Goal: Information Seeking & Learning: Find specific page/section

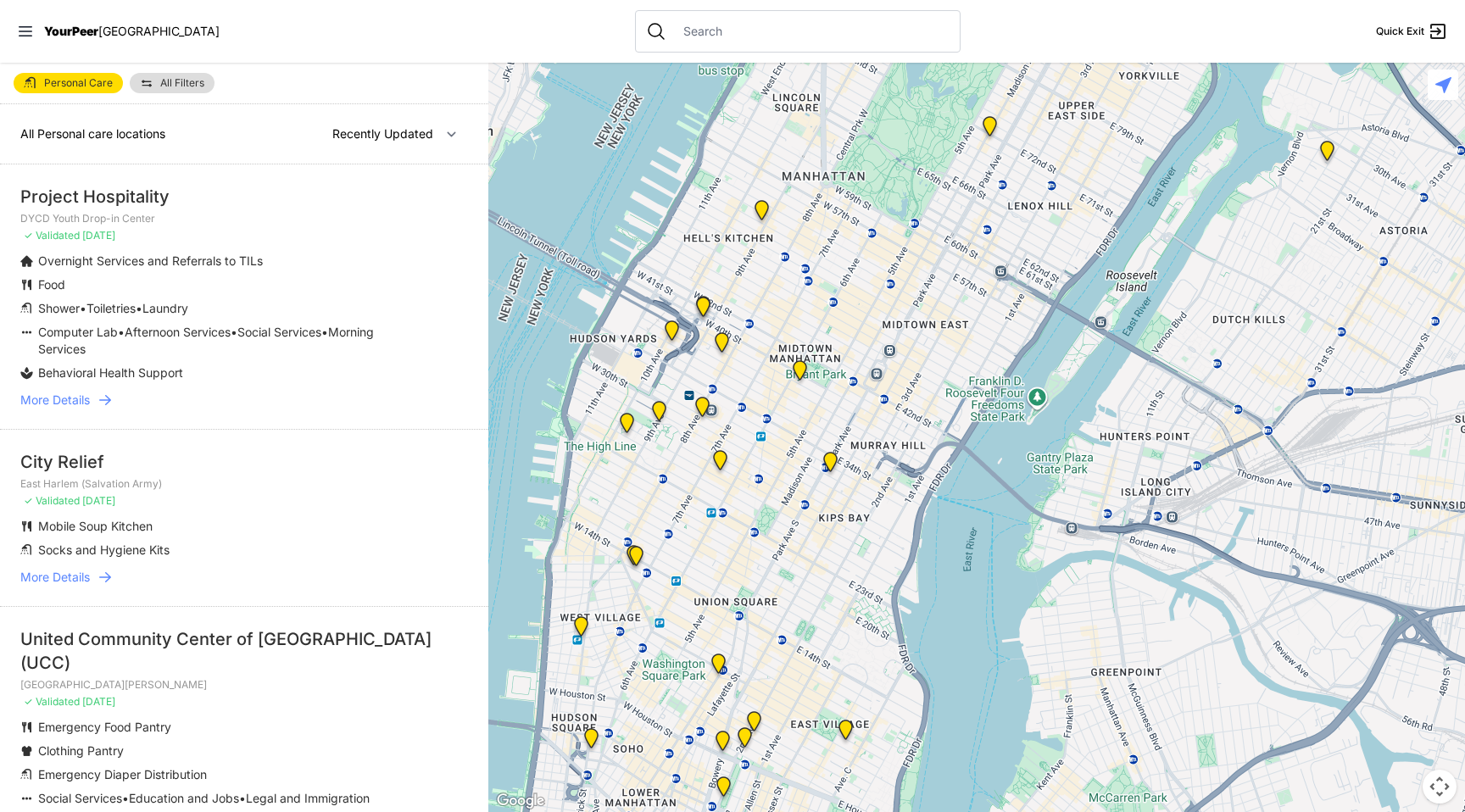
select select "recentlyUpdated"
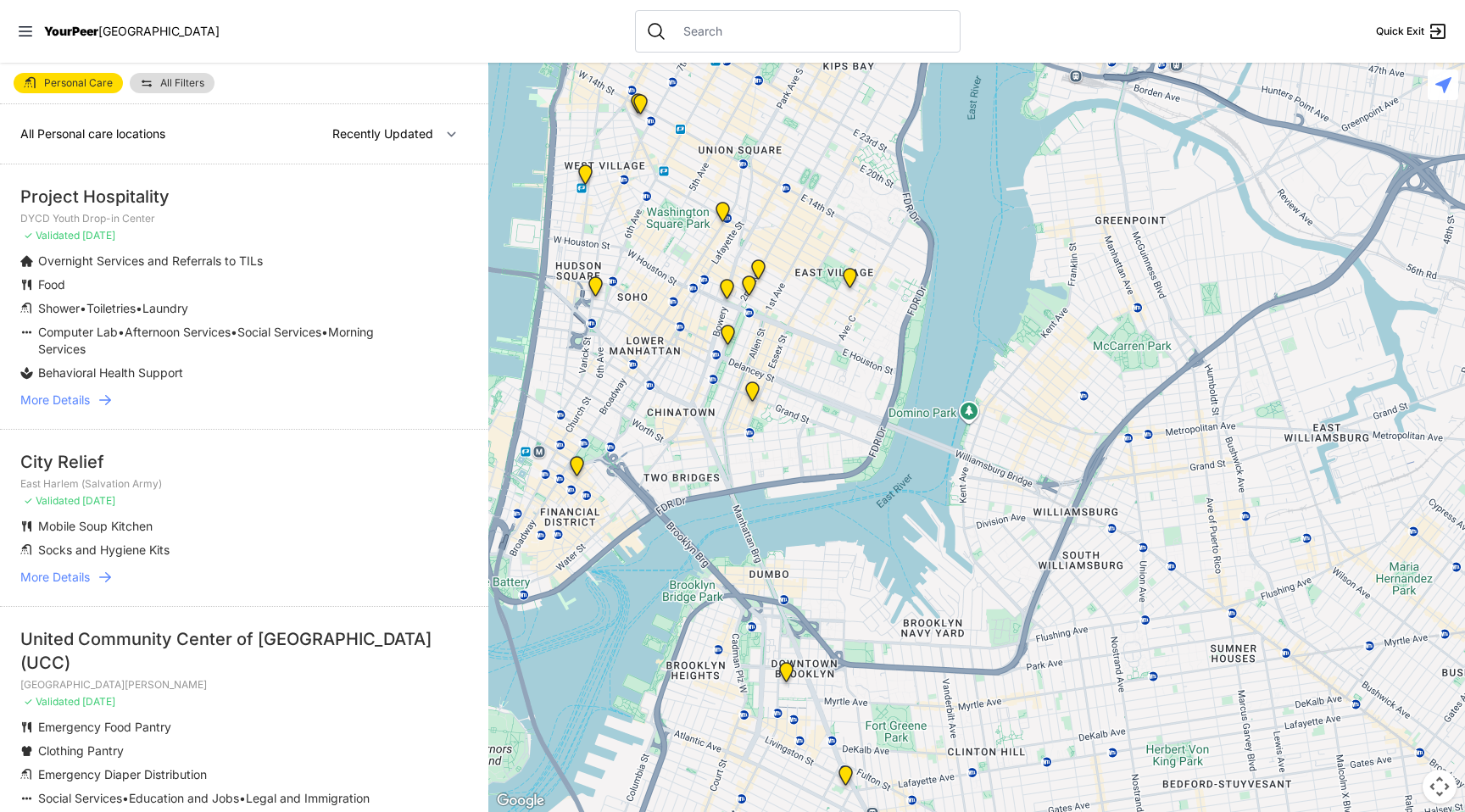
drag, startPoint x: 785, startPoint y: 345, endPoint x: 789, endPoint y: 39, distance: 306.0
click at [789, 39] on div "Close panel YourPeer [GEOGRAPHIC_DATA] Quick Exit Single Adult Families Soup Ki…" at bounding box center [732, 406] width 1465 height 812
click at [761, 269] on img "Maryhouse" at bounding box center [758, 273] width 21 height 27
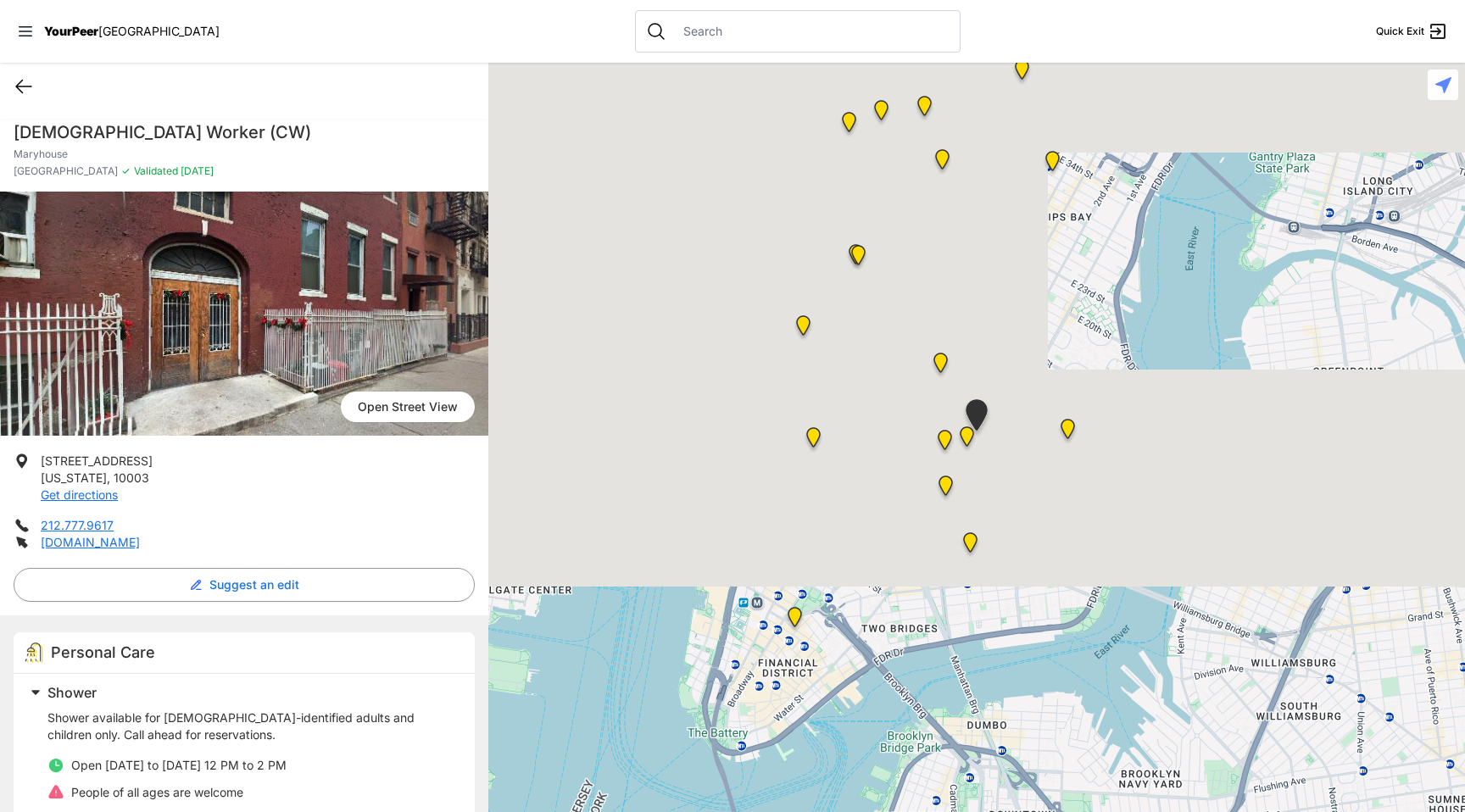
click at [30, 88] on icon at bounding box center [23, 86] width 20 height 20
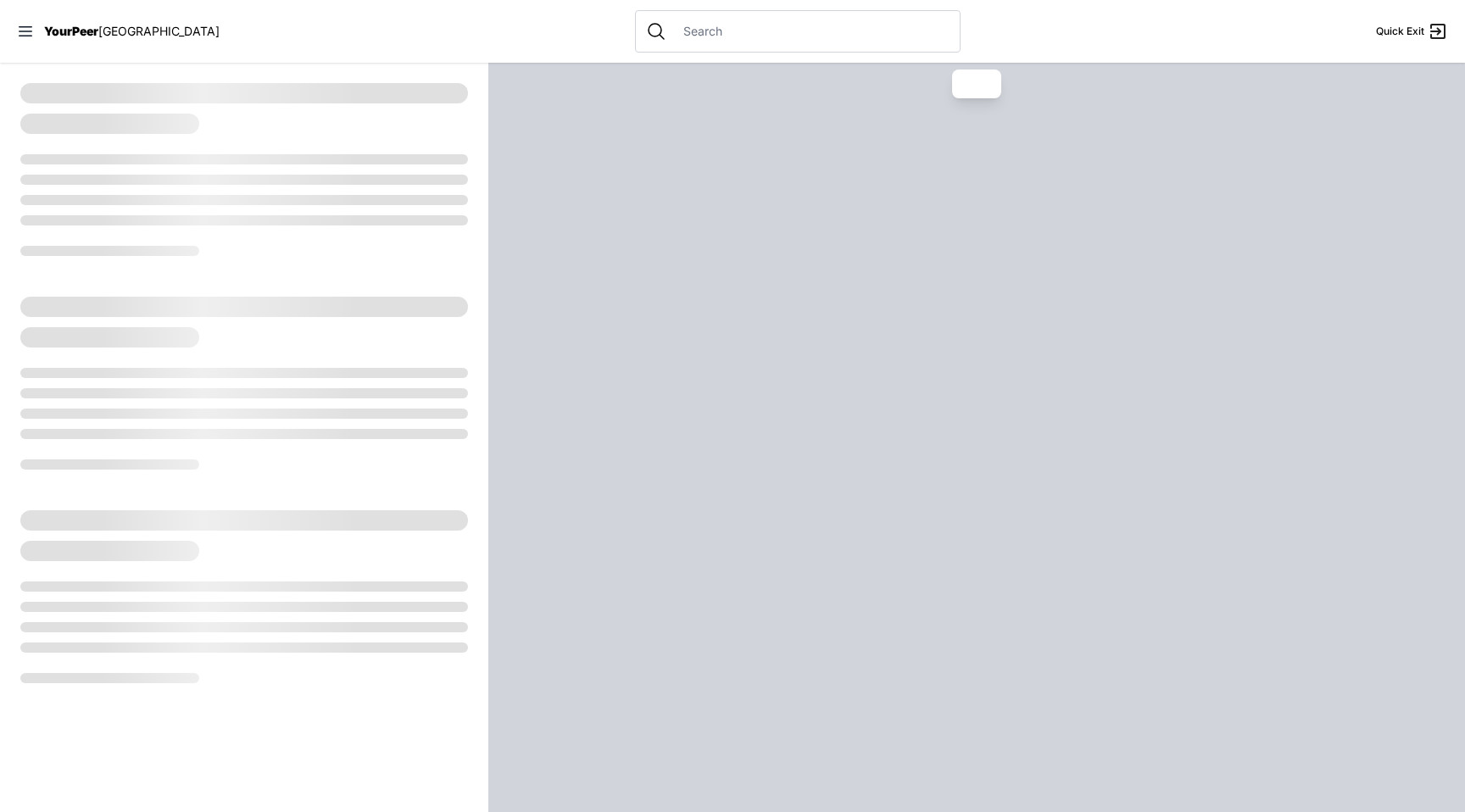
select select "recentlyUpdated"
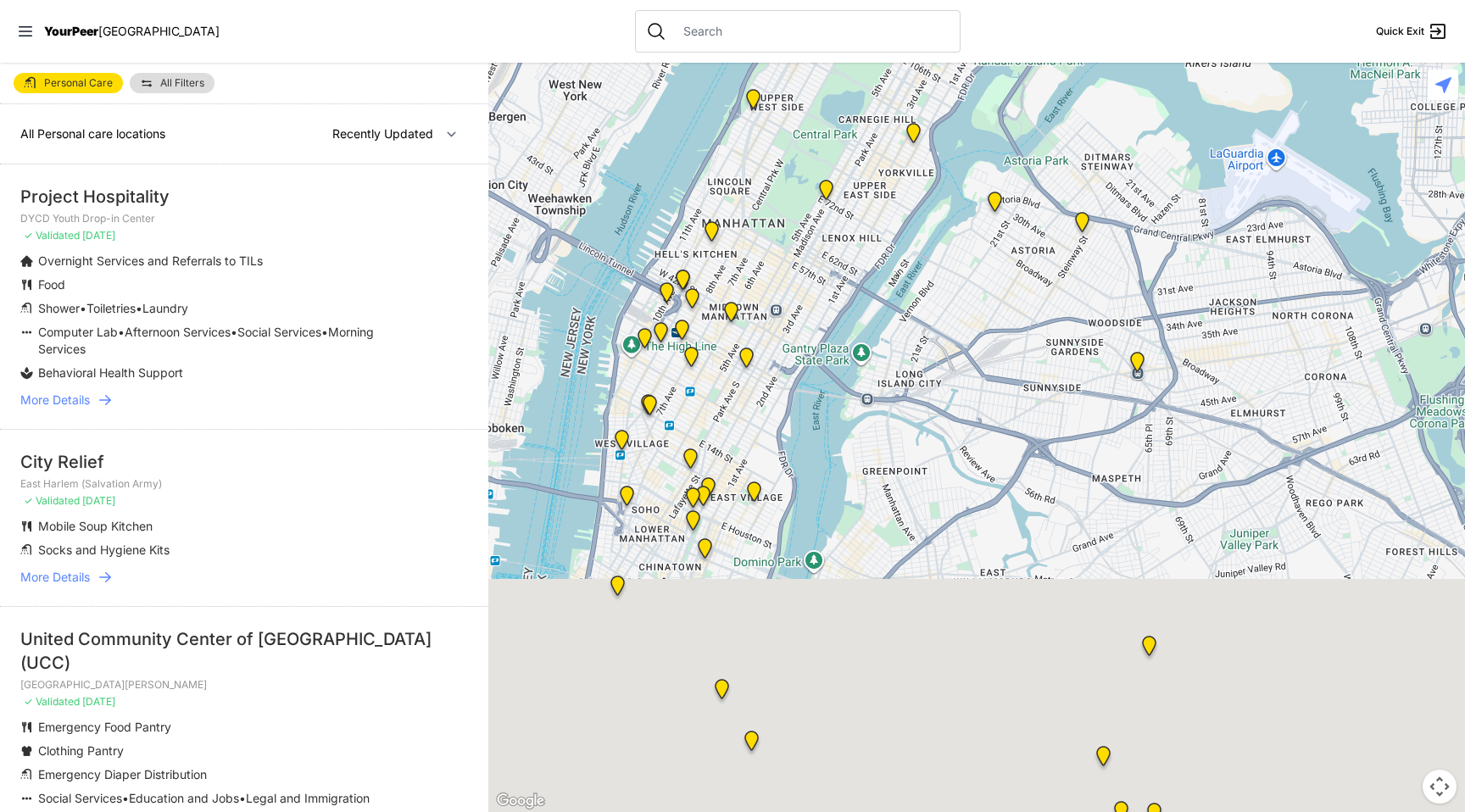
drag, startPoint x: 813, startPoint y: 475, endPoint x: 794, endPoint y: 135, distance: 340.5
click at [795, 135] on div at bounding box center [976, 437] width 976 height 749
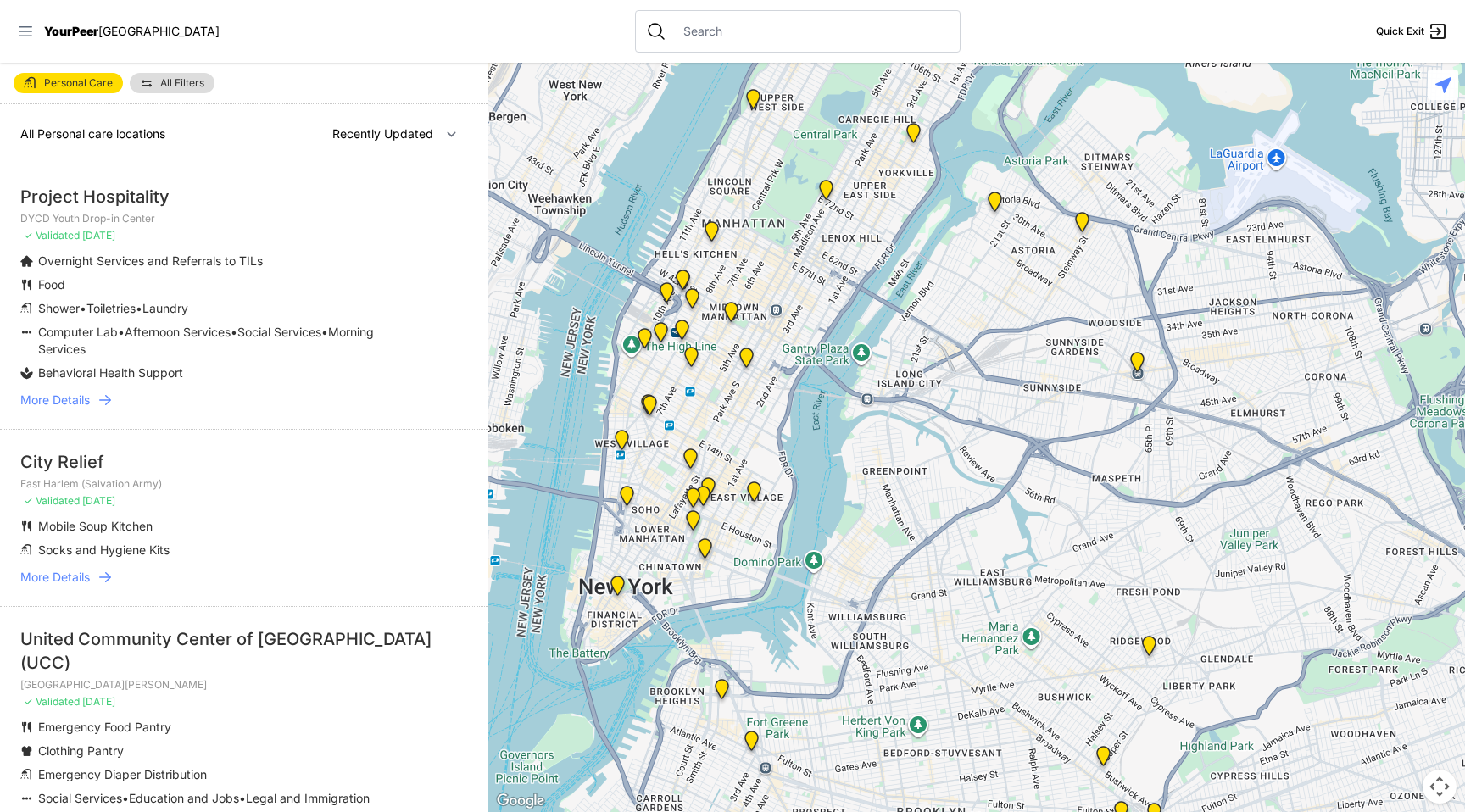
click at [28, 38] on icon at bounding box center [26, 32] width 17 height 17
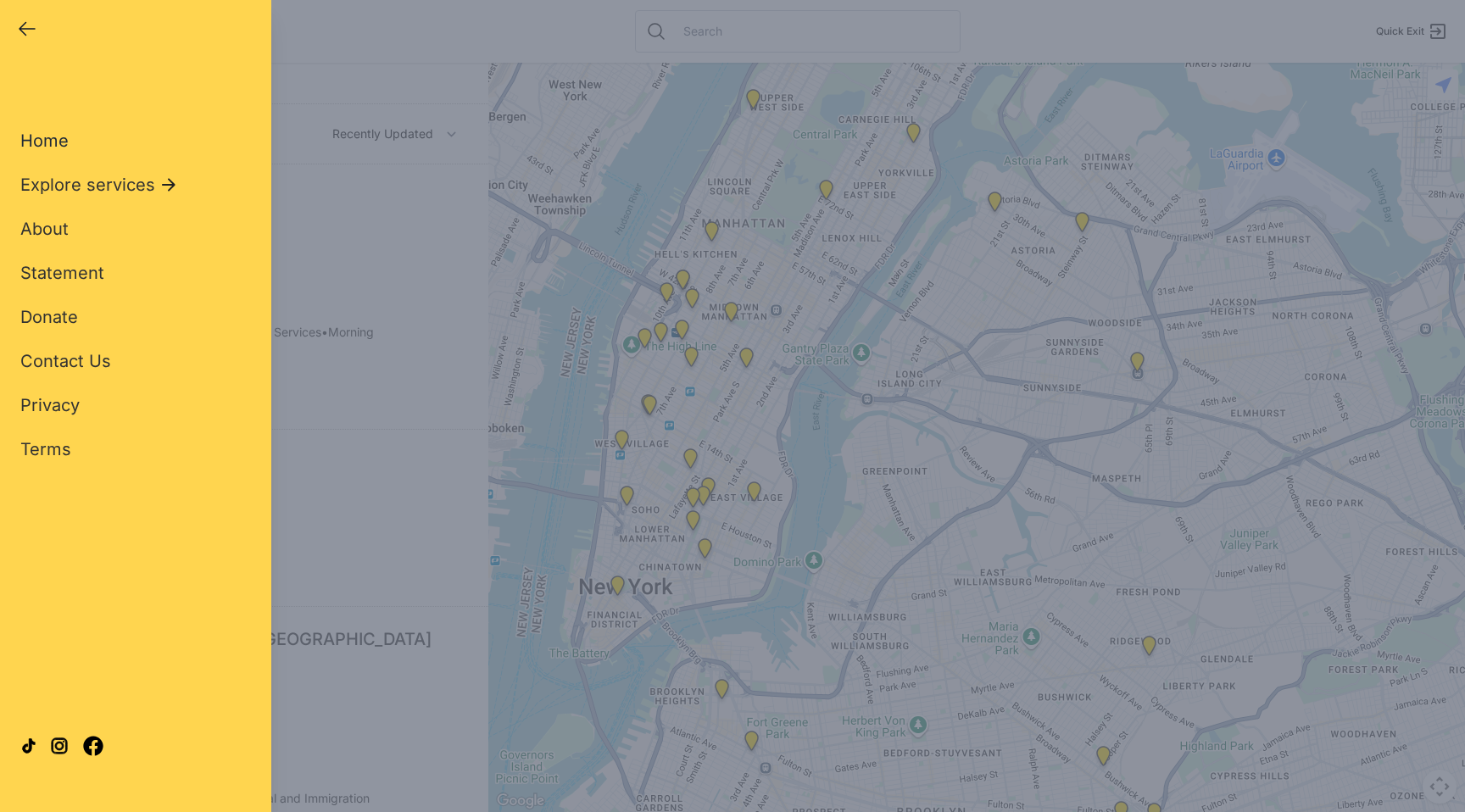
click at [57, 144] on span "Home" at bounding box center [44, 140] width 48 height 20
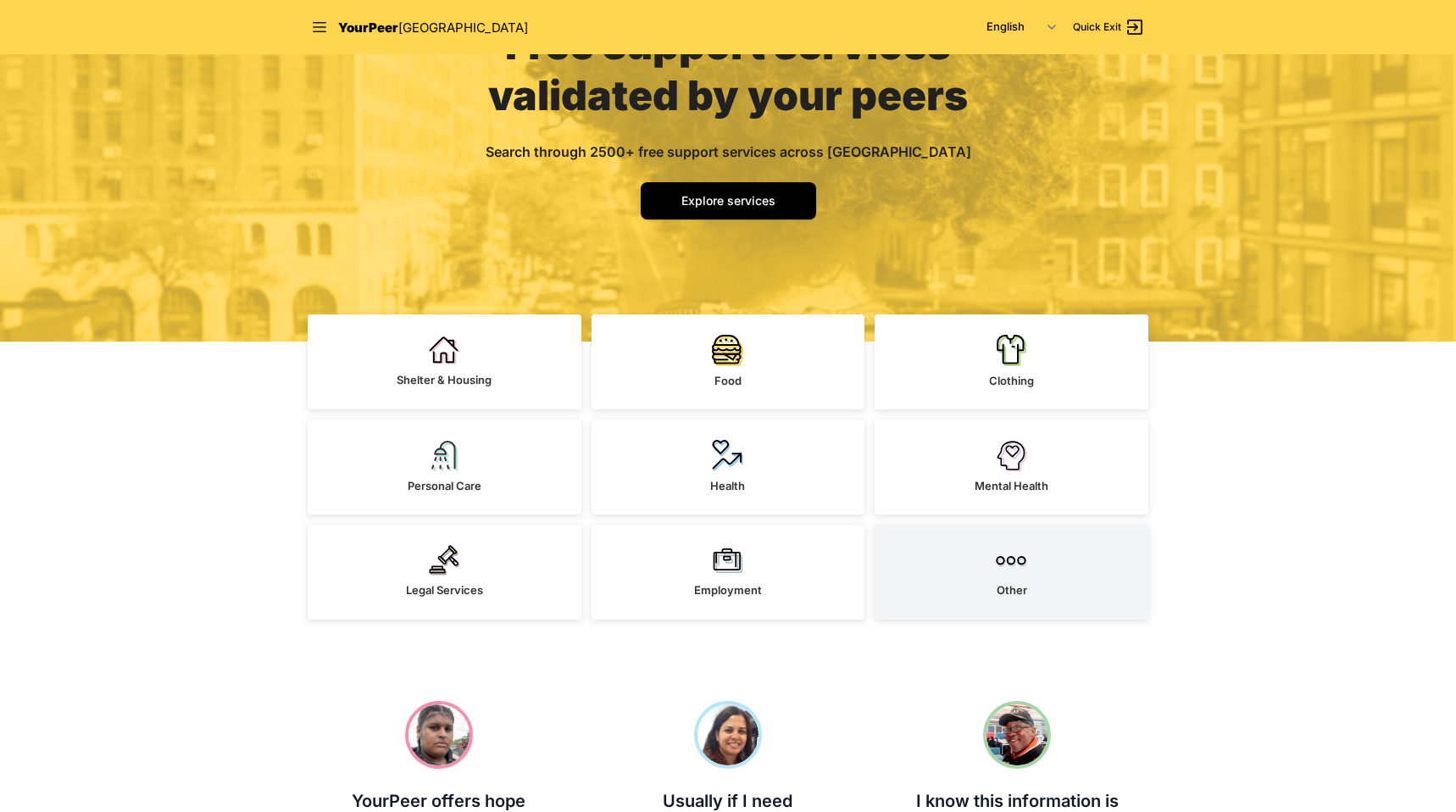
scroll to position [171, 0]
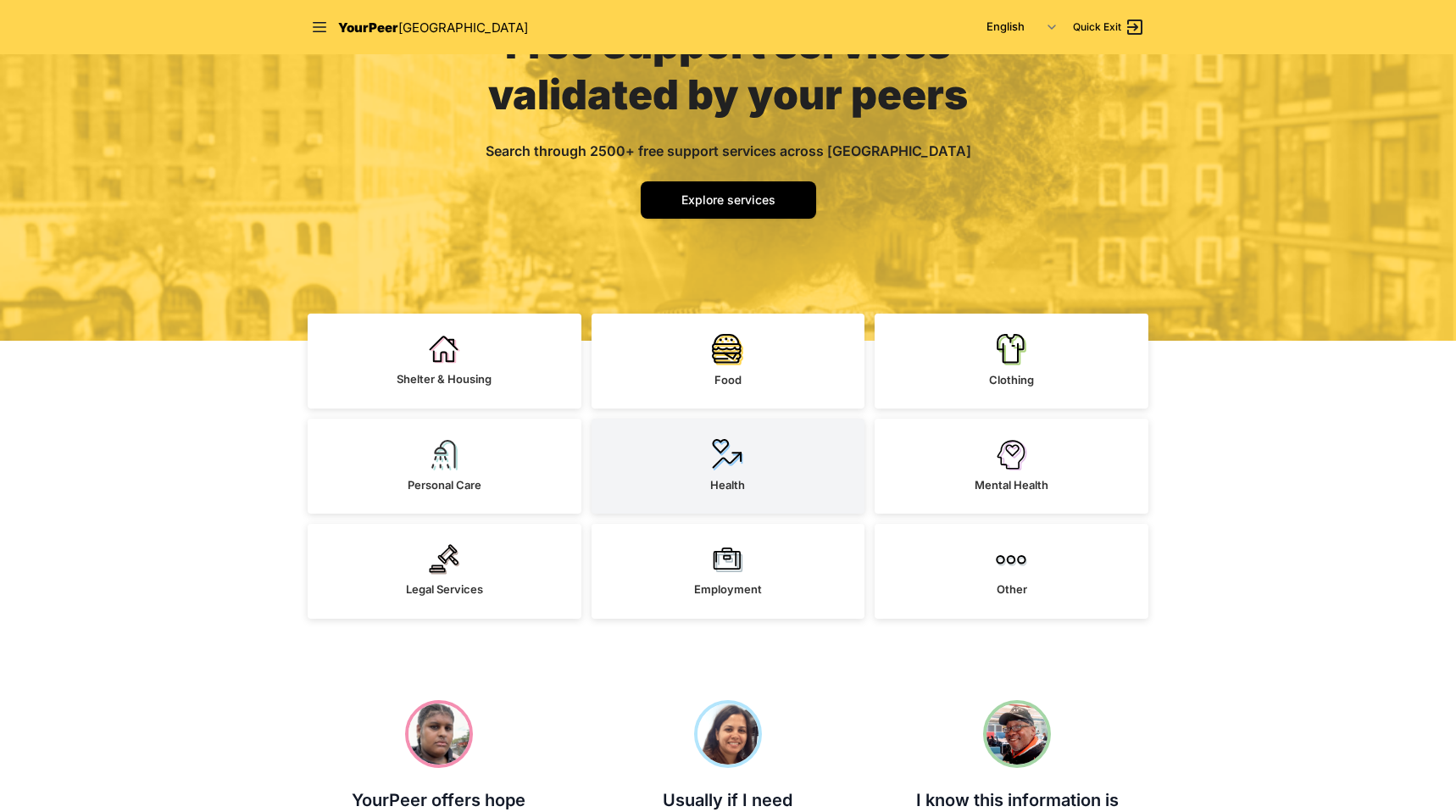
click at [742, 475] on link "Health" at bounding box center [729, 466] width 274 height 95
select select "recentlyUpdated"
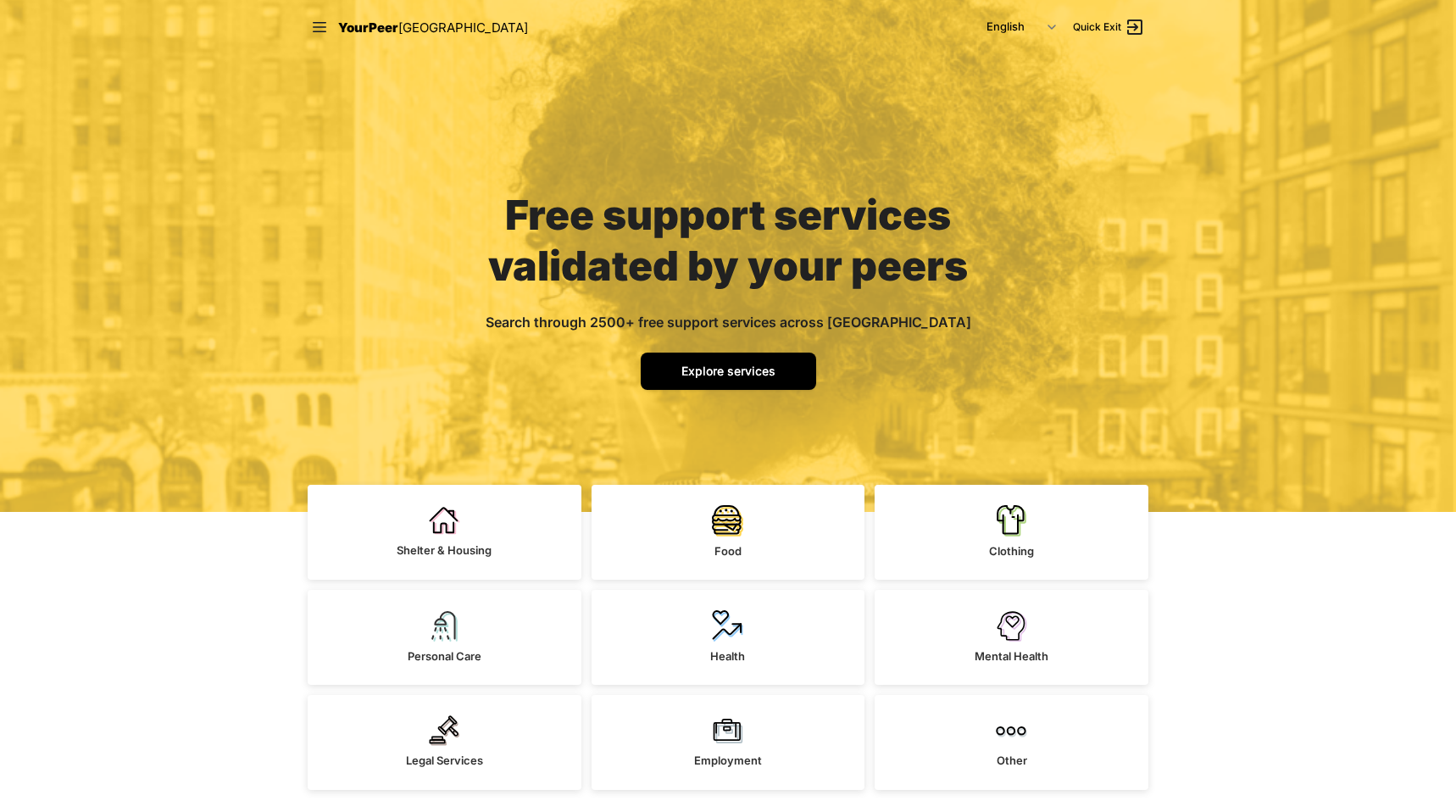
click at [754, 378] on span "Explore services" at bounding box center [728, 371] width 94 height 14
select select "recentlyUpdated"
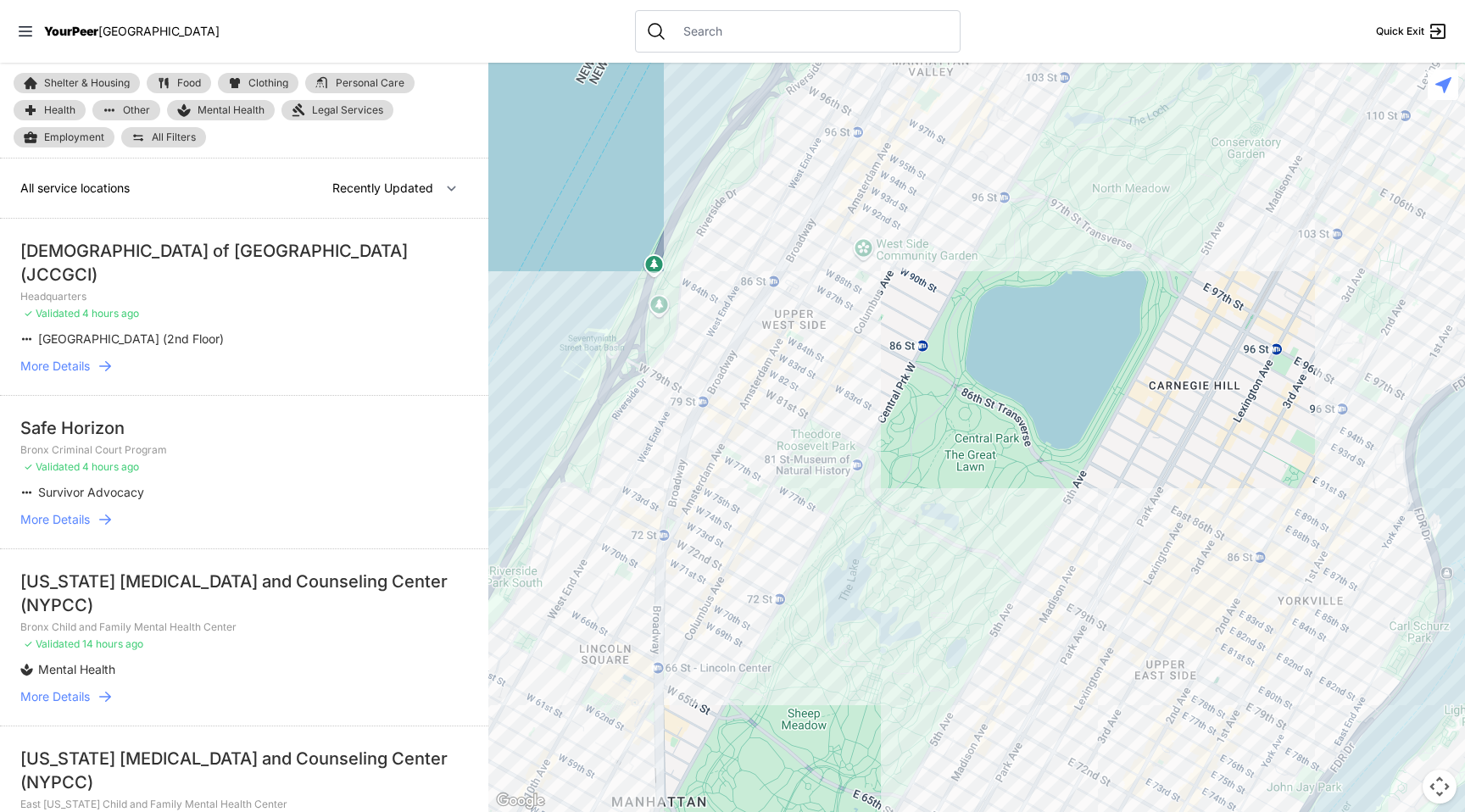
click at [691, 59] on nav "YourPeer [GEOGRAPHIC_DATA] Quick Exit" at bounding box center [732, 31] width 1465 height 63
click at [709, 35] on input "text" at bounding box center [811, 32] width 276 height 17
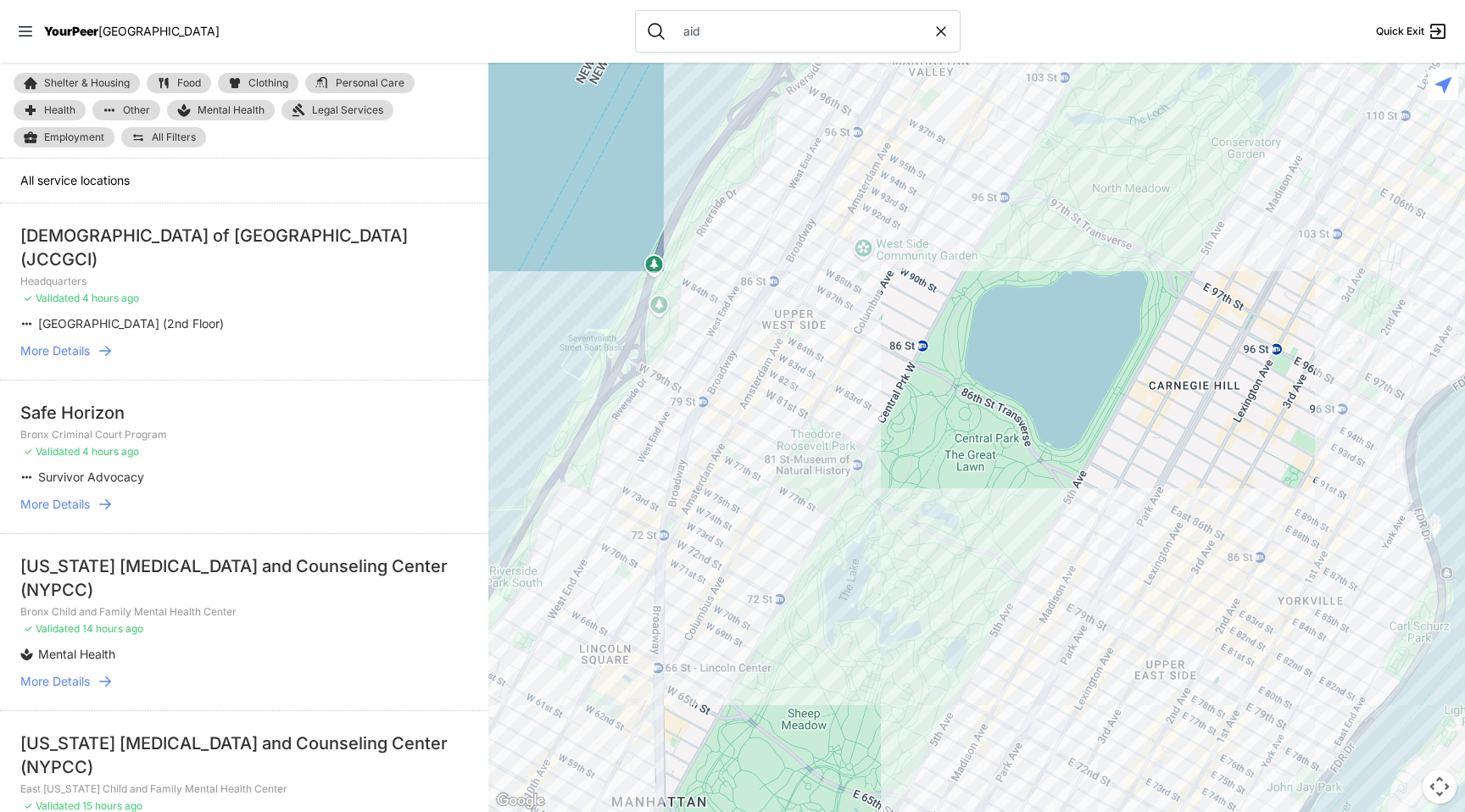
type input "aids"
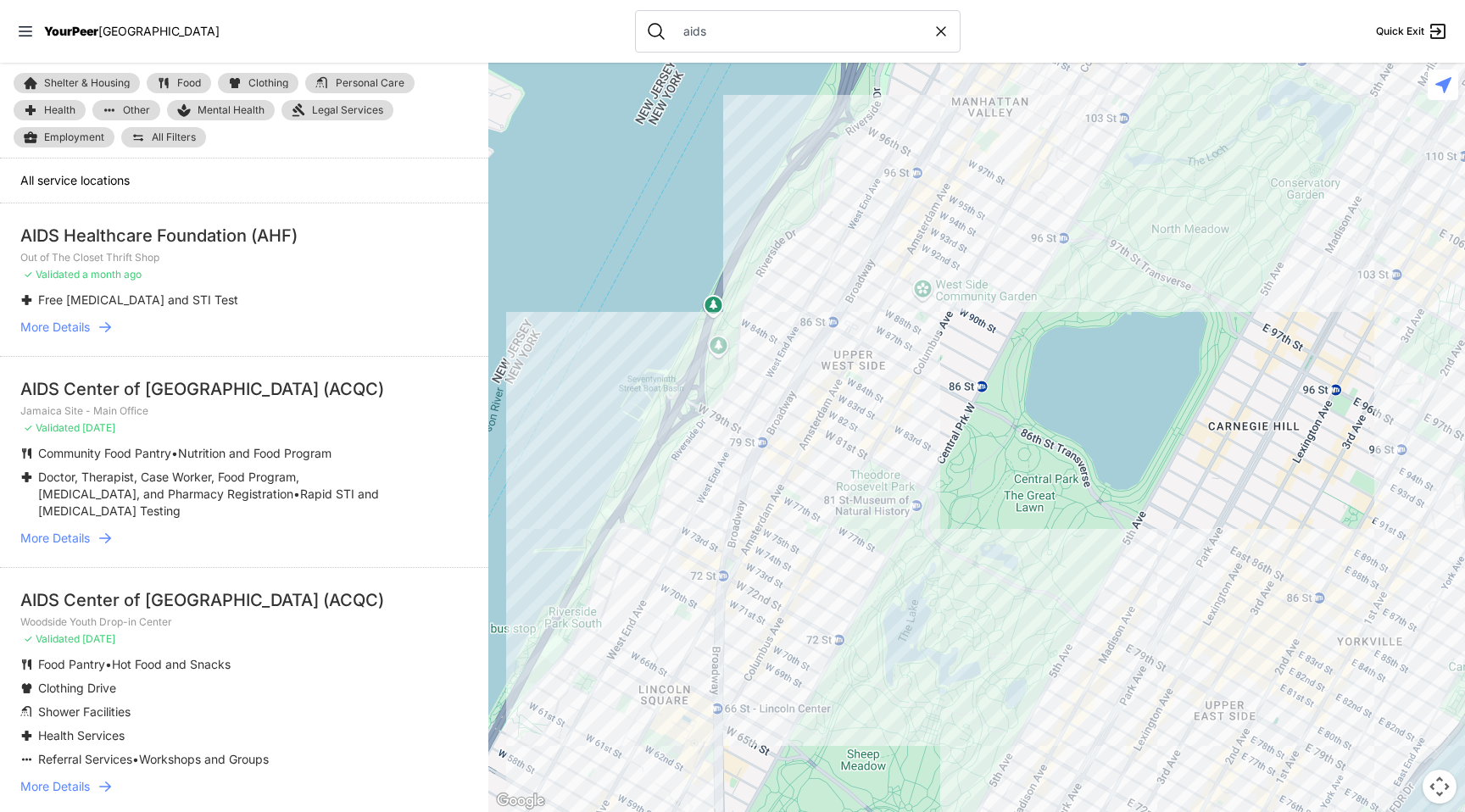
click at [933, 27] on icon at bounding box center [942, 32] width 17 height 17
select select "recentlyUpdated"
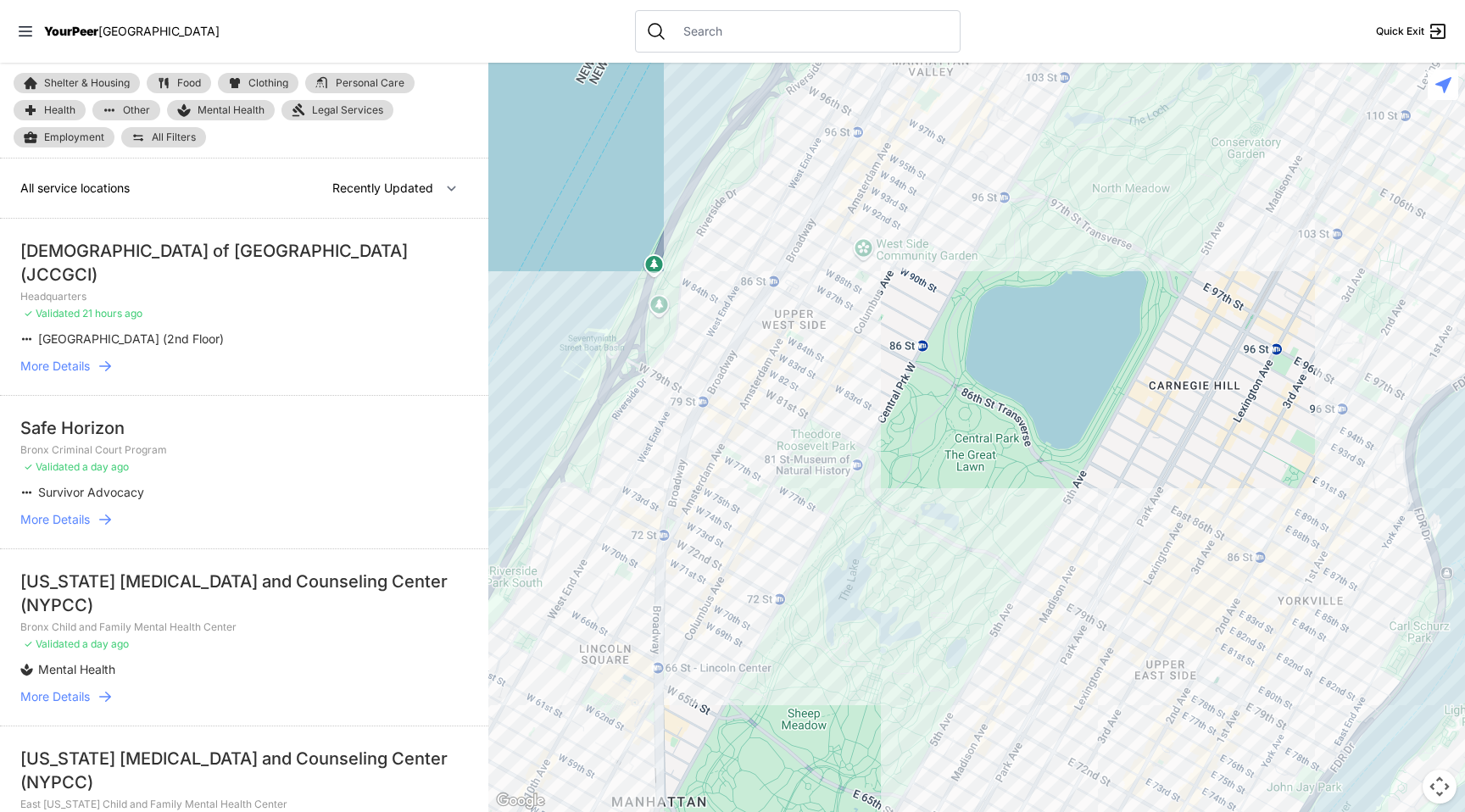
click at [254, 156] on div "Shelter & Housing Food Clothing Personal Care Health Other Mental Health Legal …" at bounding box center [244, 110] width 489 height 96
click at [71, 80] on span "Shelter & Housing" at bounding box center [87, 83] width 86 height 11
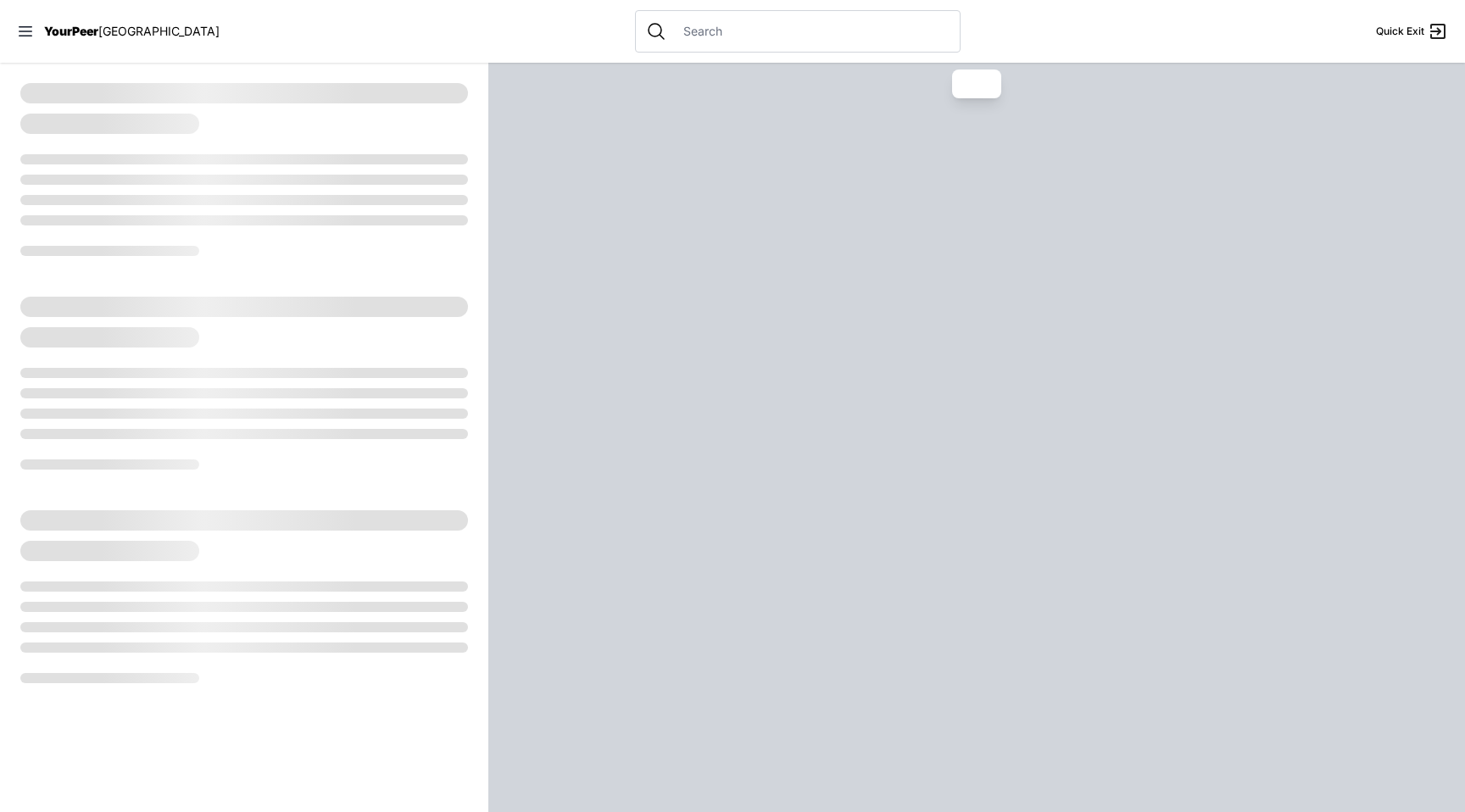
select select "recentlyUpdated"
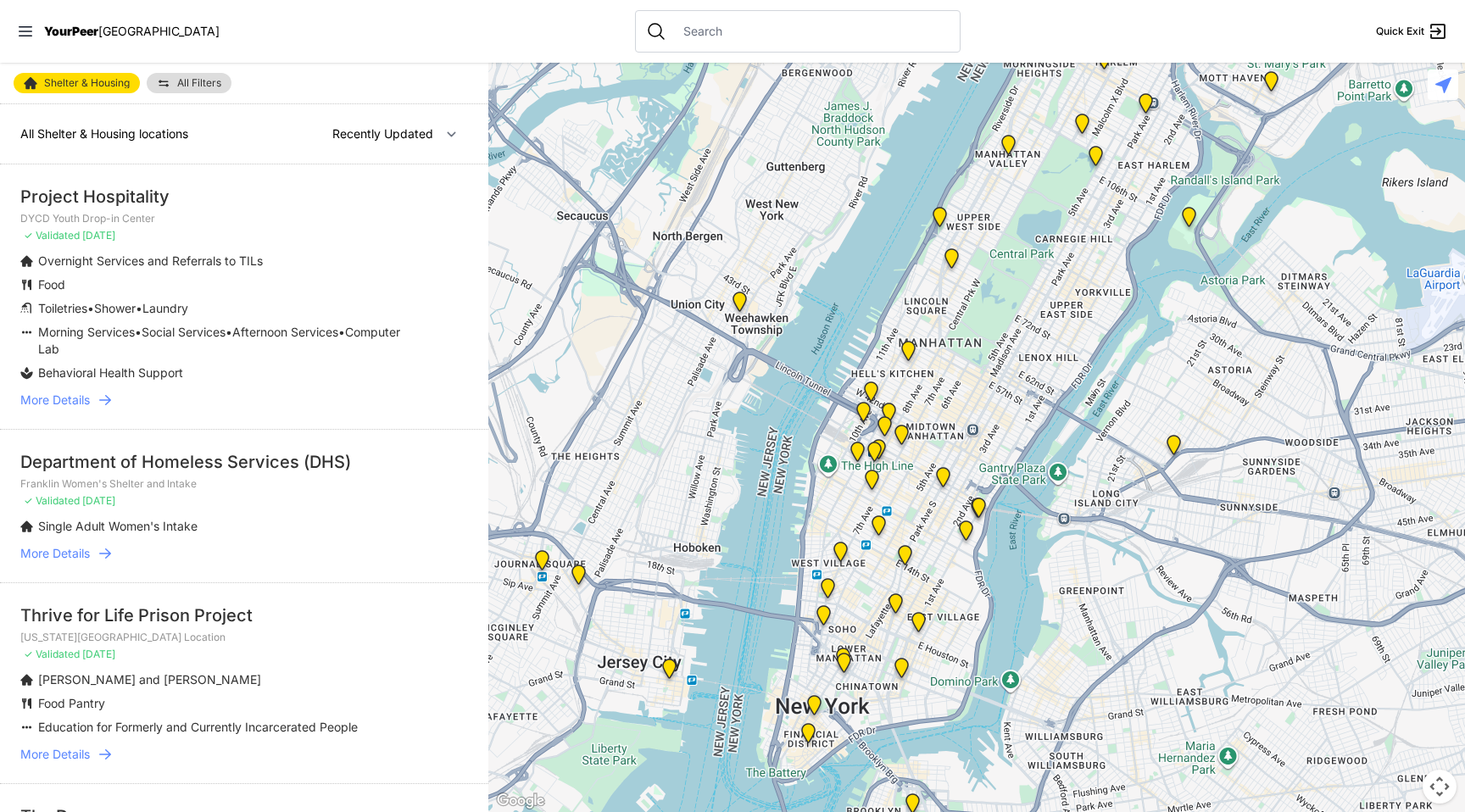
drag, startPoint x: 1142, startPoint y: 629, endPoint x: 1063, endPoint y: 340, distance: 299.6
click at [1063, 340] on div at bounding box center [976, 437] width 976 height 749
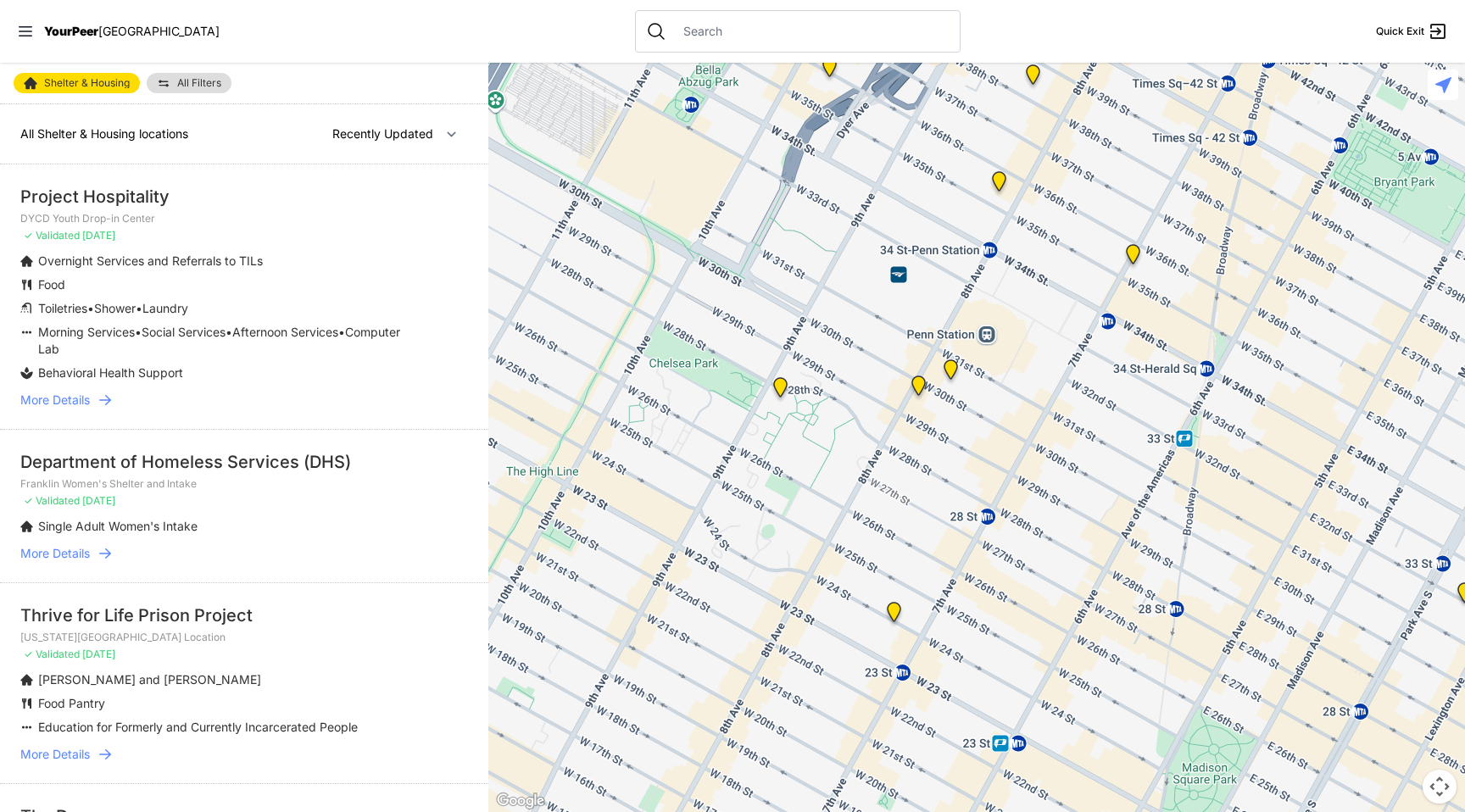
click at [955, 368] on img "Antonio Olivieri Drop-in Center" at bounding box center [951, 373] width 21 height 27
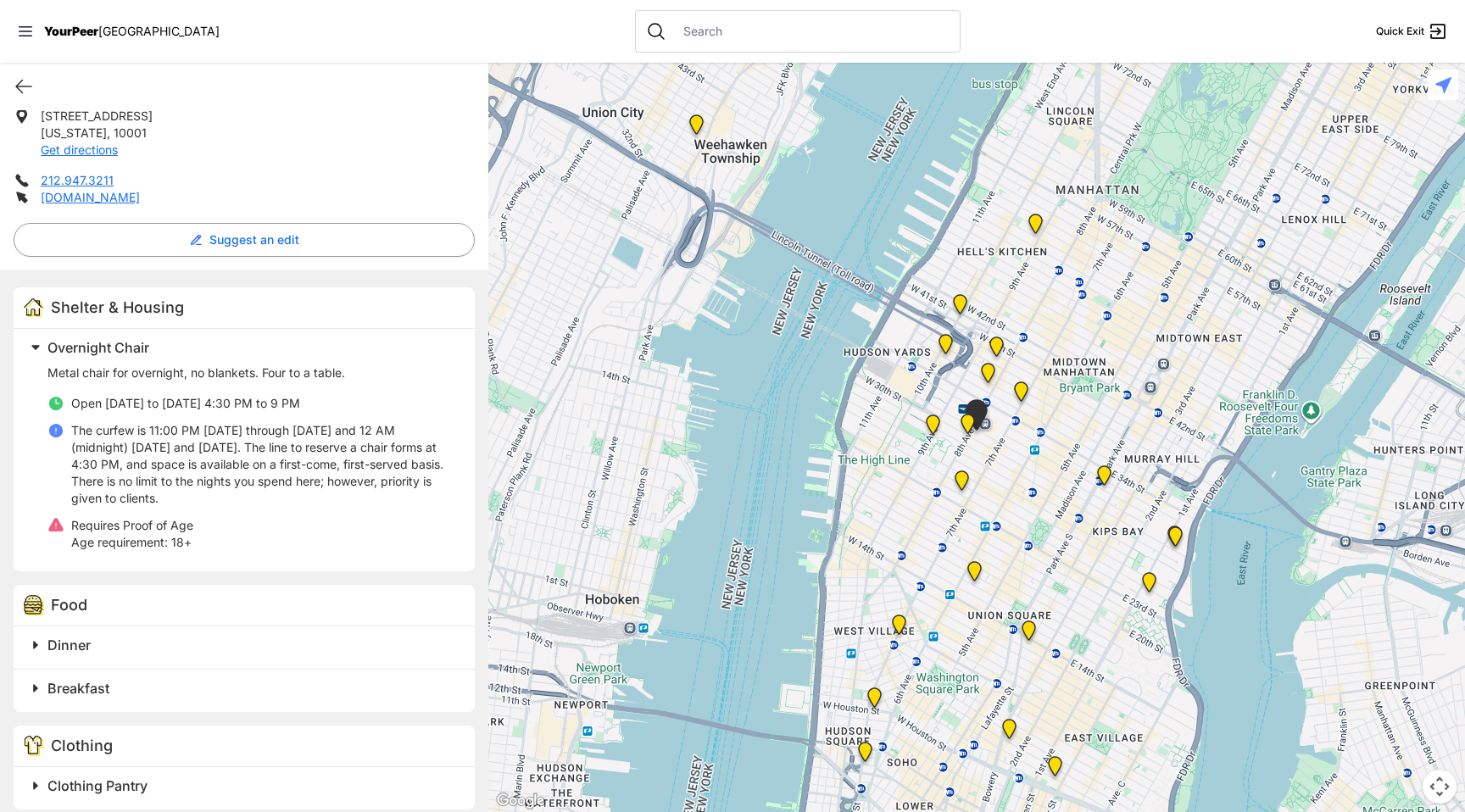
scroll to position [457, 0]
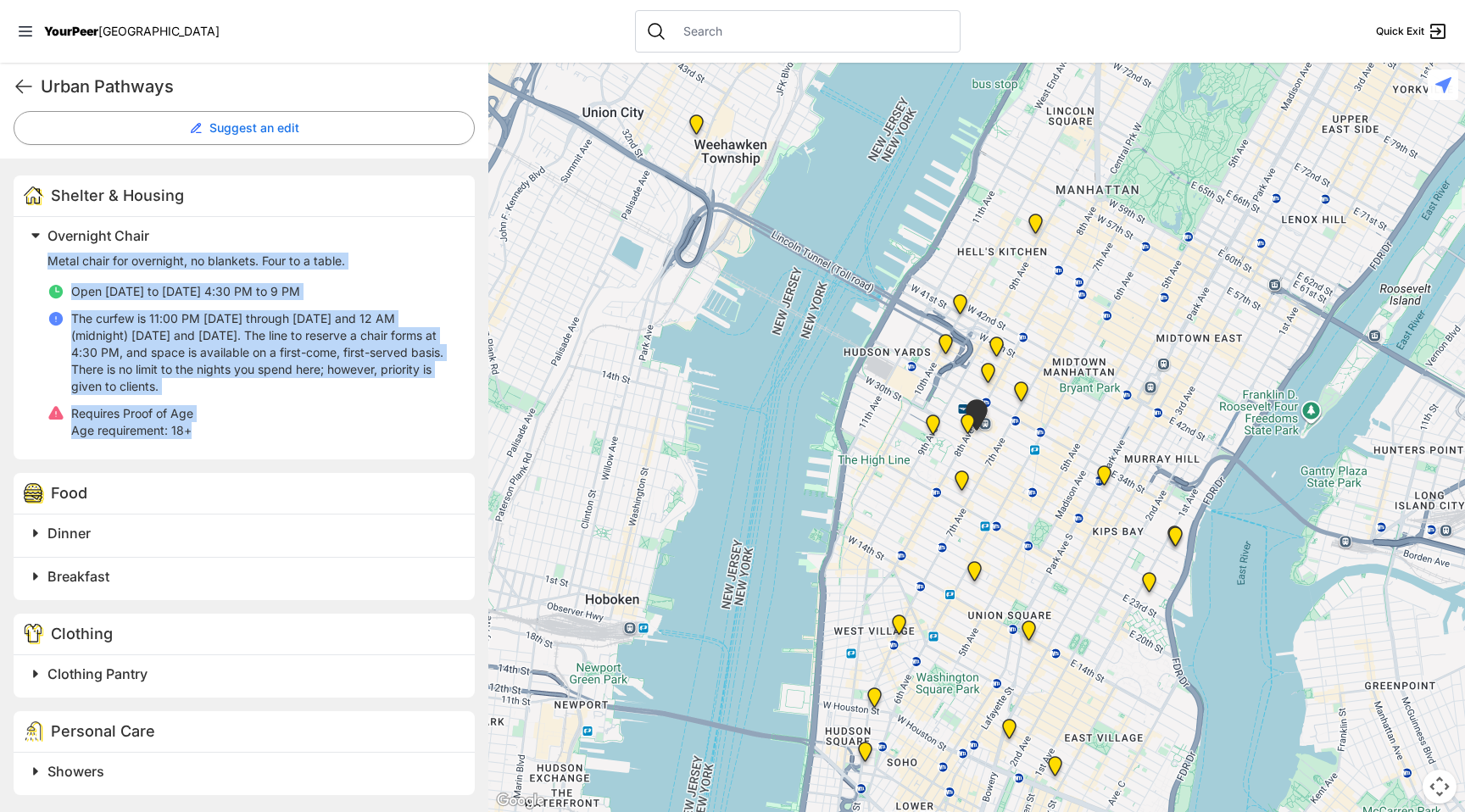
drag, startPoint x: 190, startPoint y: 229, endPoint x: 205, endPoint y: 430, distance: 201.6
click at [205, 430] on div "Overnight Chair Metal chair for overnight, no blankets. Four to a table. Open […" at bounding box center [239, 335] width 431 height 222
click at [205, 430] on li "Requires Proof of Age Age requirement: 18+" at bounding box center [250, 422] width 407 height 34
drag, startPoint x: 207, startPoint y: 430, endPoint x: 121, endPoint y: 201, distance: 244.6
click at [121, 201] on div "Shelter & Housing Overnight Chair Metal chair for overnight, no blankets. Four …" at bounding box center [244, 318] width 462 height 284
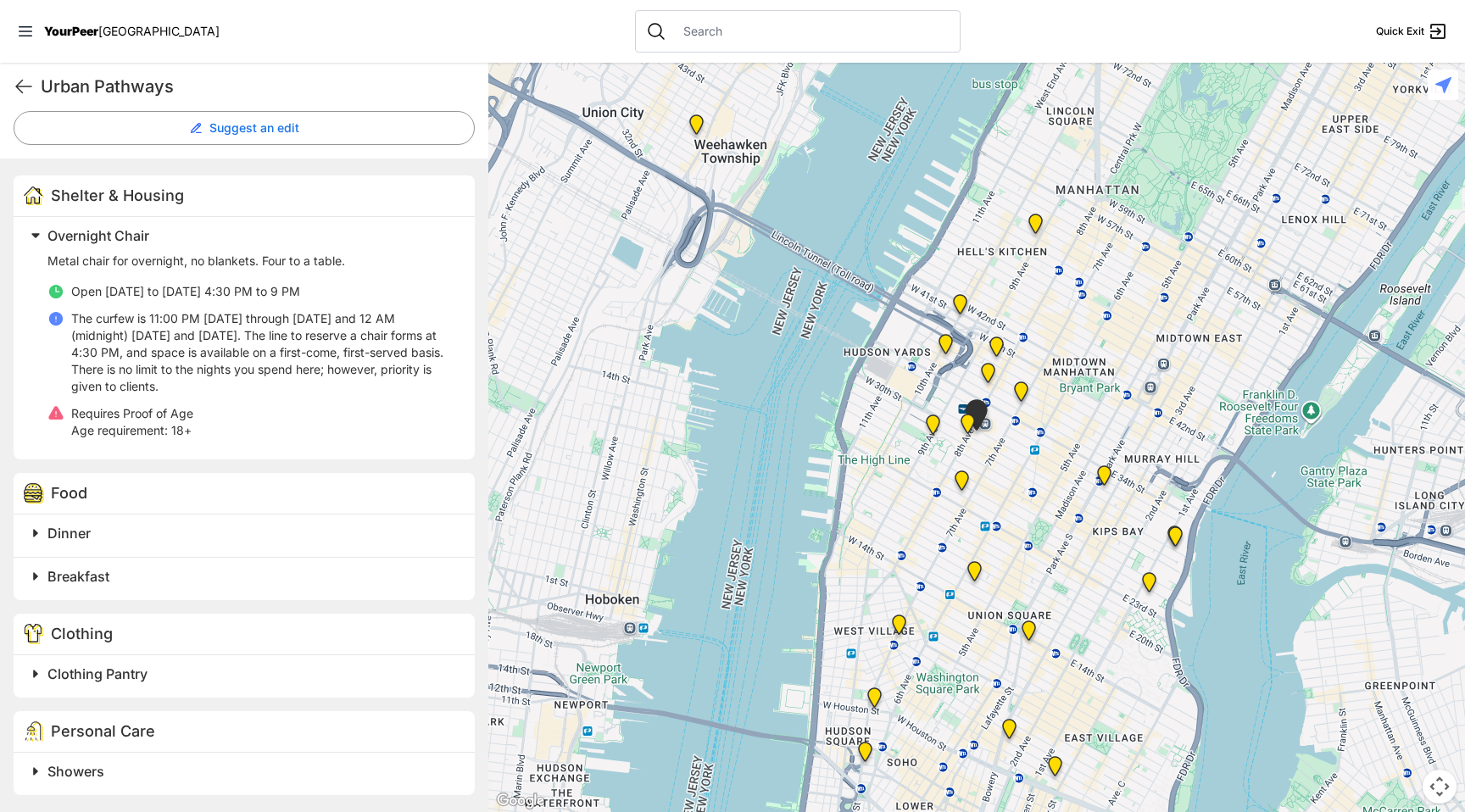
click at [235, 410] on li "Requires Proof of Age Age requirement: 18+" at bounding box center [250, 422] width 407 height 34
click at [228, 544] on span at bounding box center [248, 533] width 448 height 24
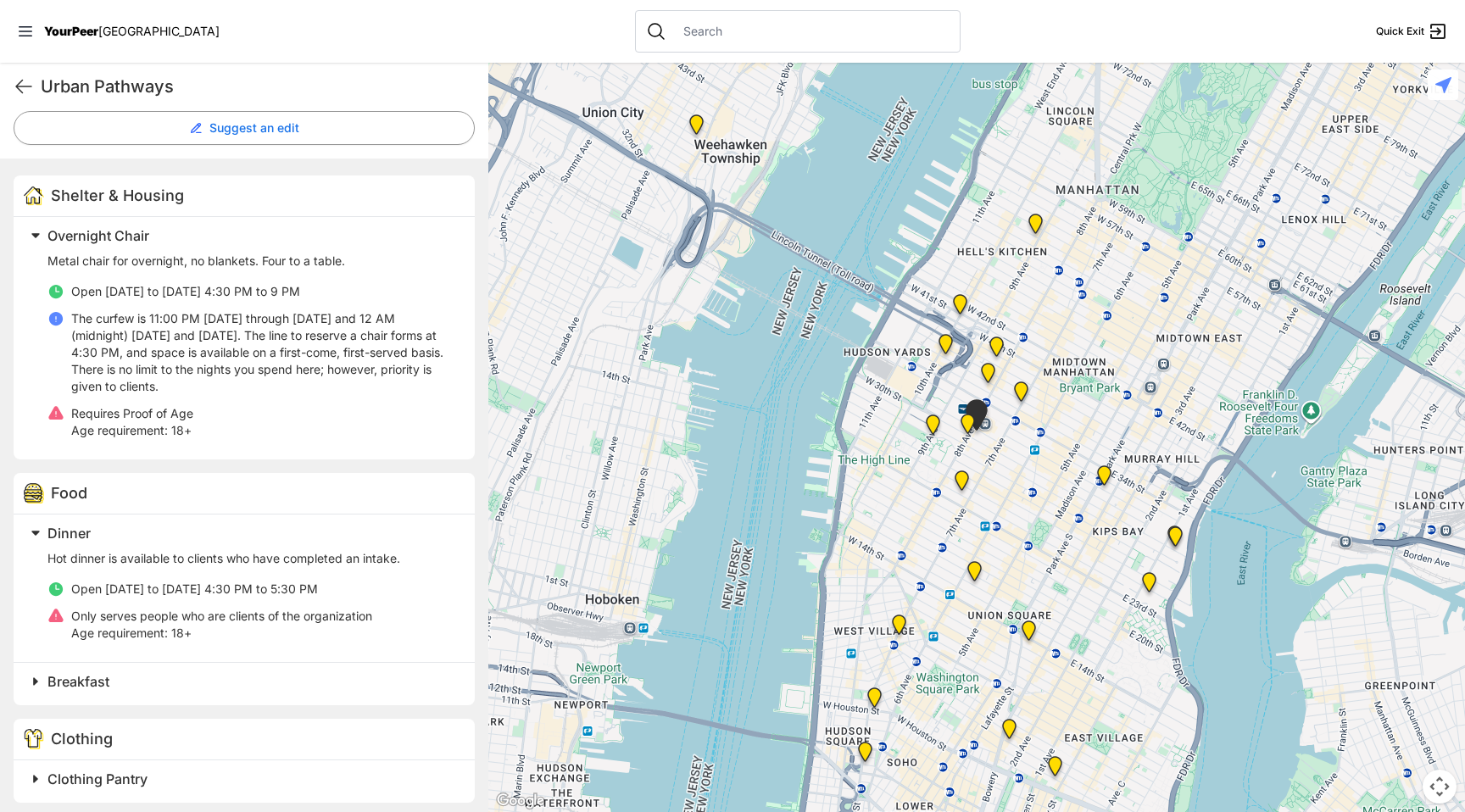
click at [231, 536] on h2 "Dinner" at bounding box center [250, 533] width 407 height 20
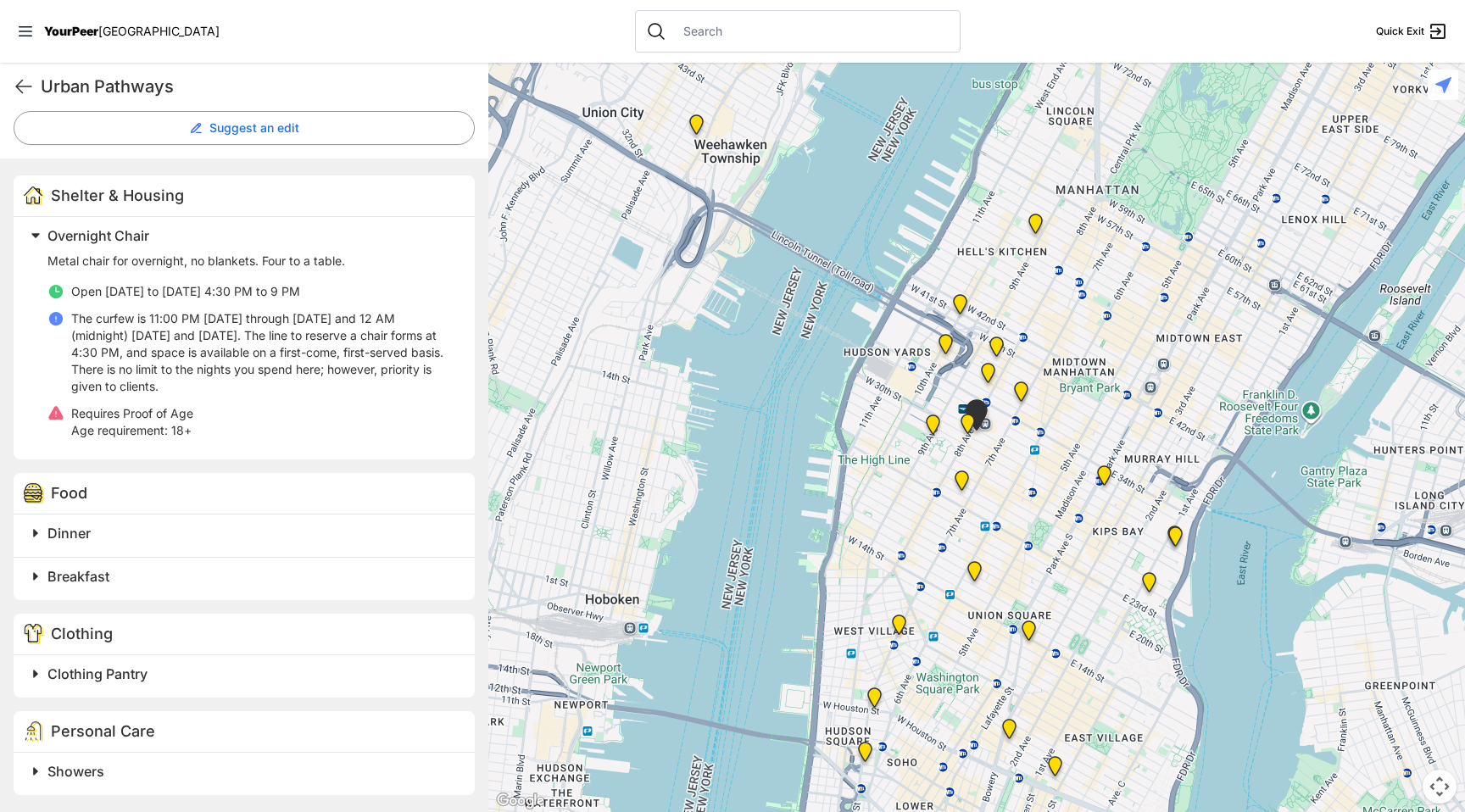
click at [233, 584] on h2 "Breakfast" at bounding box center [250, 575] width 407 height 20
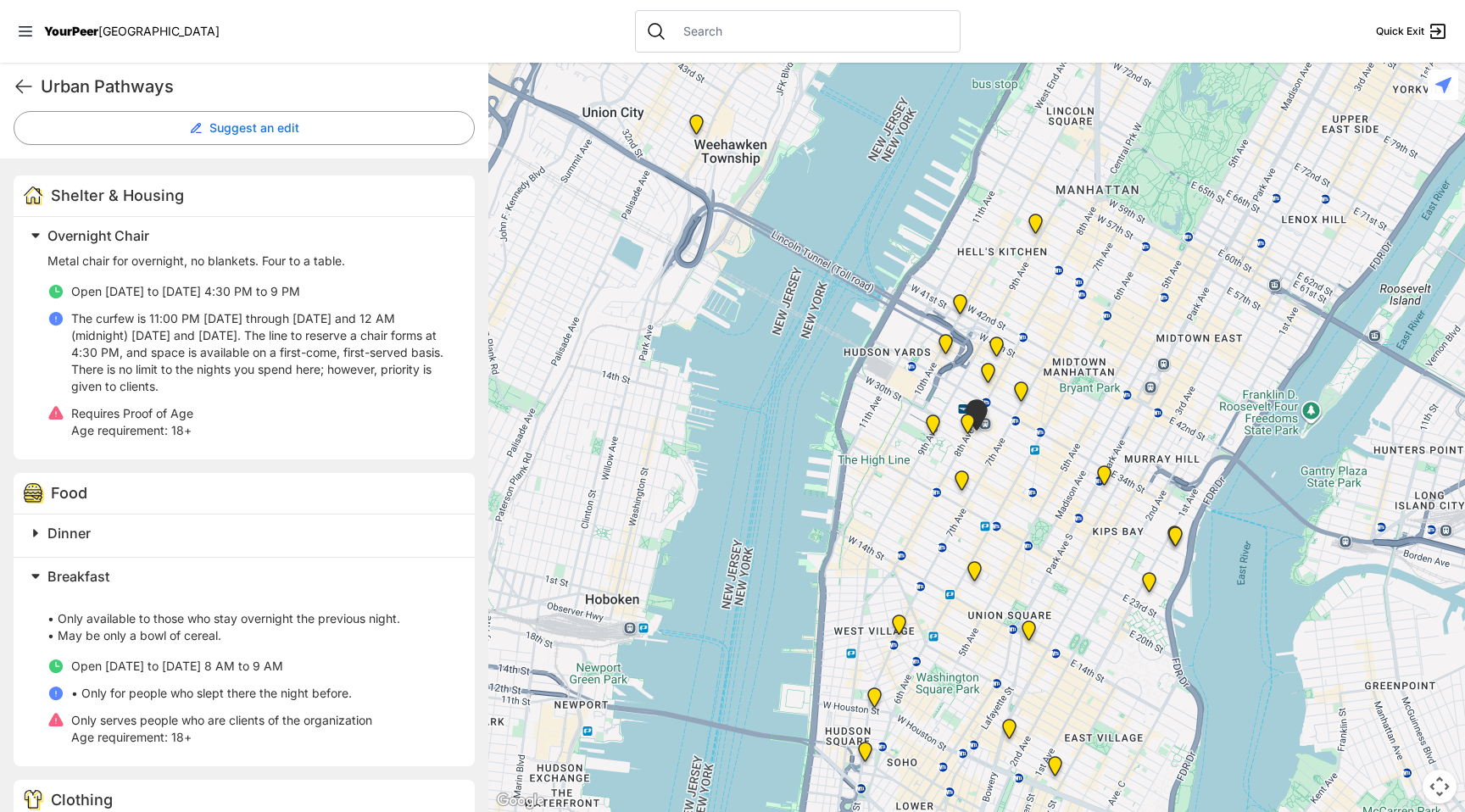
click at [233, 584] on h2 "Breakfast" at bounding box center [250, 575] width 407 height 20
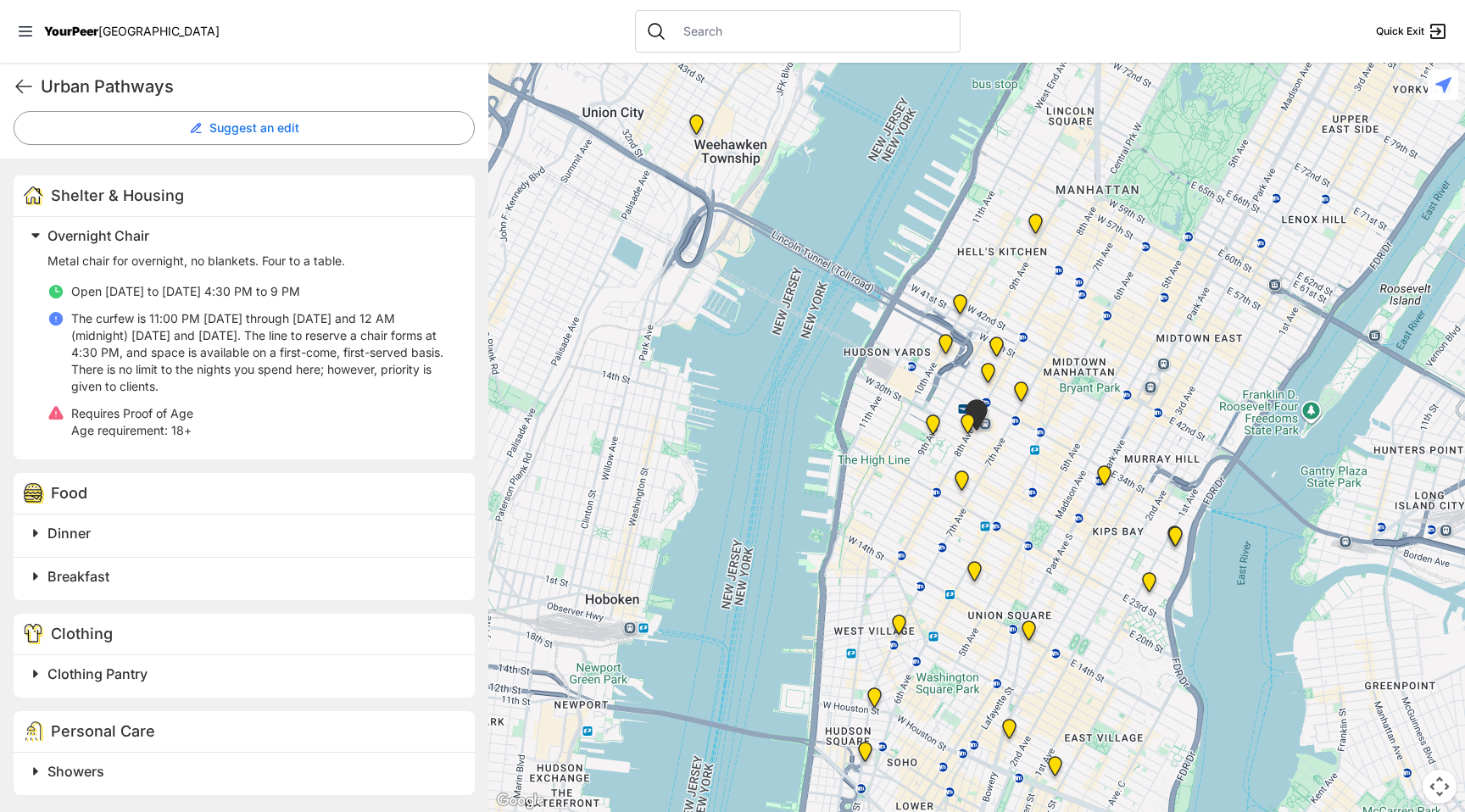
click at [239, 636] on div "Clothing" at bounding box center [244, 634] width 462 height 42
click at [239, 680] on h2 "Clothing Pantry" at bounding box center [250, 673] width 407 height 20
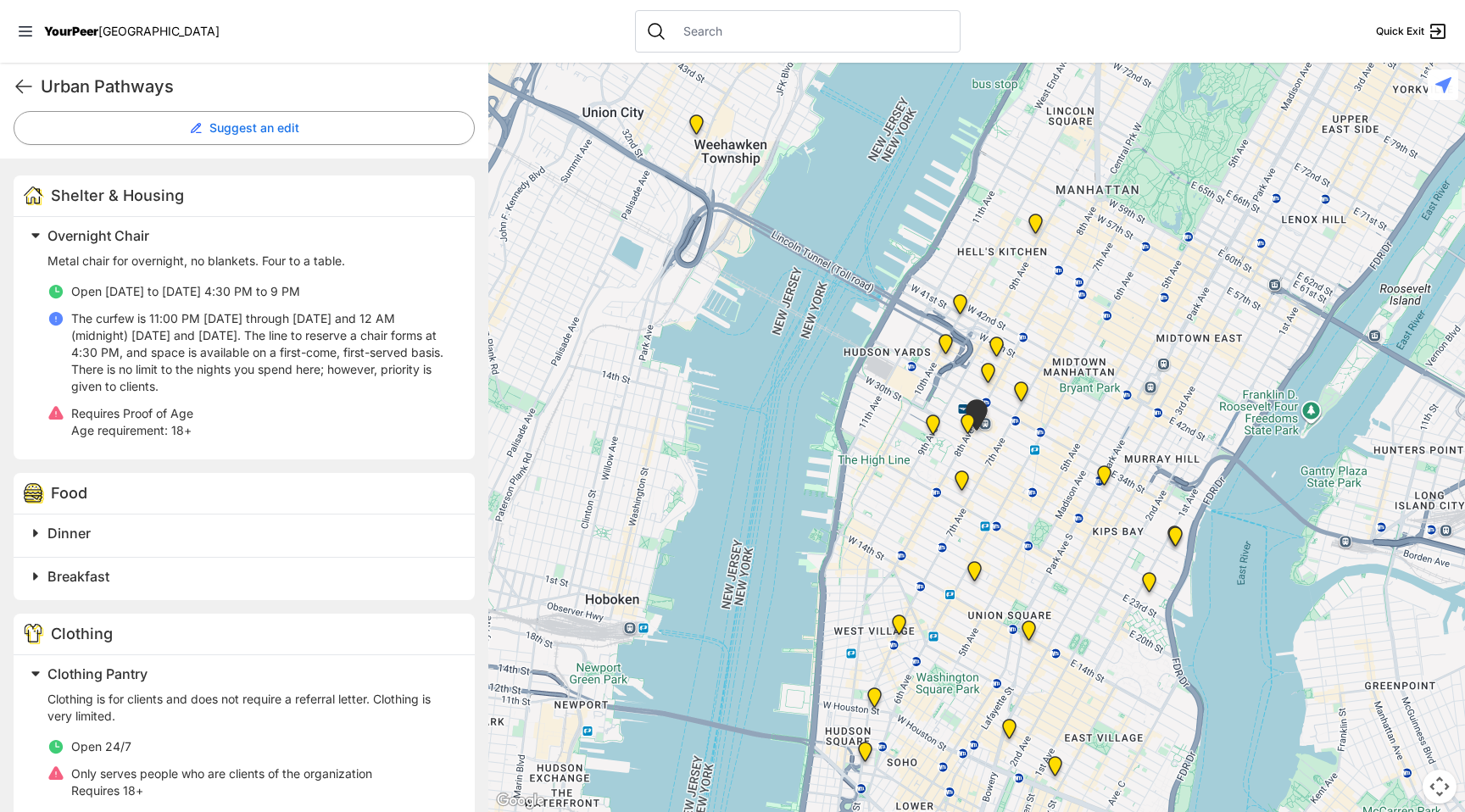
click at [239, 679] on h2 "Clothing Pantry" at bounding box center [250, 673] width 407 height 20
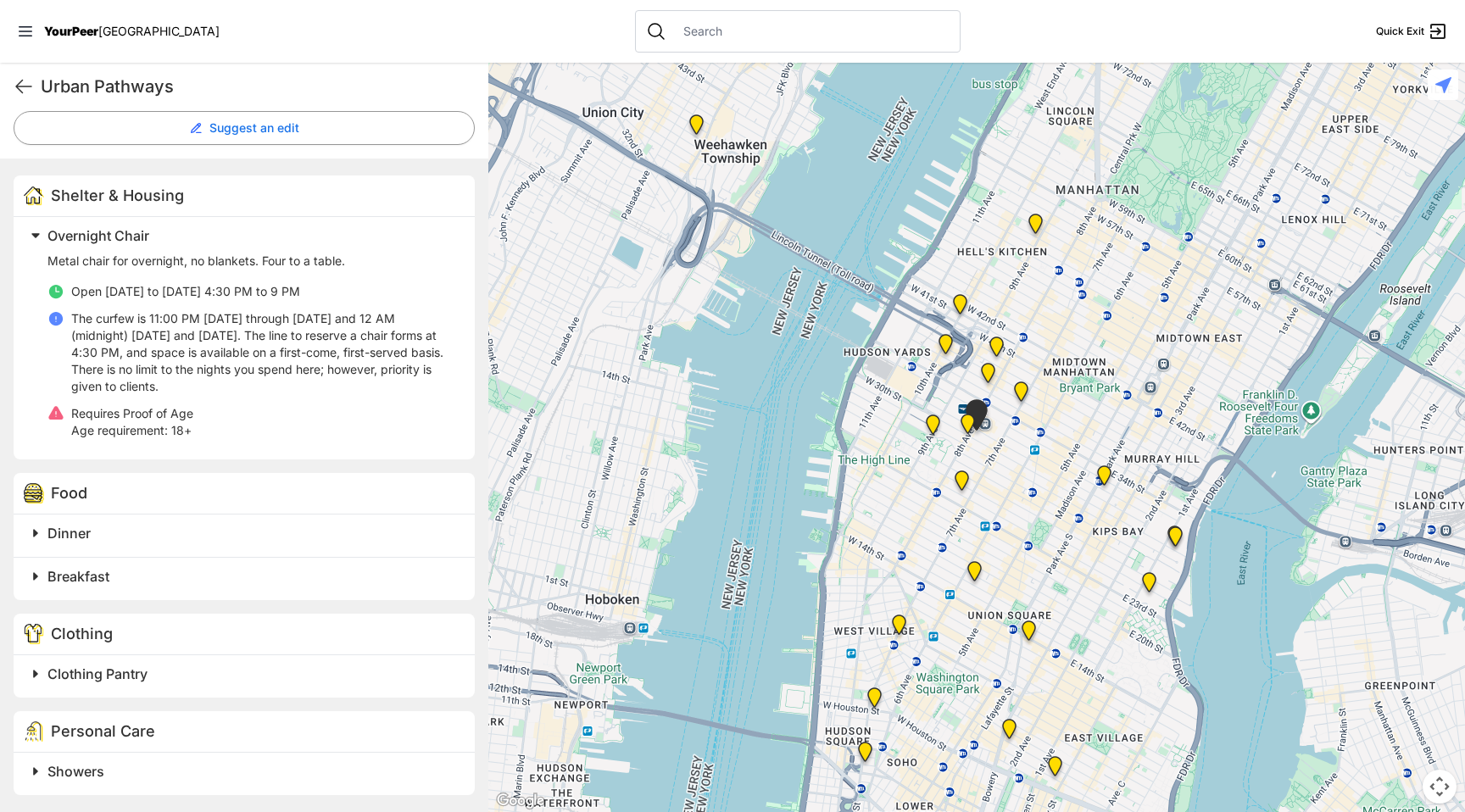
click at [253, 774] on h2 "Showers" at bounding box center [250, 770] width 407 height 20
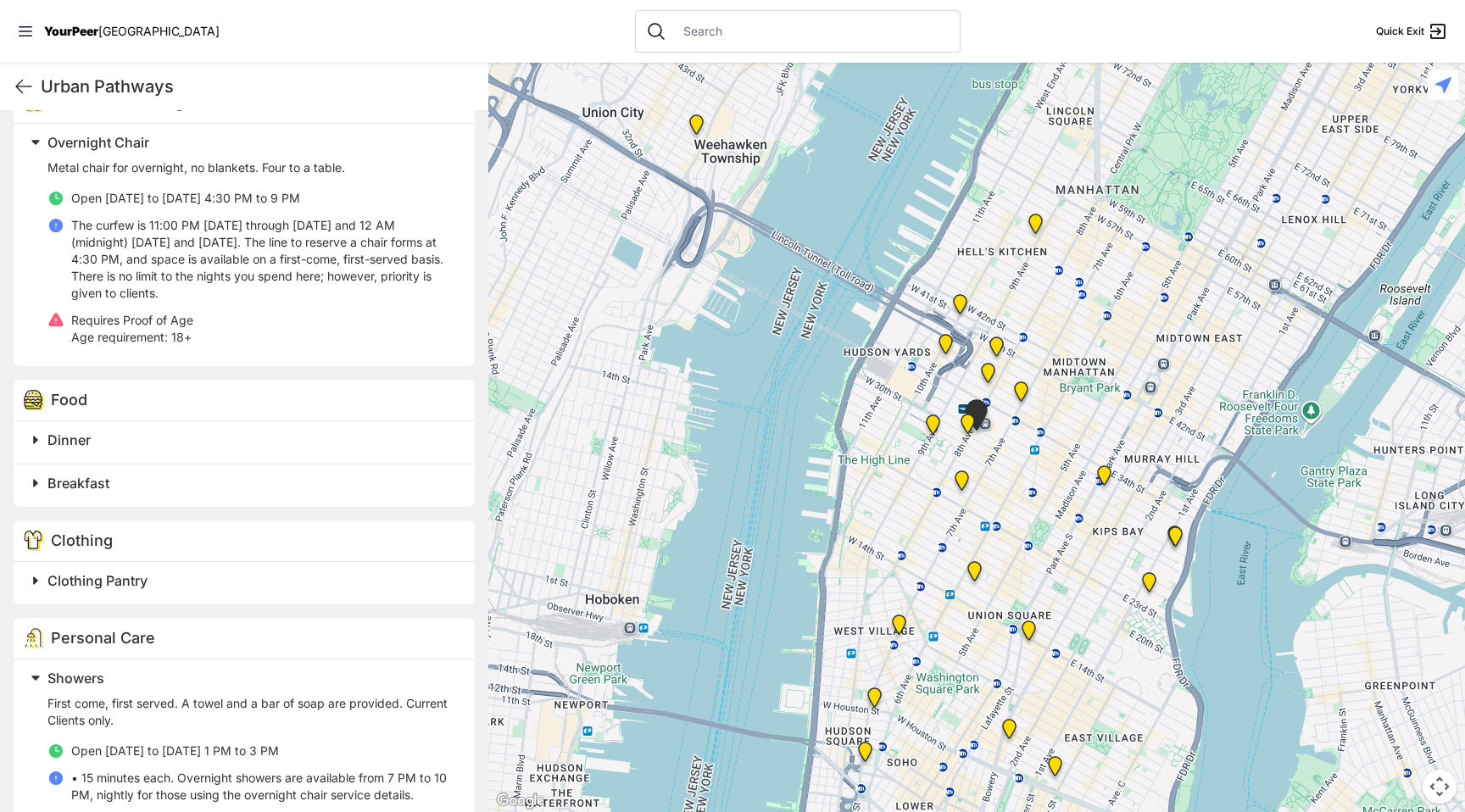
scroll to position [606, 0]
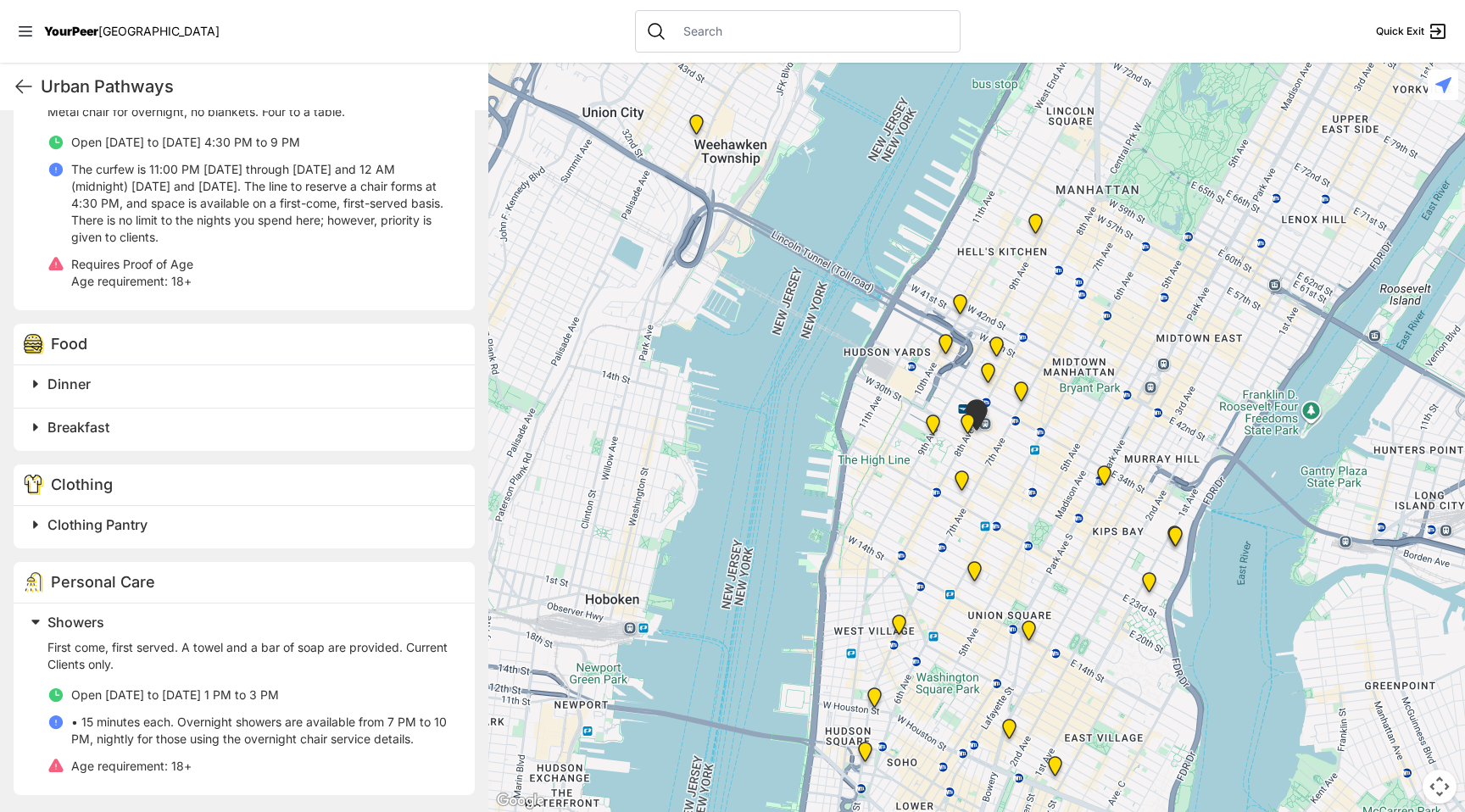
click at [77, 622] on span "Showers" at bounding box center [75, 623] width 57 height 17
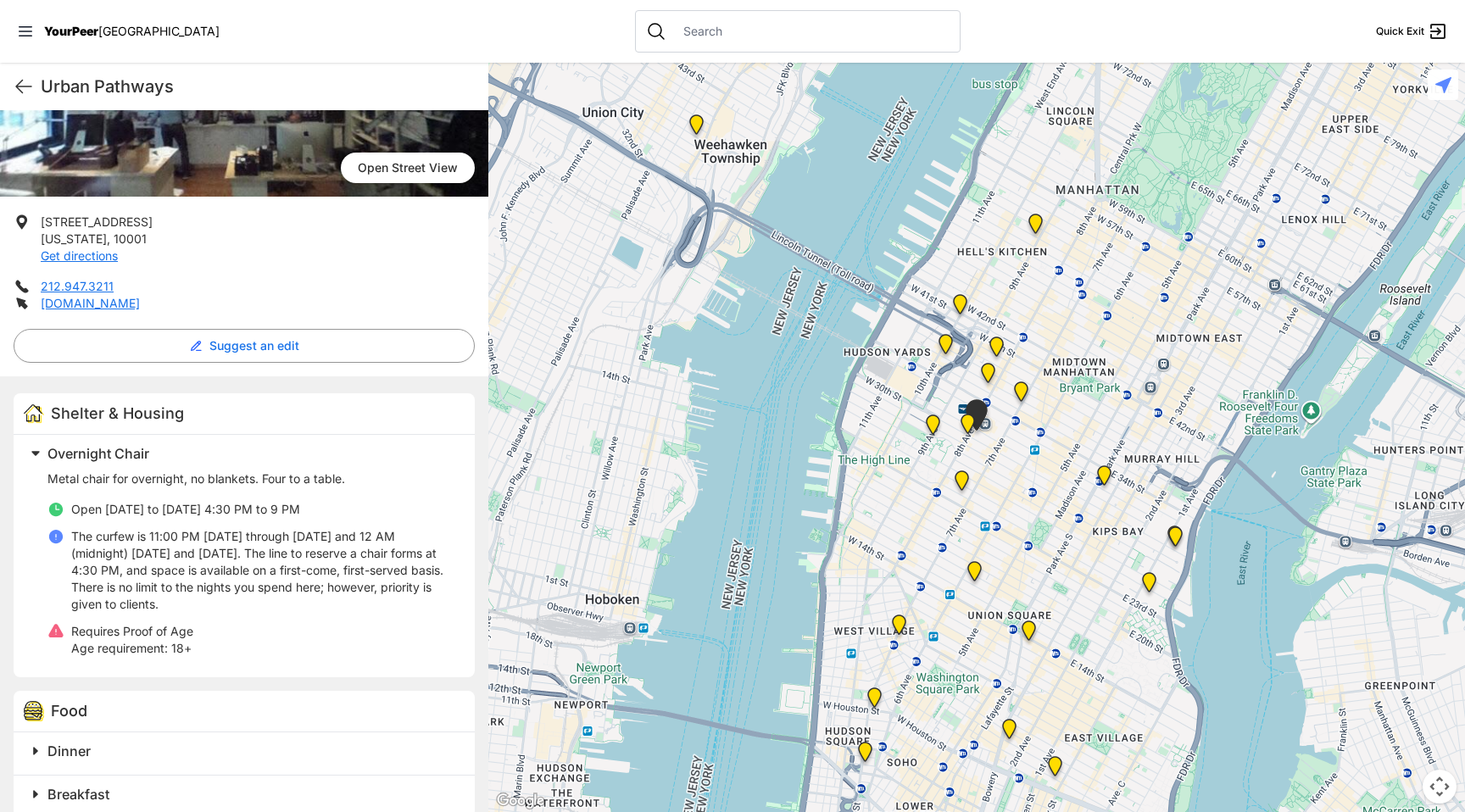
scroll to position [457, 0]
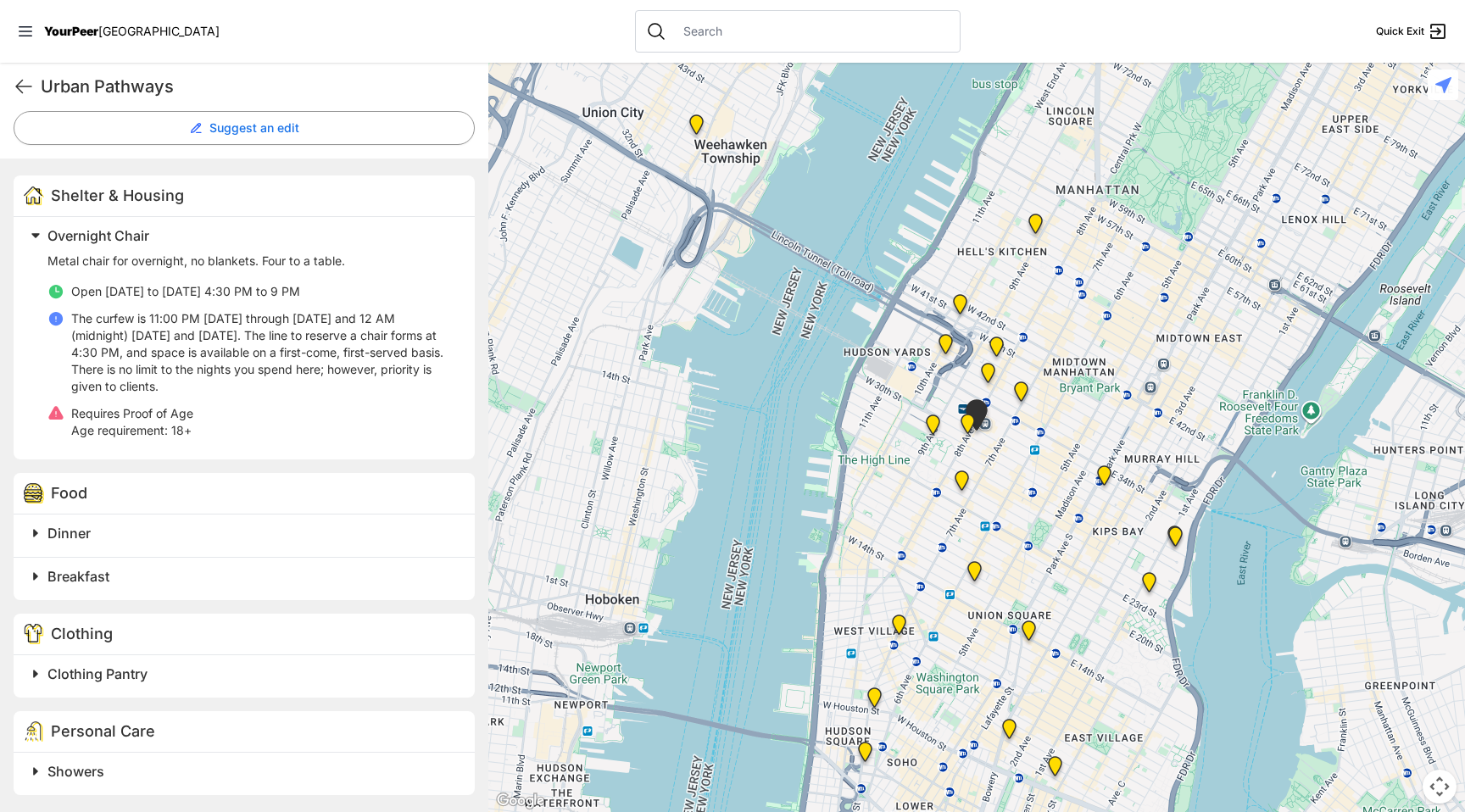
click at [112, 233] on span "Overnight Chair" at bounding box center [98, 236] width 101 height 17
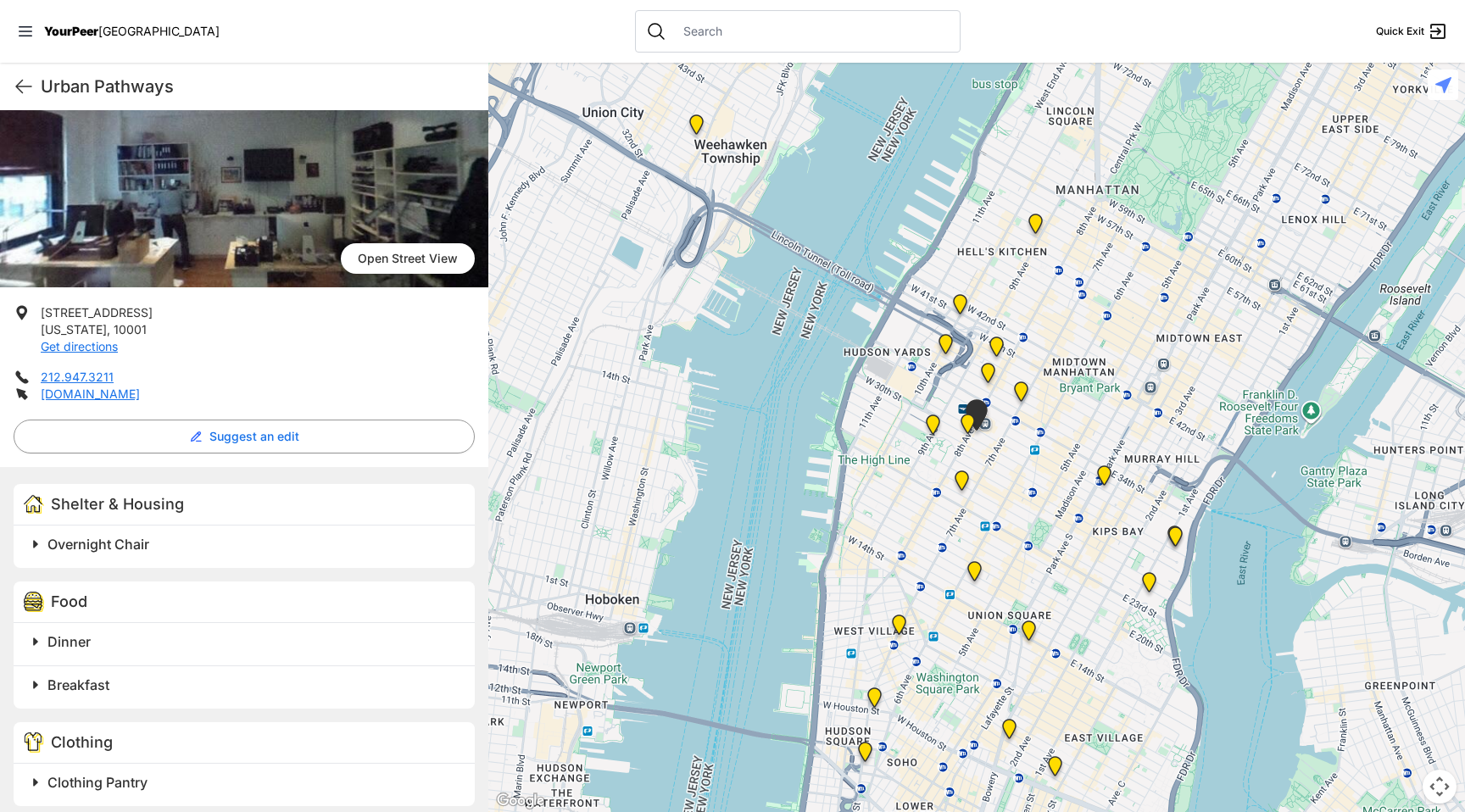
scroll to position [150, 0]
click at [135, 397] on link "[DOMAIN_NAME]" at bounding box center [90, 392] width 99 height 14
click at [18, 87] on icon at bounding box center [23, 86] width 20 height 20
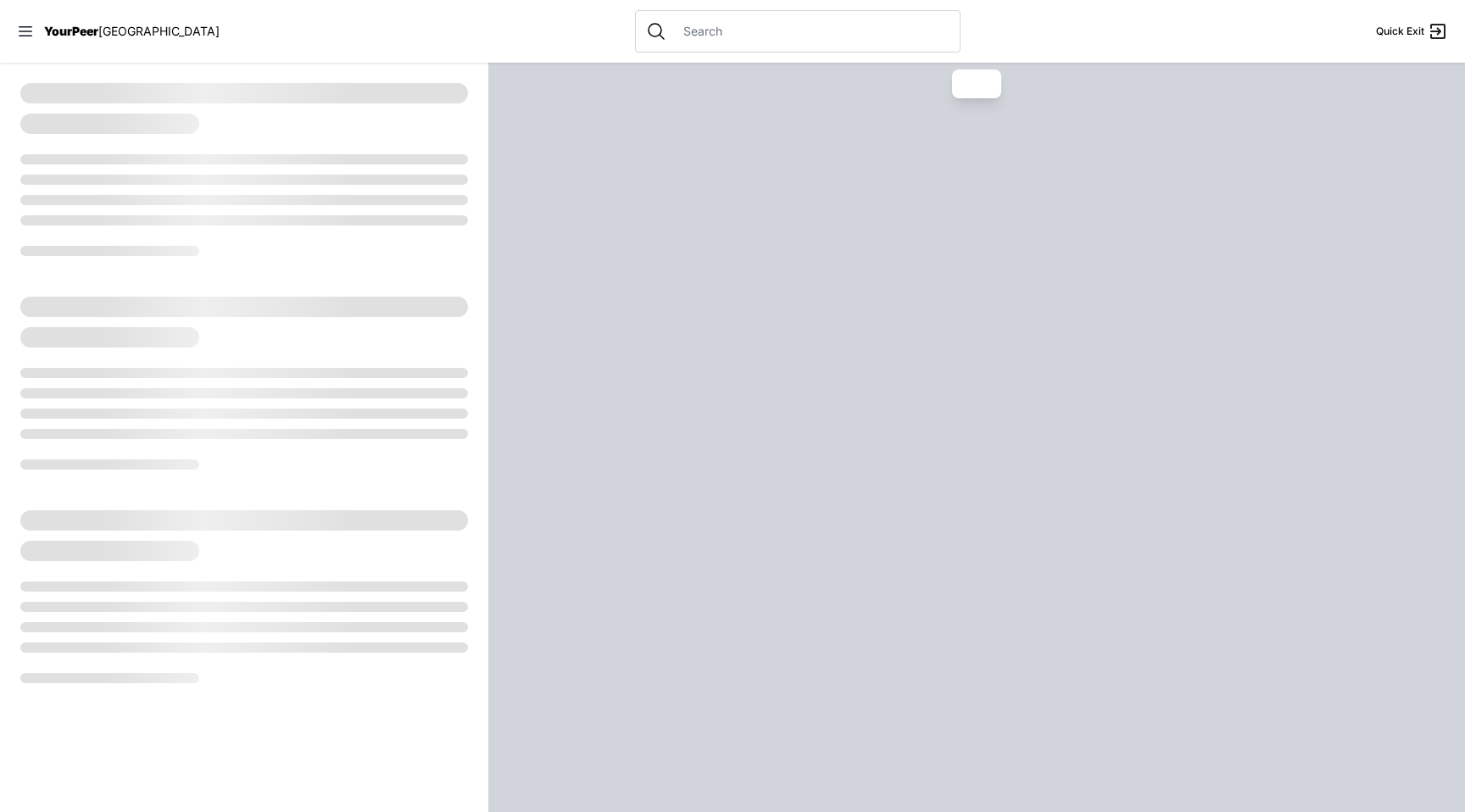
select select "recentlyUpdated"
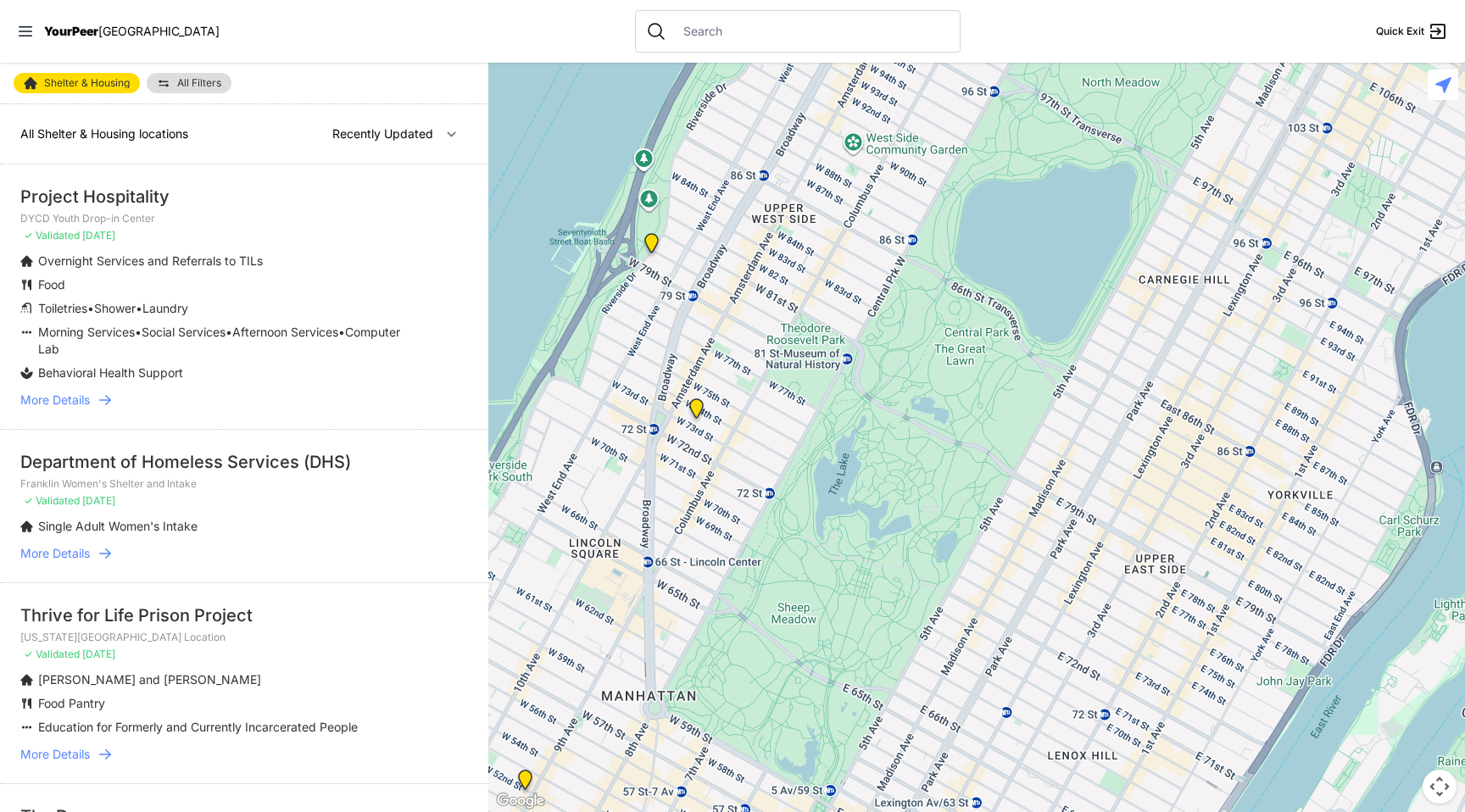
drag, startPoint x: 803, startPoint y: 511, endPoint x: 805, endPoint y: 401, distance: 110.0
click at [805, 401] on div at bounding box center [976, 437] width 976 height 749
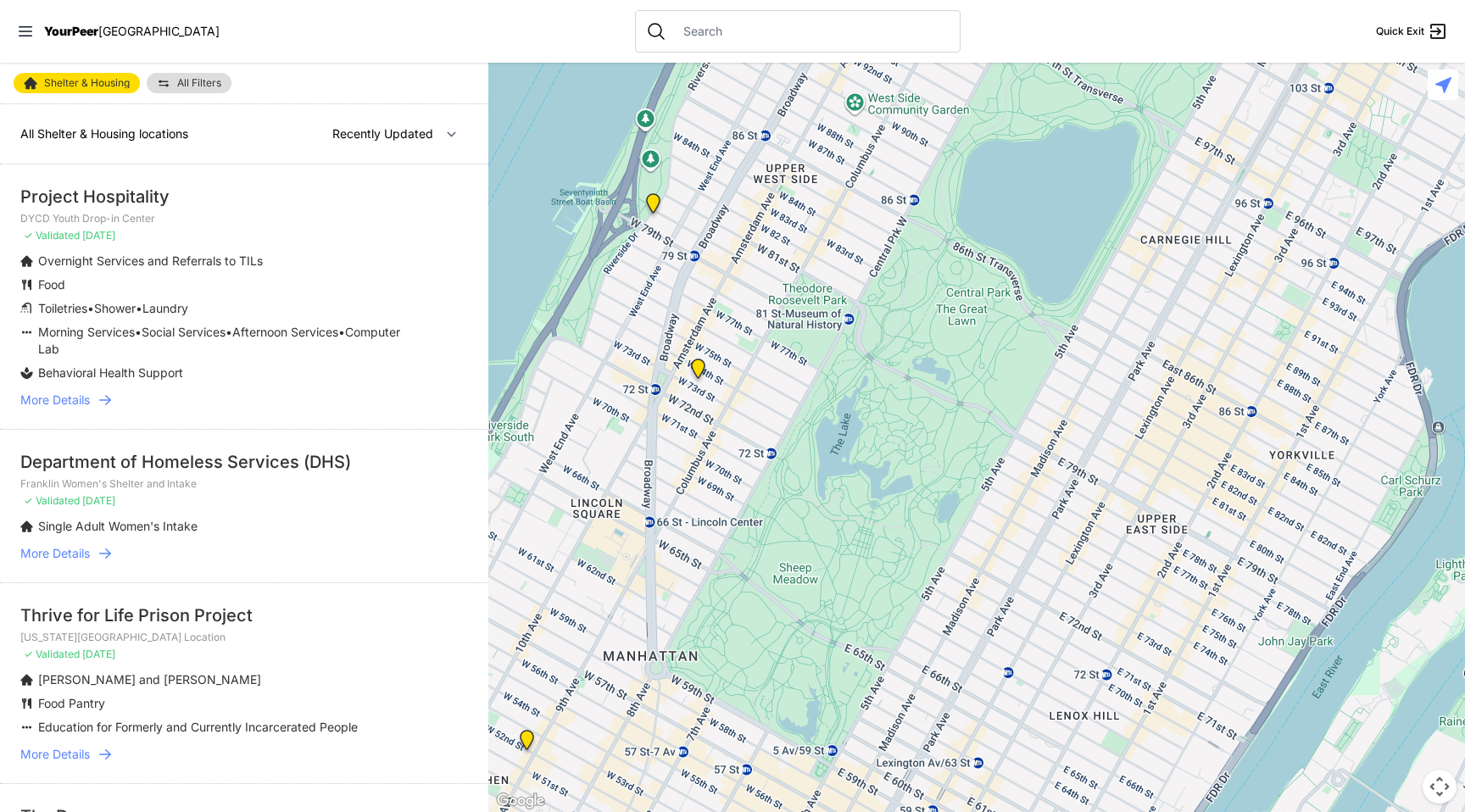
click at [698, 366] on img "Hamilton Senior Center" at bounding box center [698, 372] width 21 height 27
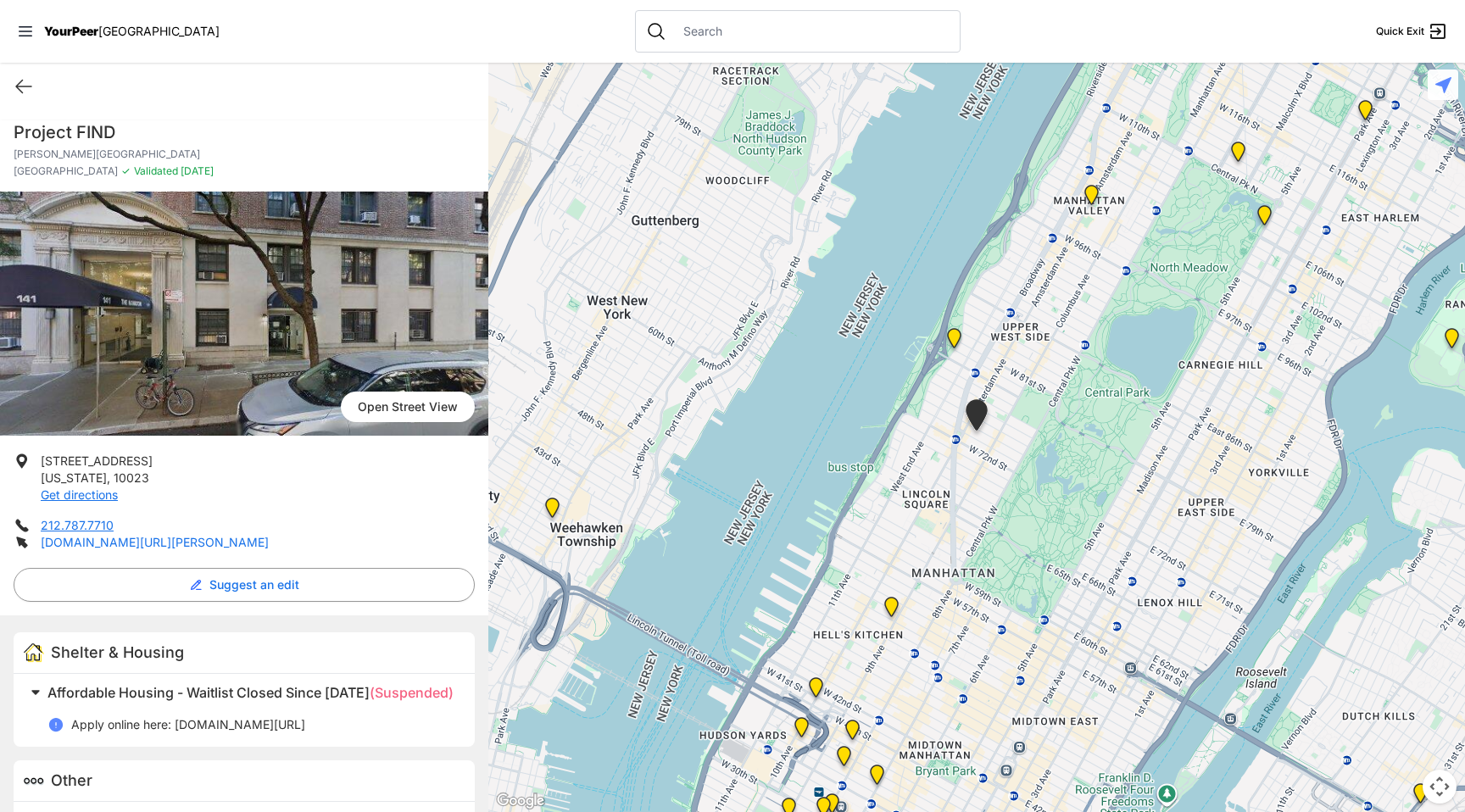
click at [117, 546] on link "[DOMAIN_NAME][URL][PERSON_NAME]" at bounding box center [155, 542] width 228 height 14
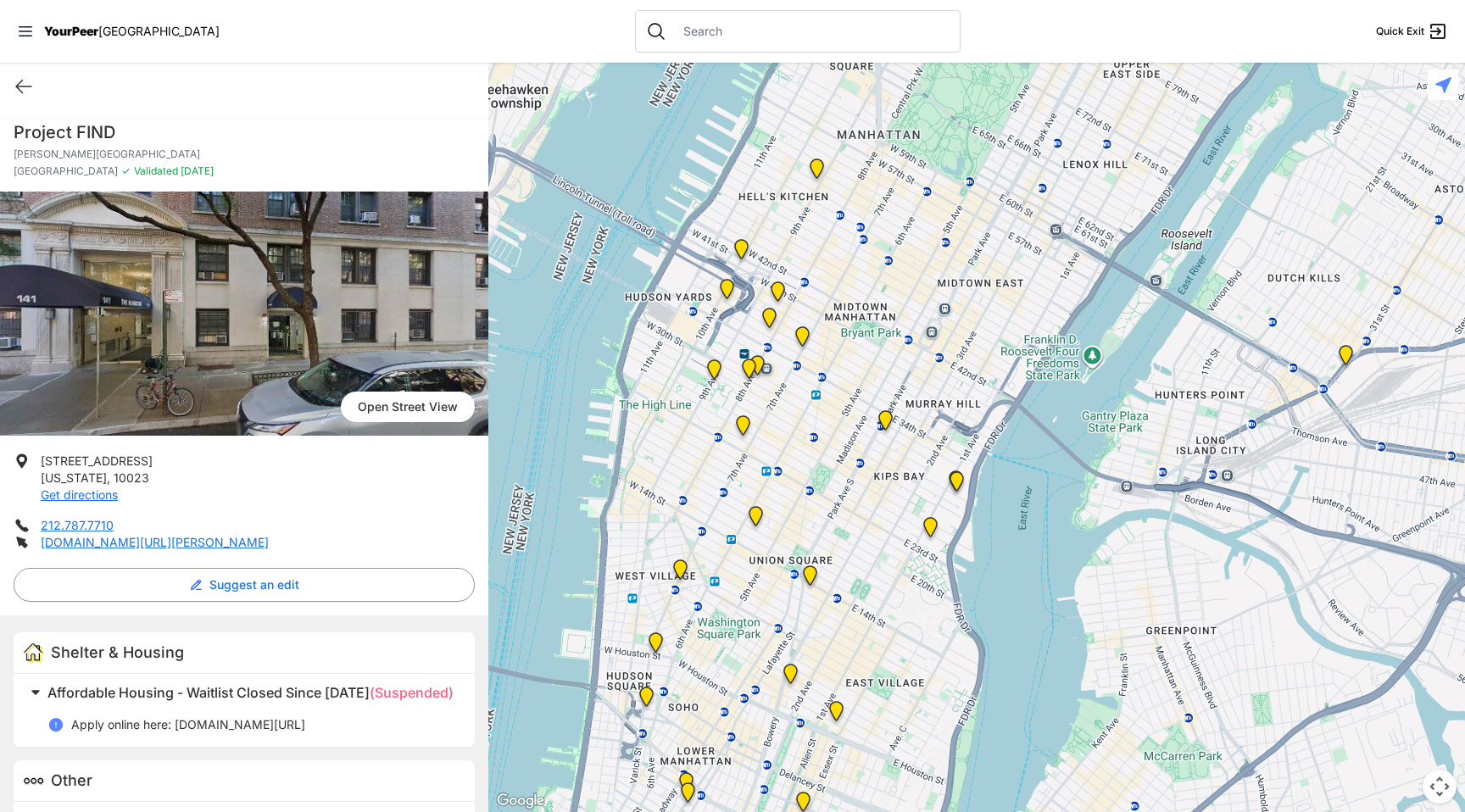
drag, startPoint x: 900, startPoint y: 421, endPoint x: 857, endPoint y: 97, distance: 326.8
click at [857, 97] on div at bounding box center [976, 437] width 976 height 749
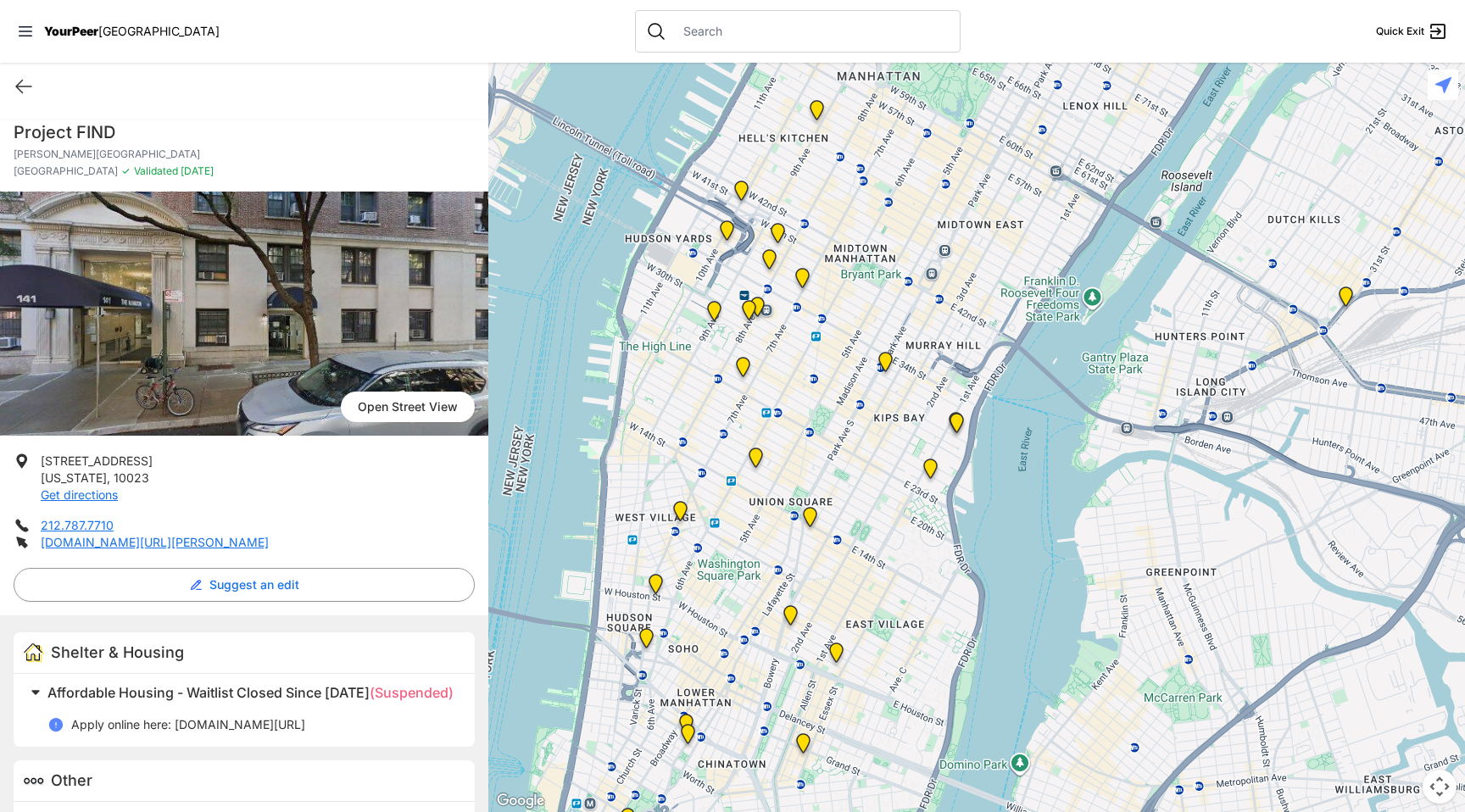
click at [803, 283] on img "Main Office" at bounding box center [803, 281] width 21 height 27
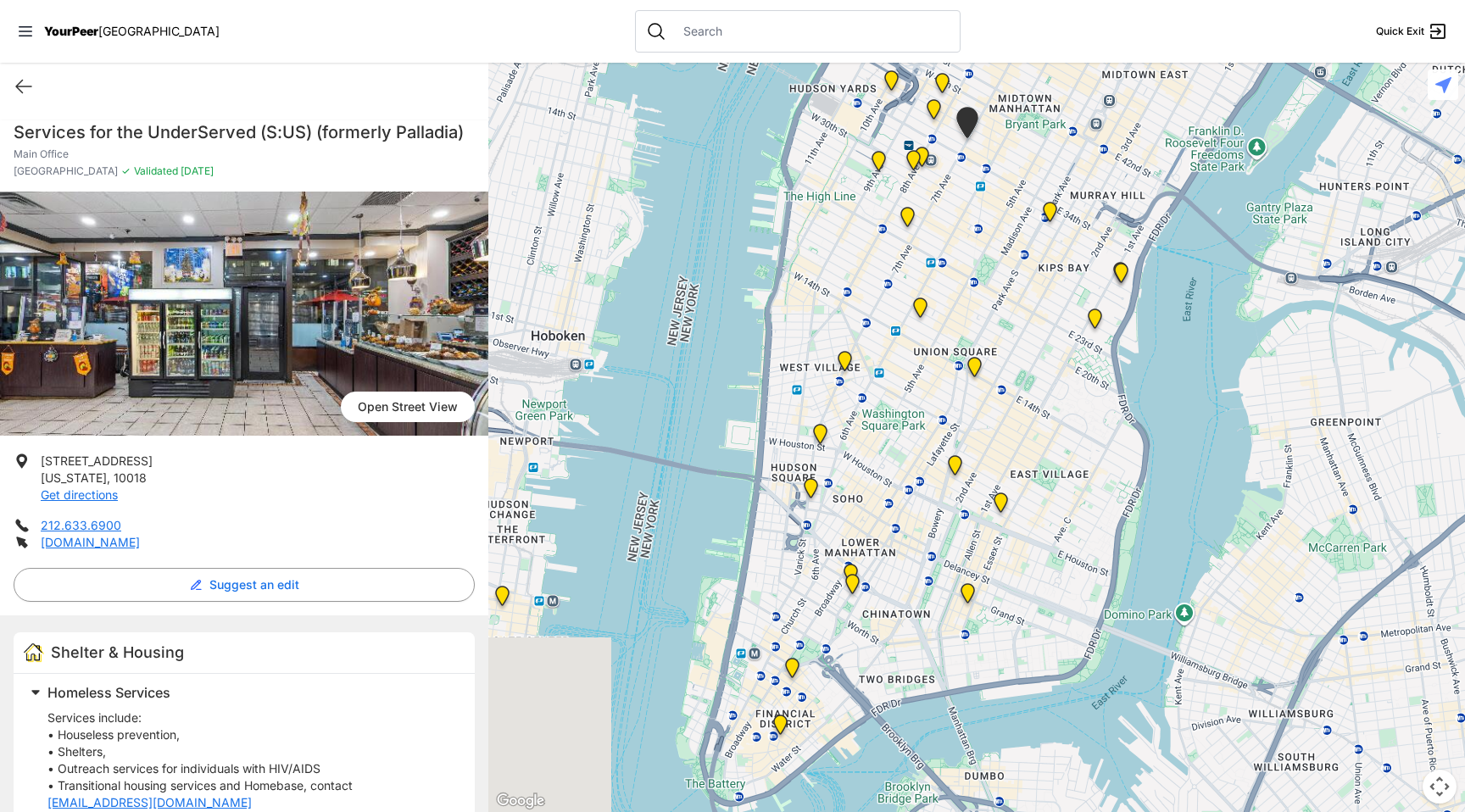
drag, startPoint x: 894, startPoint y: 484, endPoint x: 881, endPoint y: 182, distance: 302.3
click at [881, 182] on div at bounding box center [976, 437] width 976 height 749
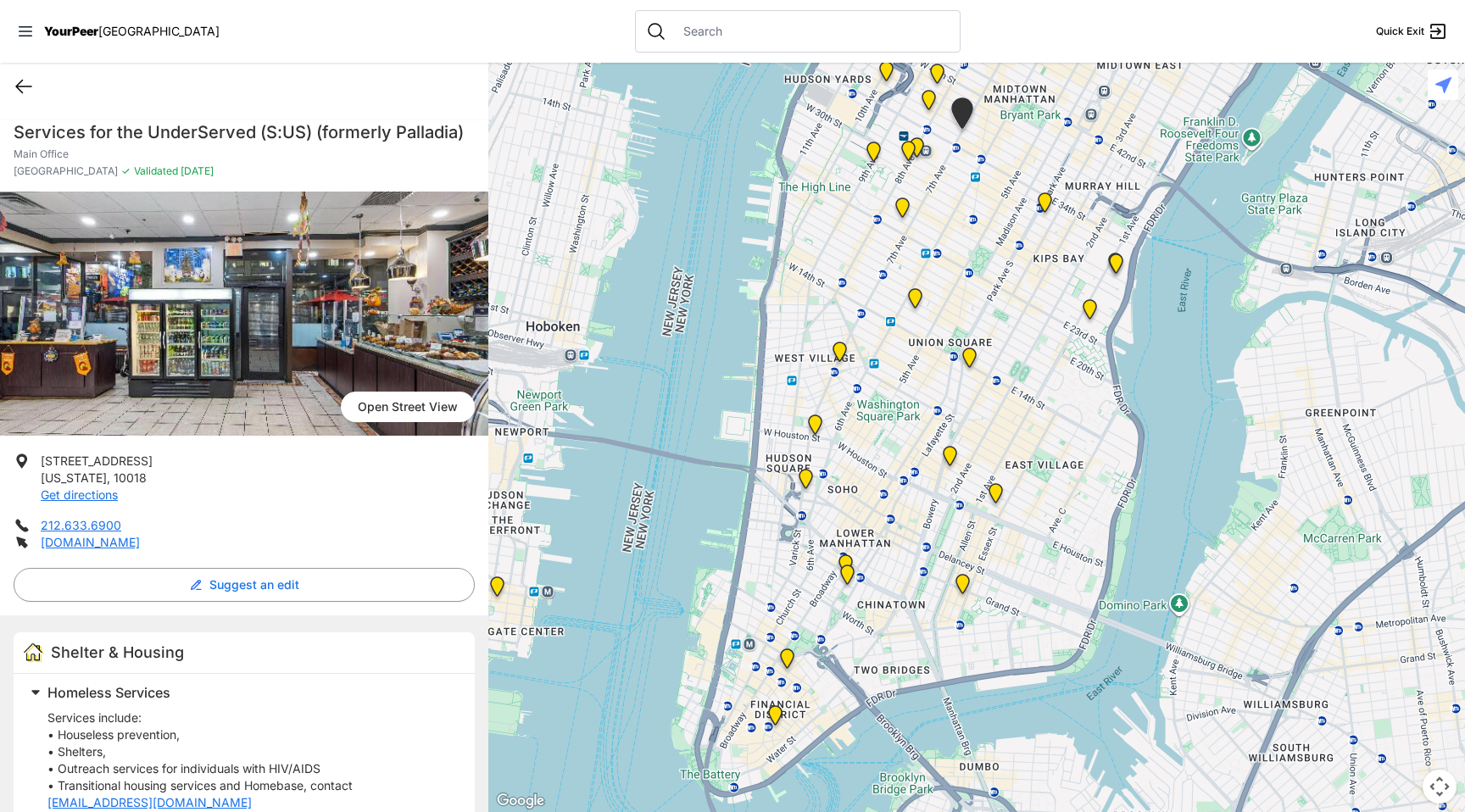
click at [21, 77] on icon at bounding box center [23, 86] width 20 height 20
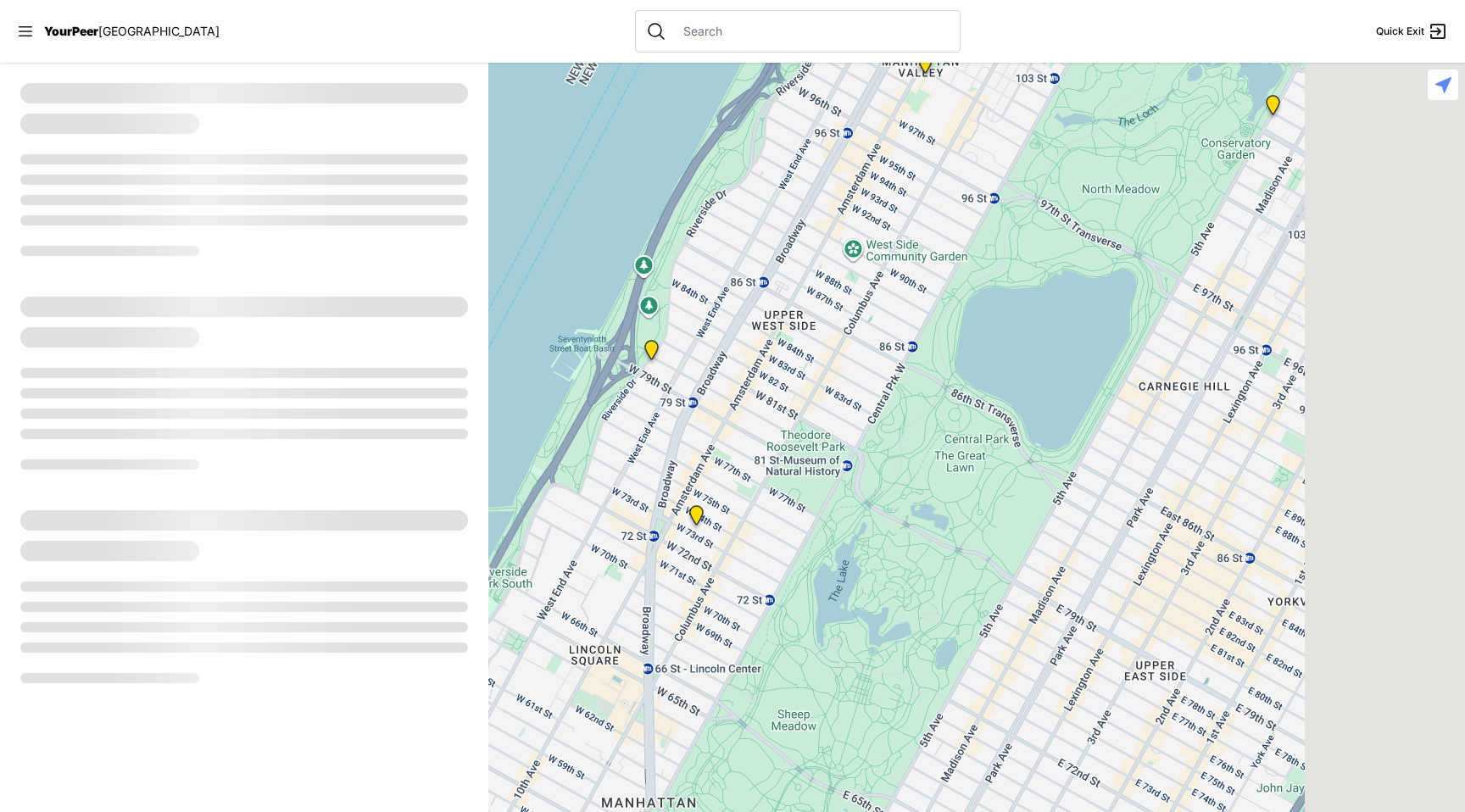
select select "recentlyUpdated"
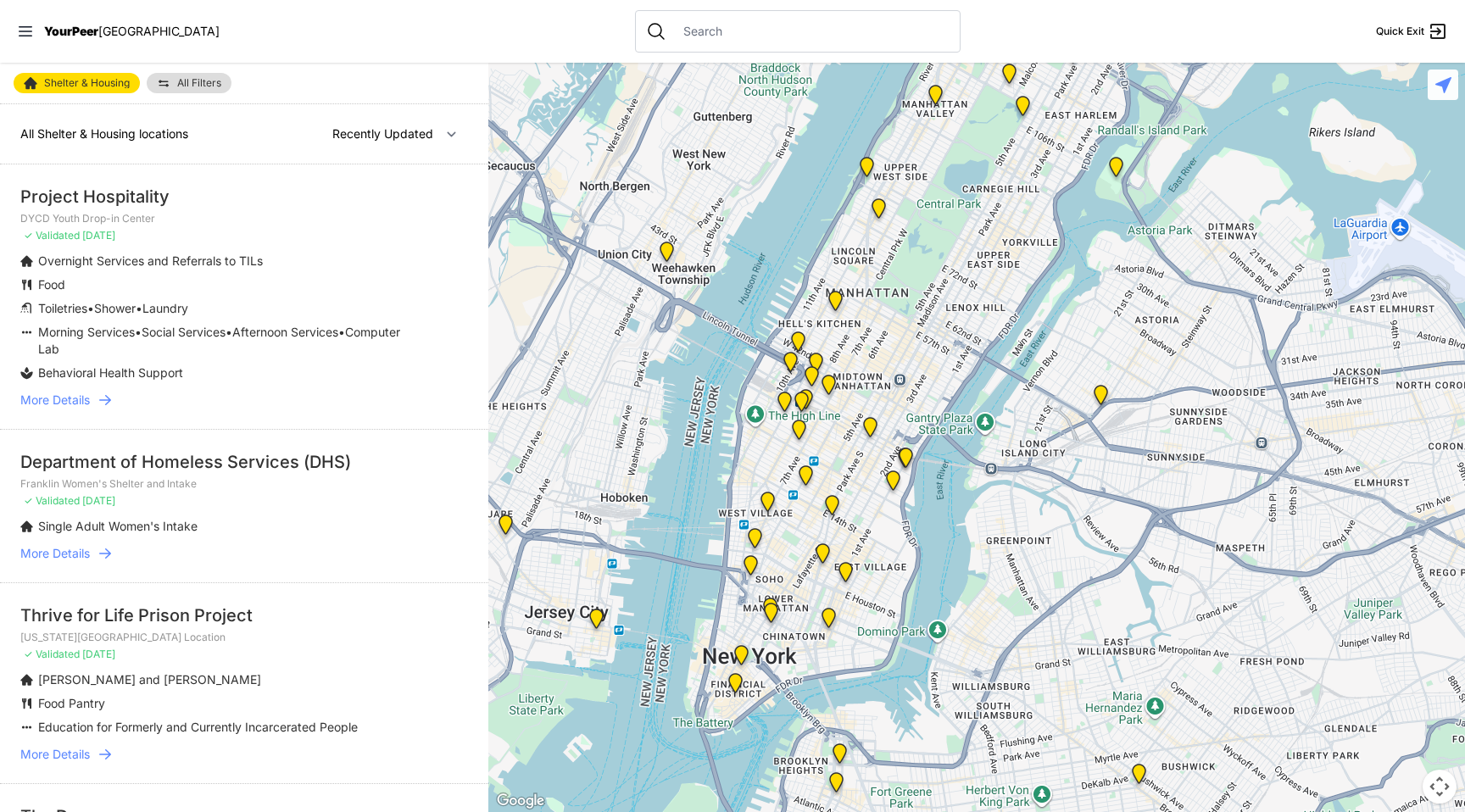
drag, startPoint x: 854, startPoint y: 547, endPoint x: 932, endPoint y: 279, distance: 279.1
click at [932, 278] on div at bounding box center [976, 437] width 976 height 749
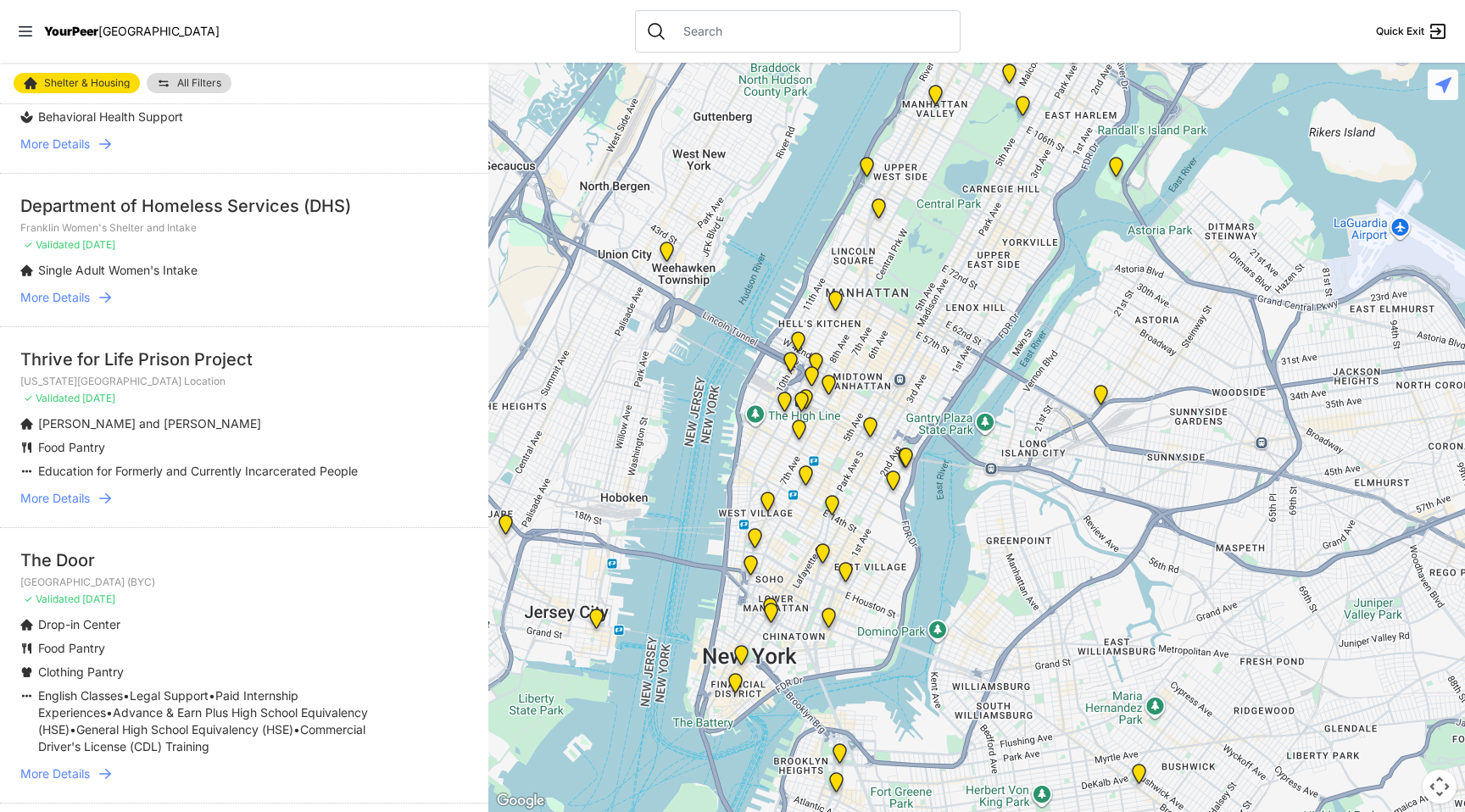
scroll to position [388, 0]
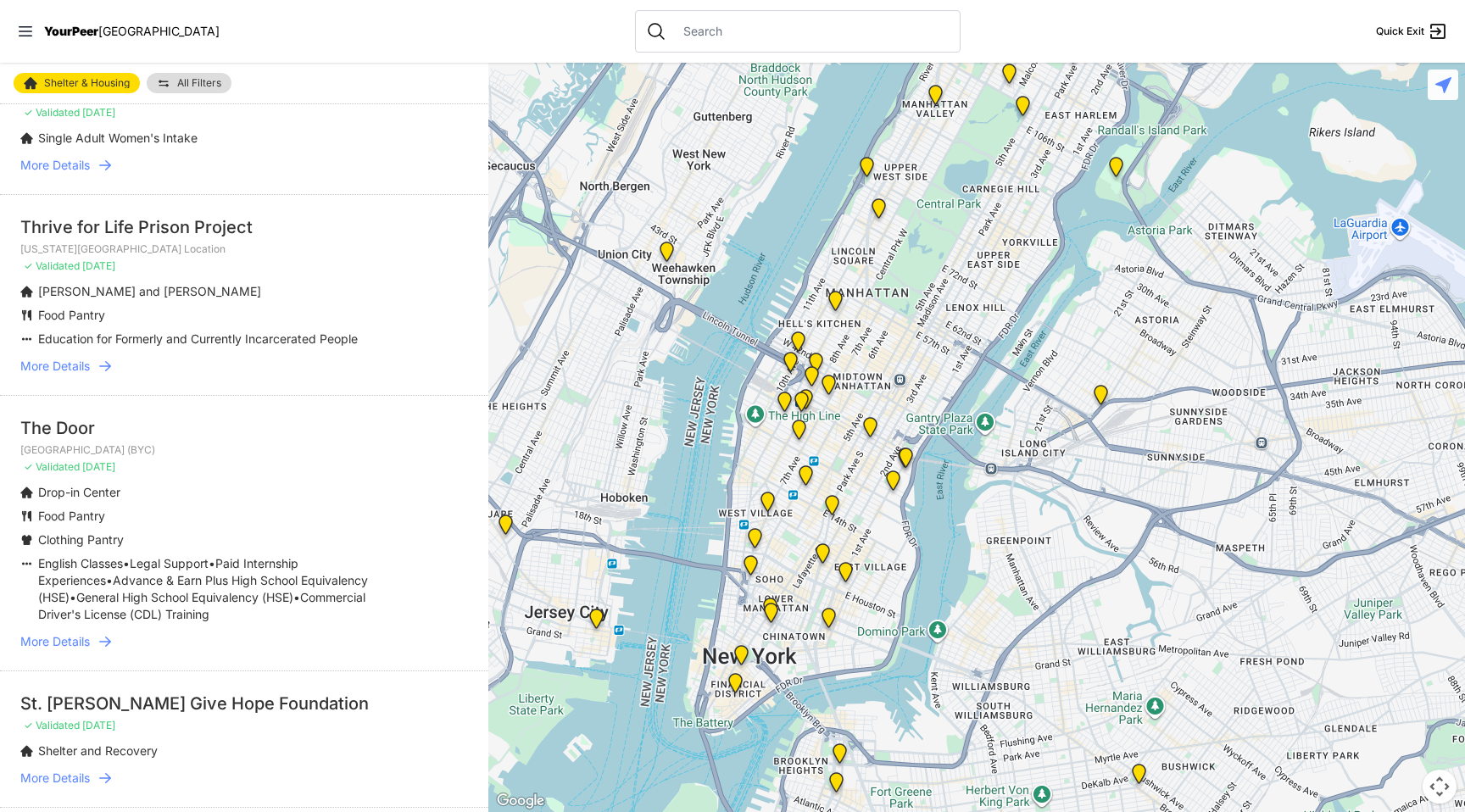
click at [82, 643] on span "More Details" at bounding box center [55, 642] width 70 height 17
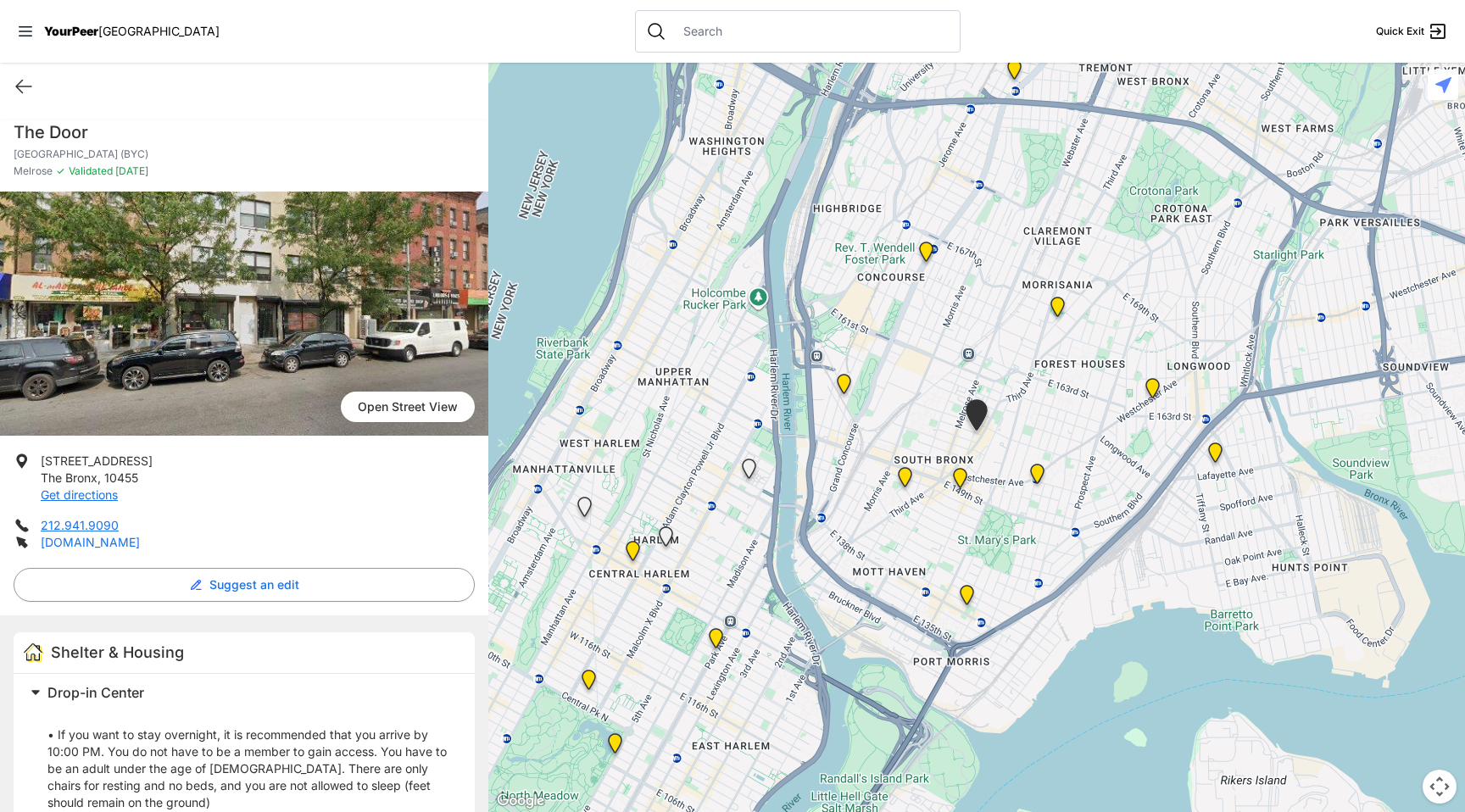
click at [59, 547] on link "[DOMAIN_NAME]" at bounding box center [90, 542] width 99 height 14
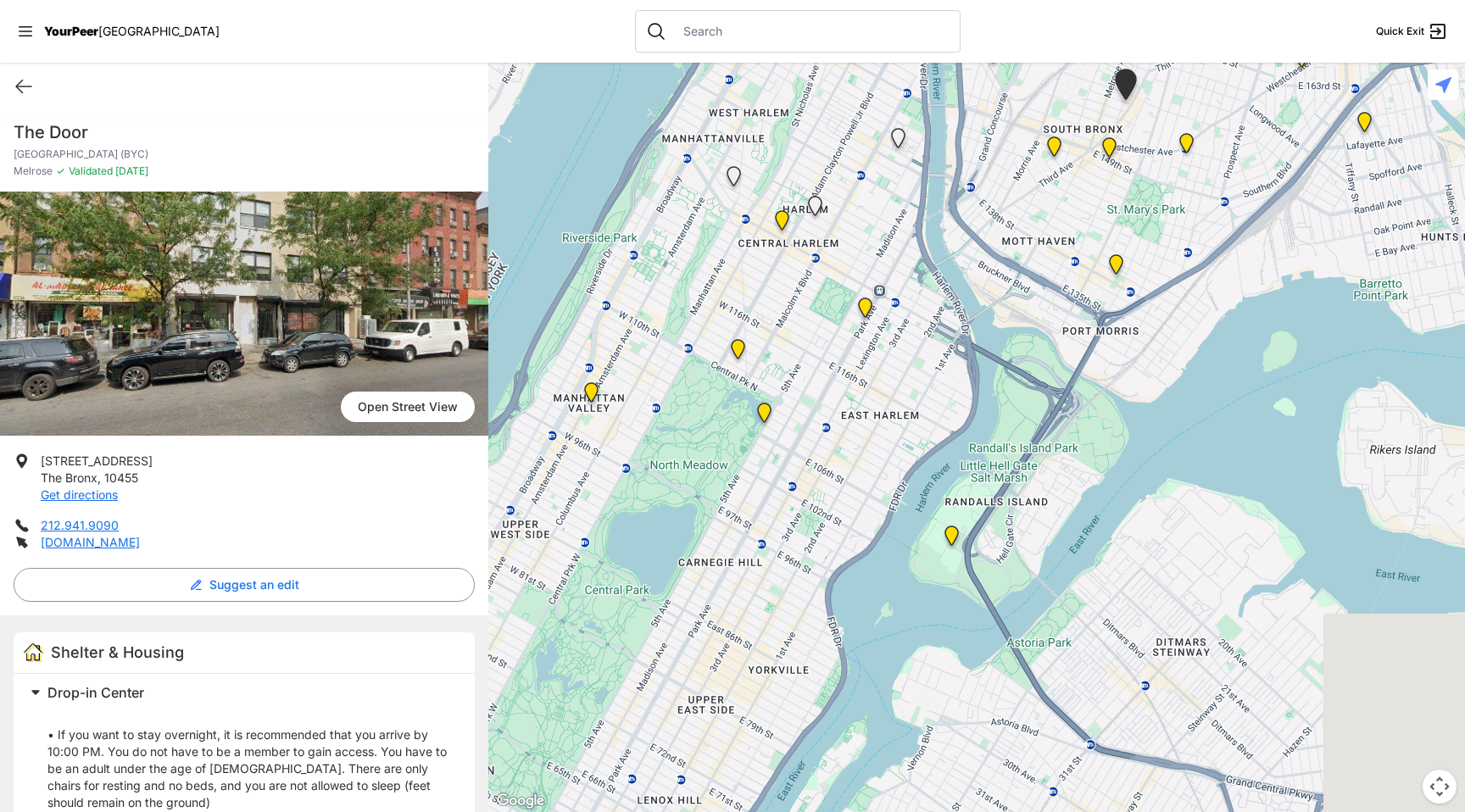
drag, startPoint x: 760, startPoint y: 543, endPoint x: 909, endPoint y: 210, distance: 364.8
click at [909, 210] on div at bounding box center [976, 437] width 976 height 749
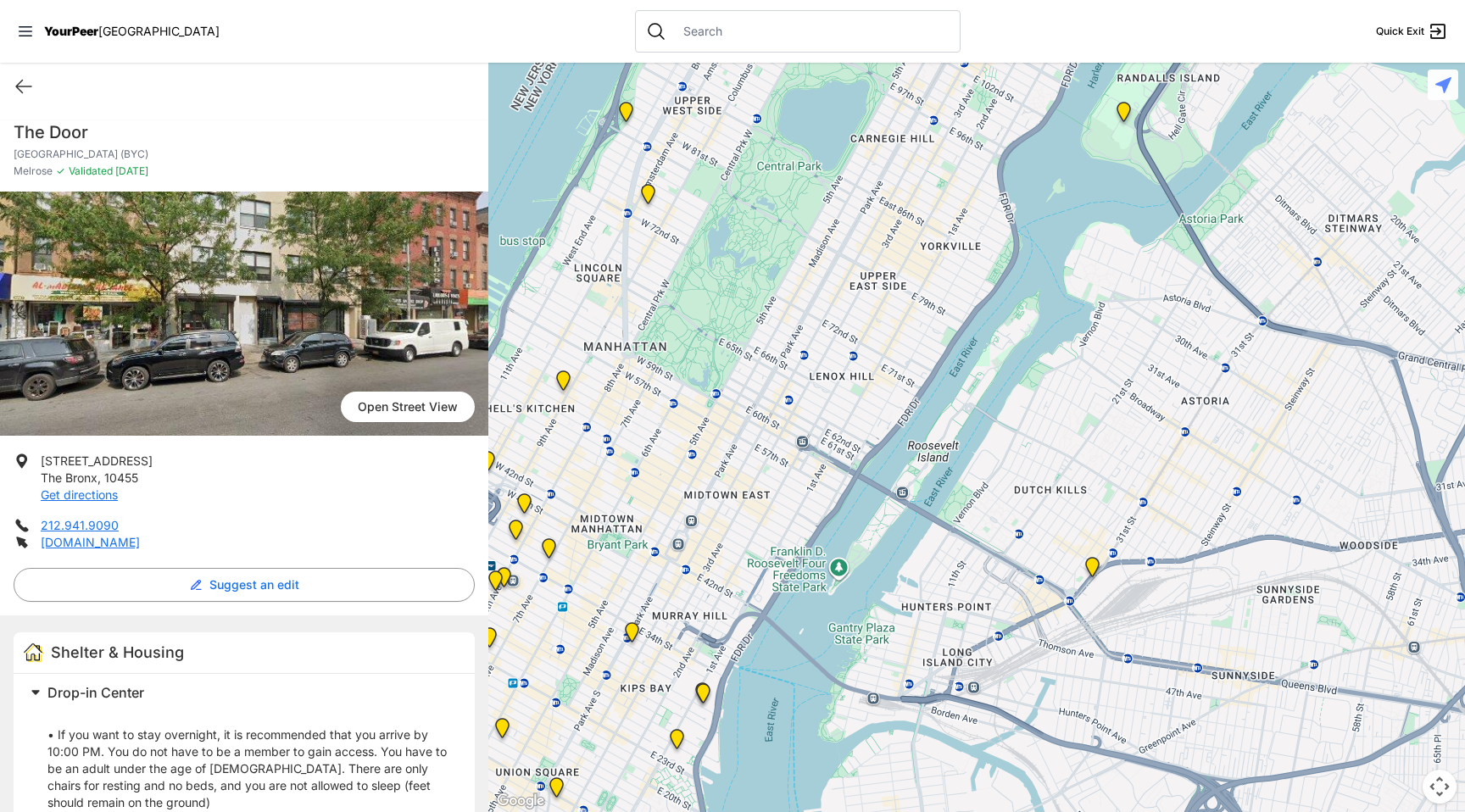
drag, startPoint x: 747, startPoint y: 598, endPoint x: 1057, endPoint y: 164, distance: 533.3
click at [1035, 164] on div at bounding box center [976, 437] width 976 height 749
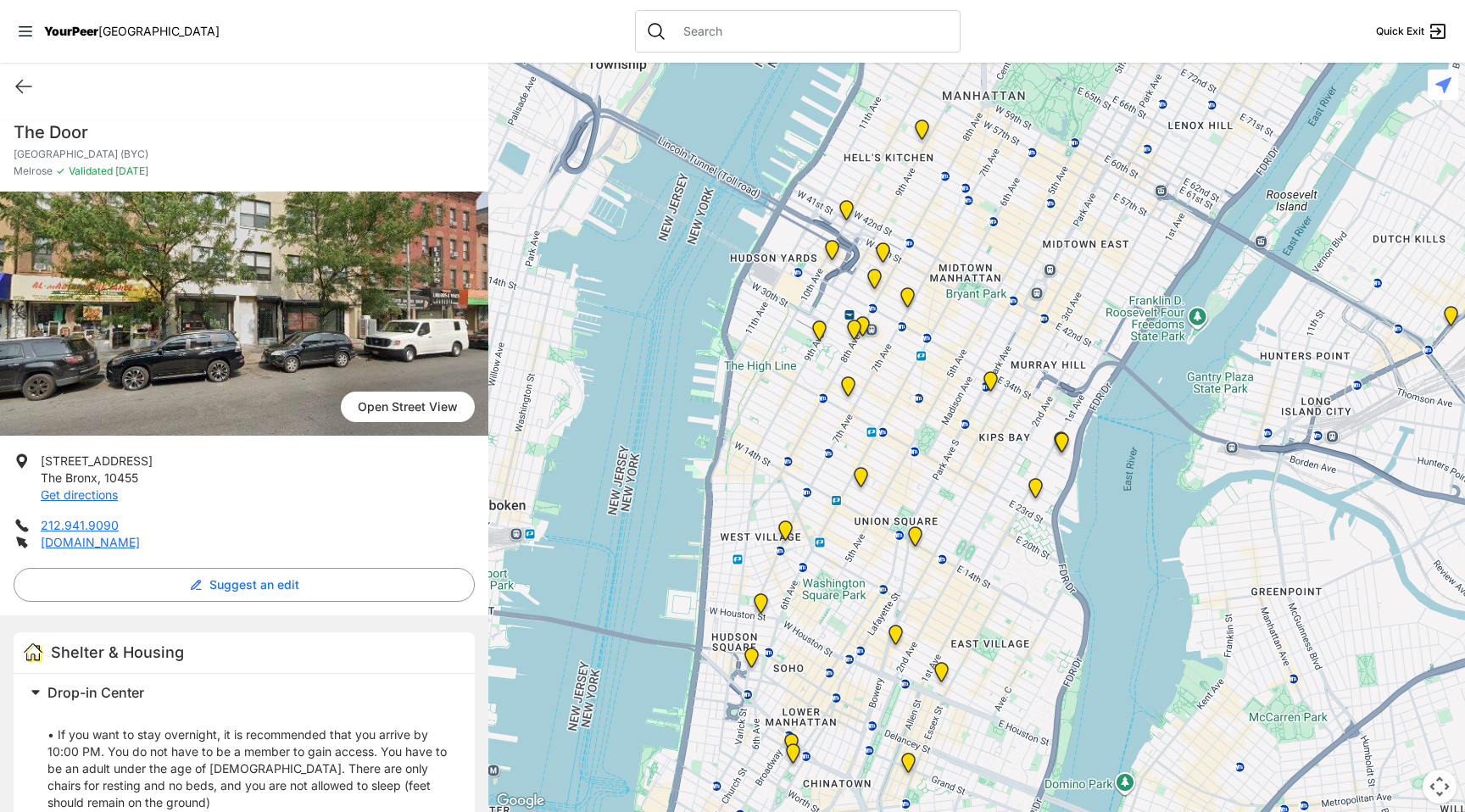
drag, startPoint x: 994, startPoint y: 448, endPoint x: 796, endPoint y: 222, distance: 300.5
click at [796, 222] on div at bounding box center [976, 437] width 976 height 749
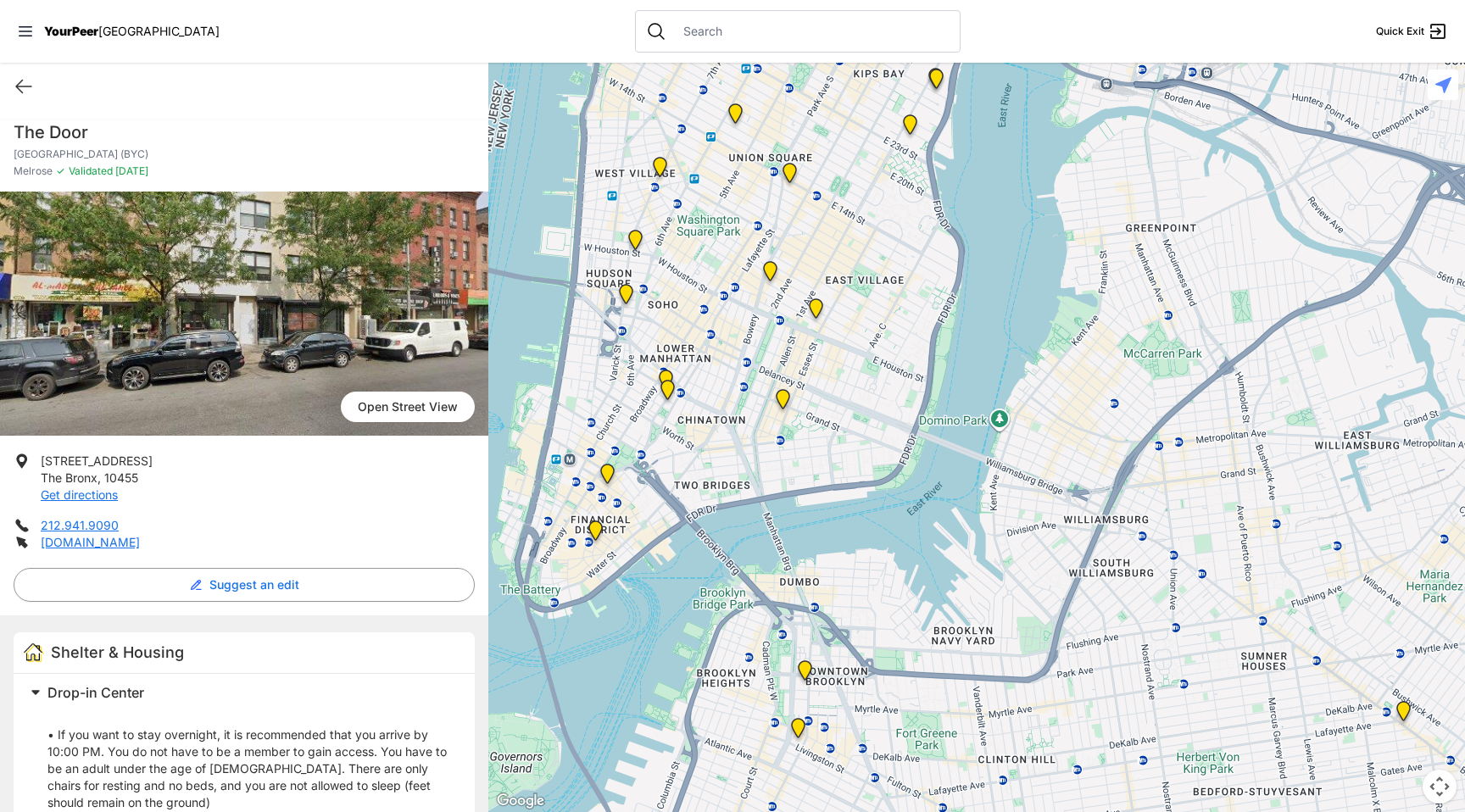
drag, startPoint x: 1056, startPoint y: 475, endPoint x: 928, endPoint y: 112, distance: 384.9
click at [928, 112] on div at bounding box center [976, 437] width 976 height 749
click at [30, 94] on icon at bounding box center [23, 86] width 20 height 20
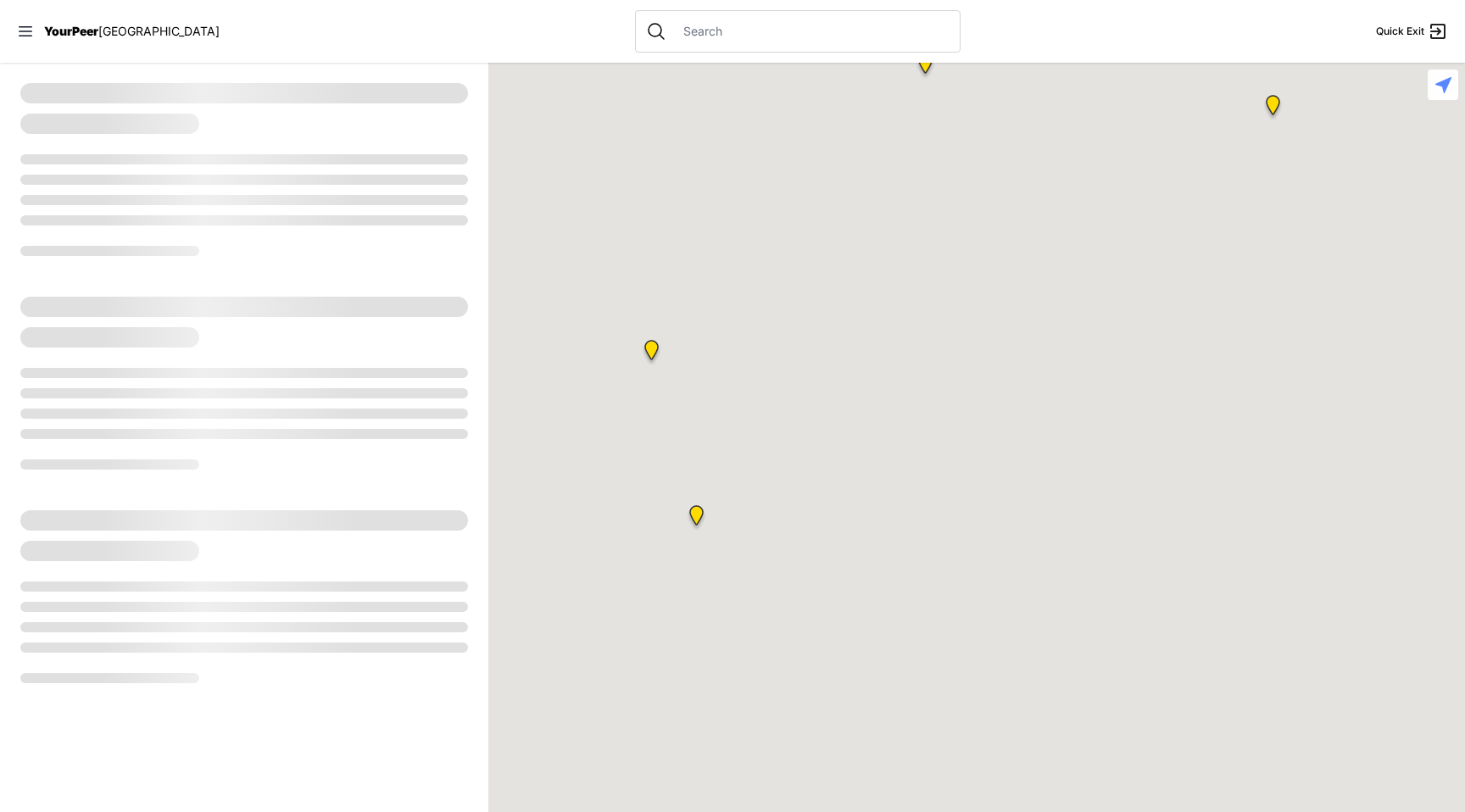
select select "recentlyUpdated"
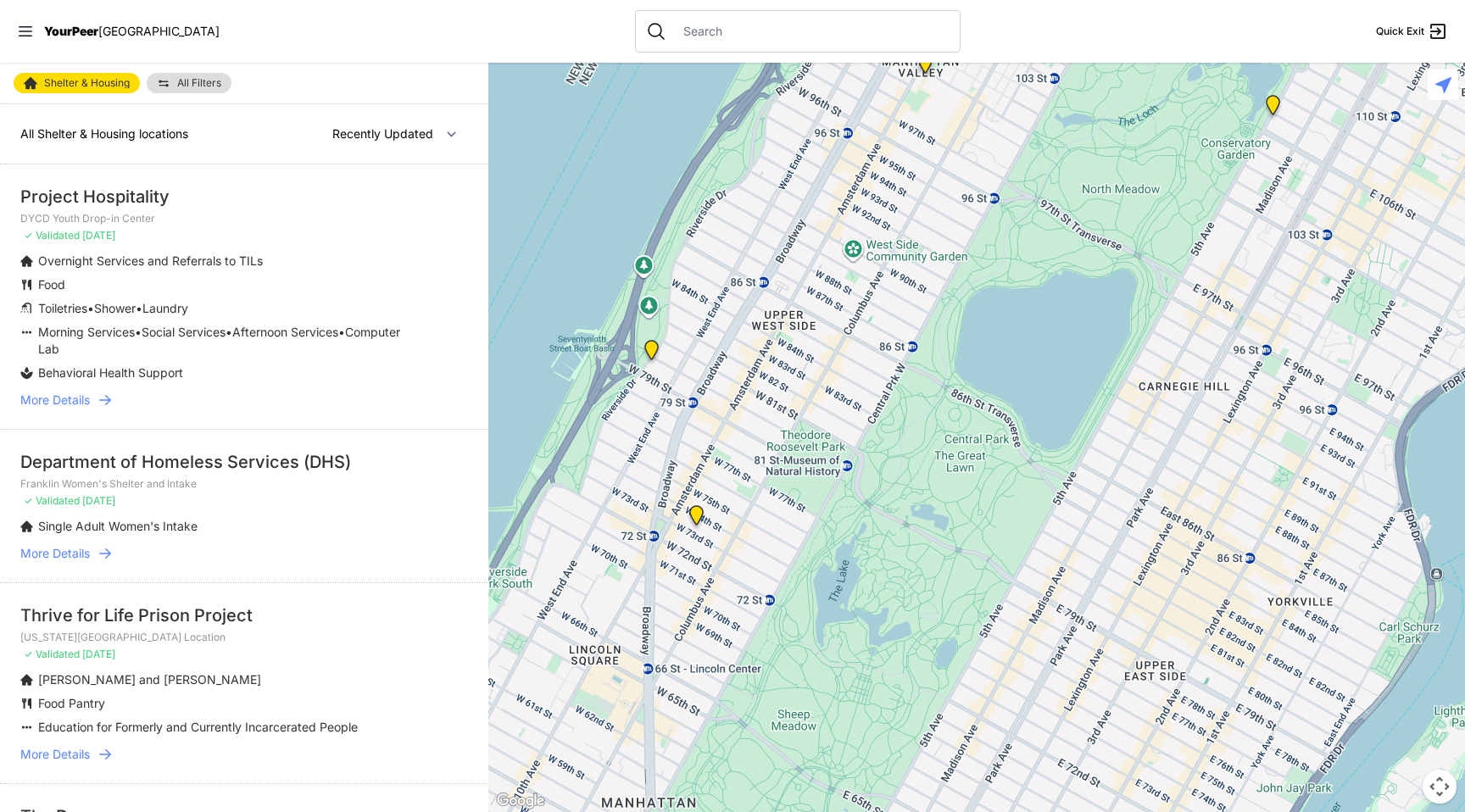
click at [657, 349] on img "Administrative Office, No Walk-Ins" at bounding box center [652, 353] width 21 height 27
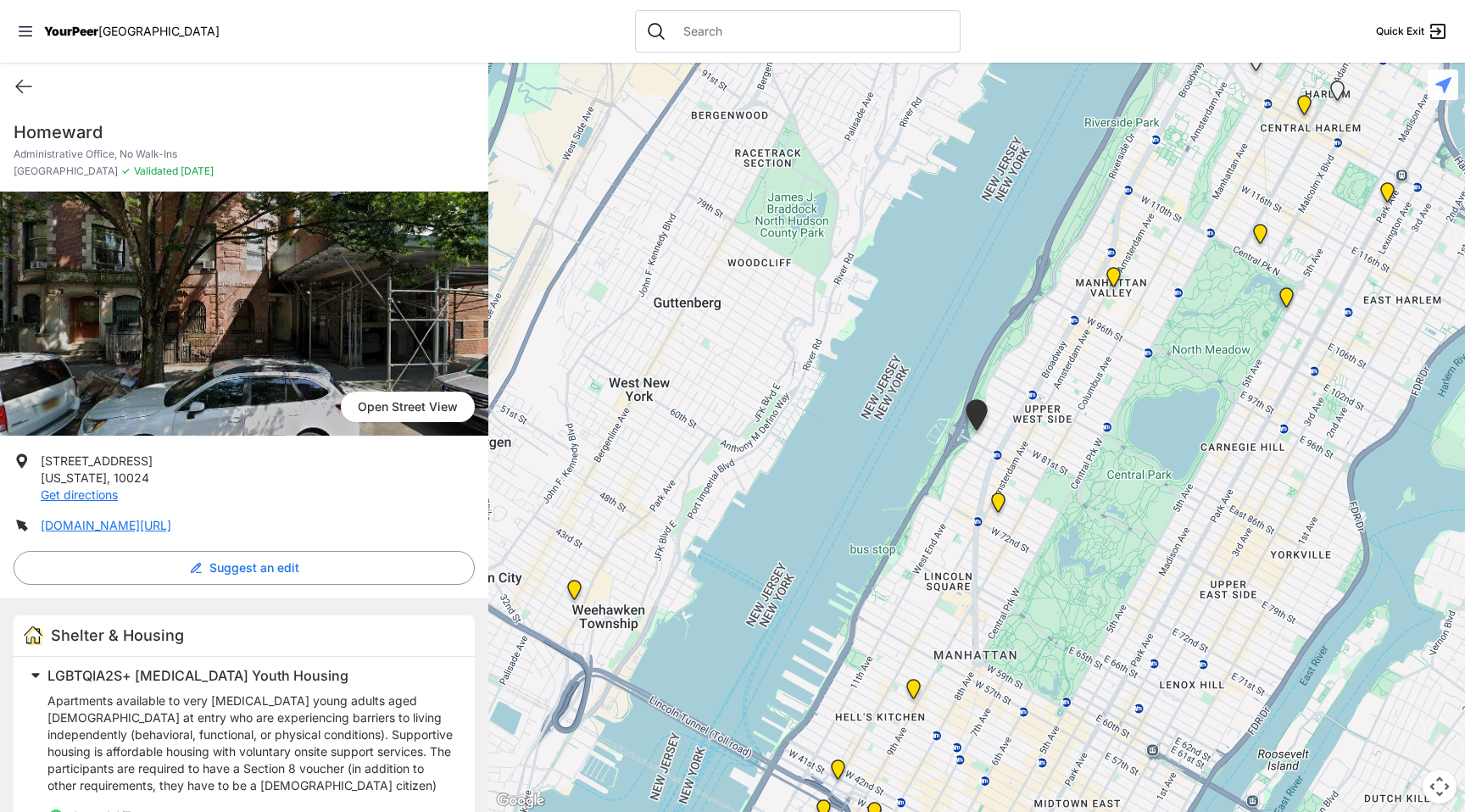
scroll to position [172, 0]
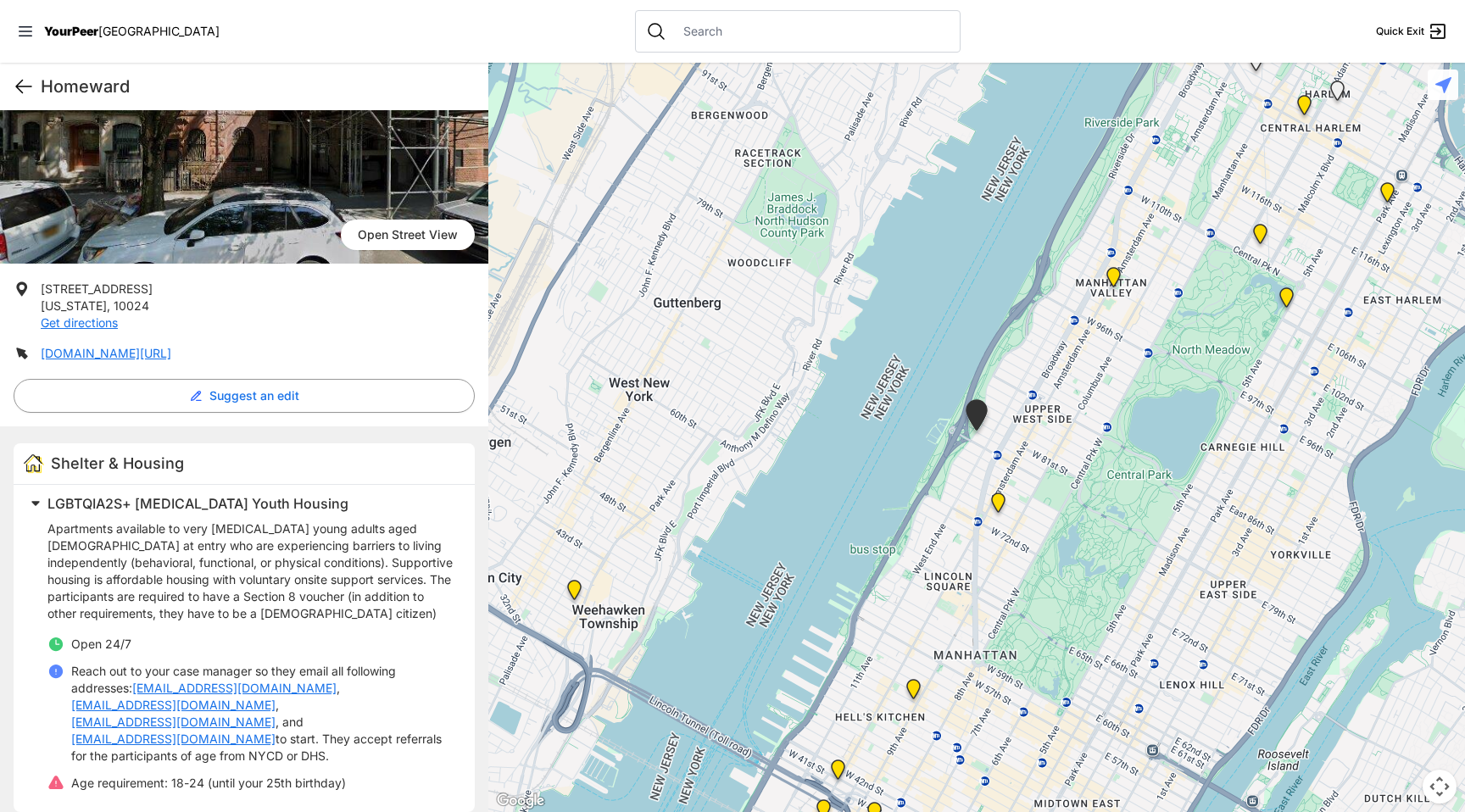
click at [23, 82] on icon at bounding box center [23, 86] width 20 height 20
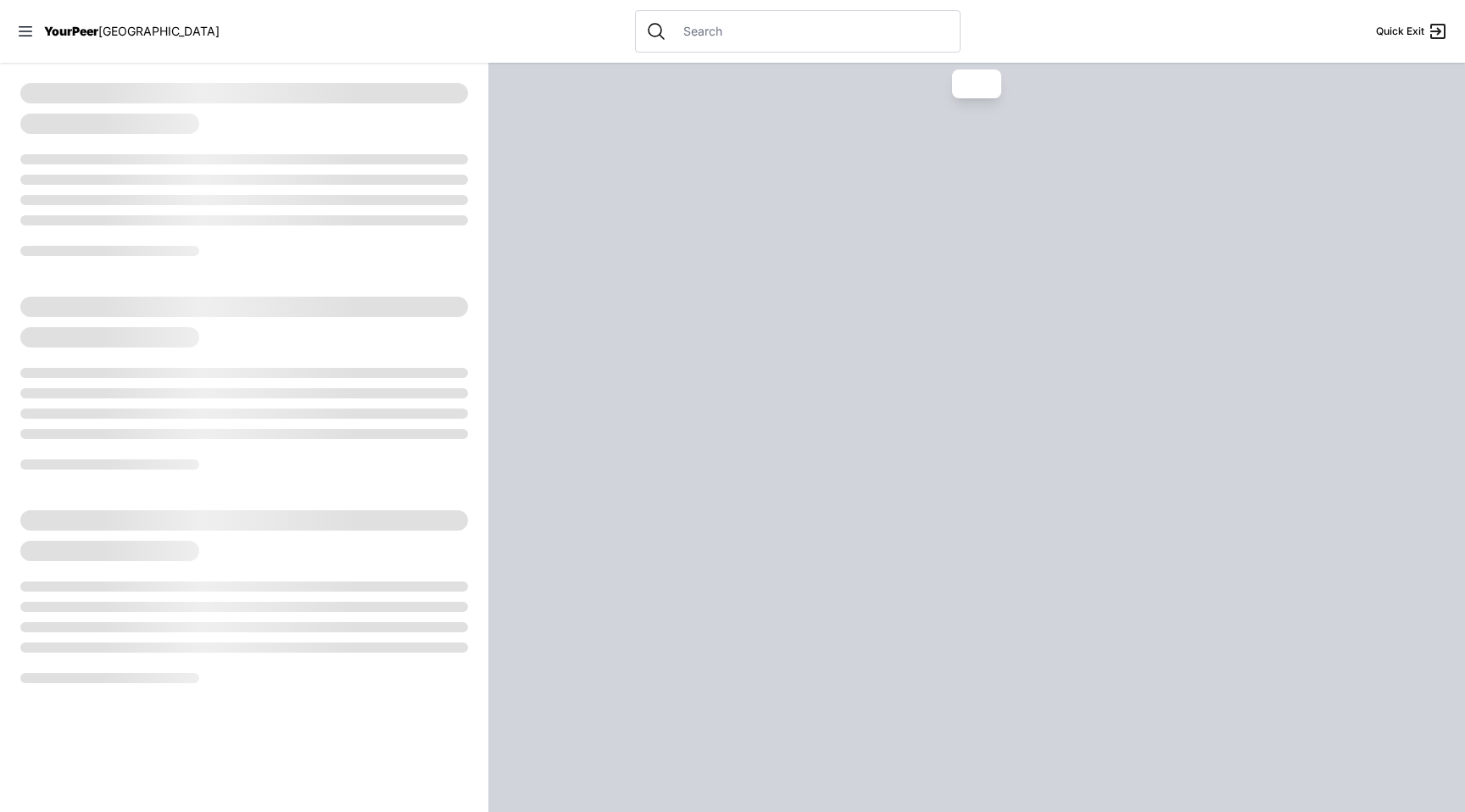
select select "recentlyUpdated"
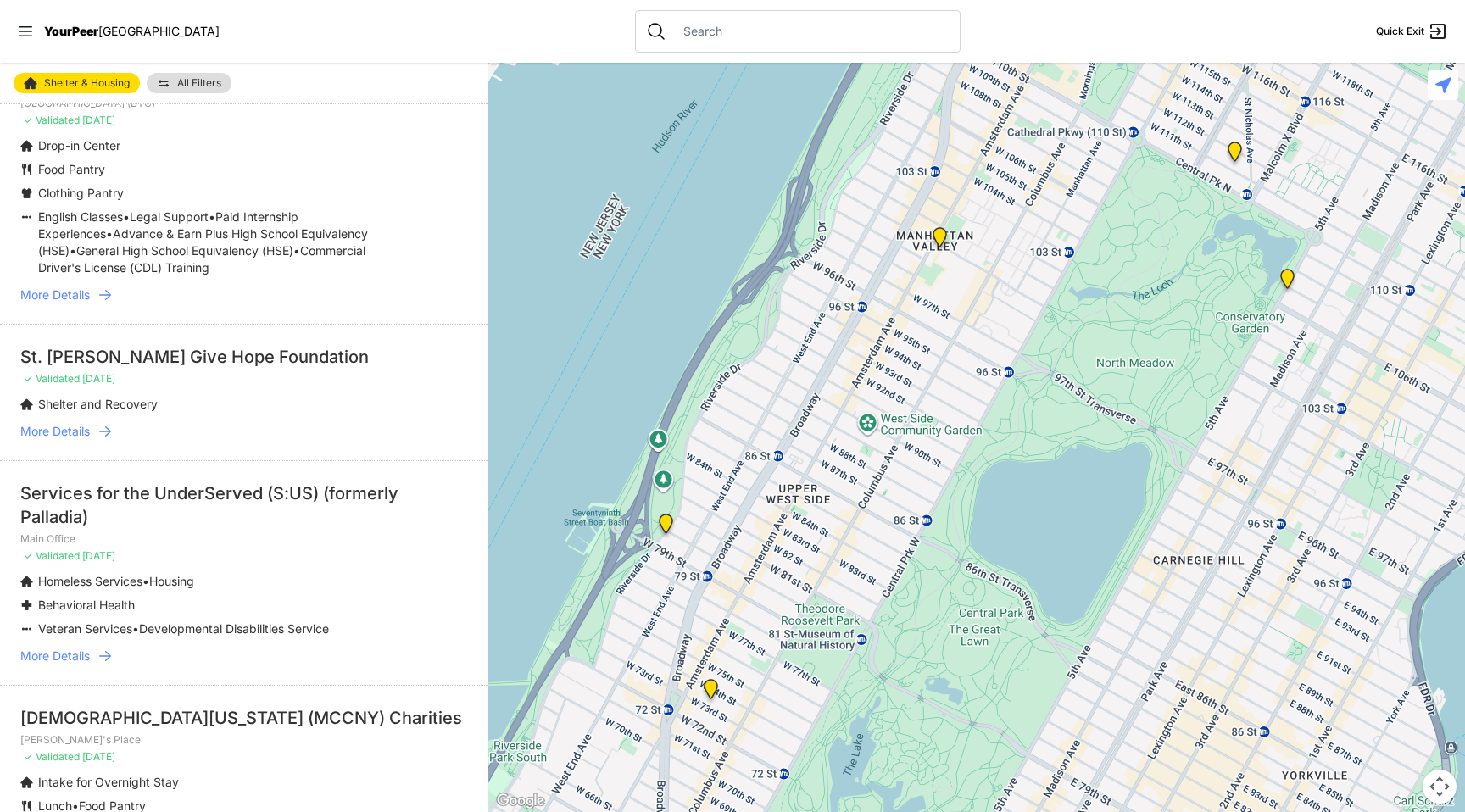
scroll to position [733, 0]
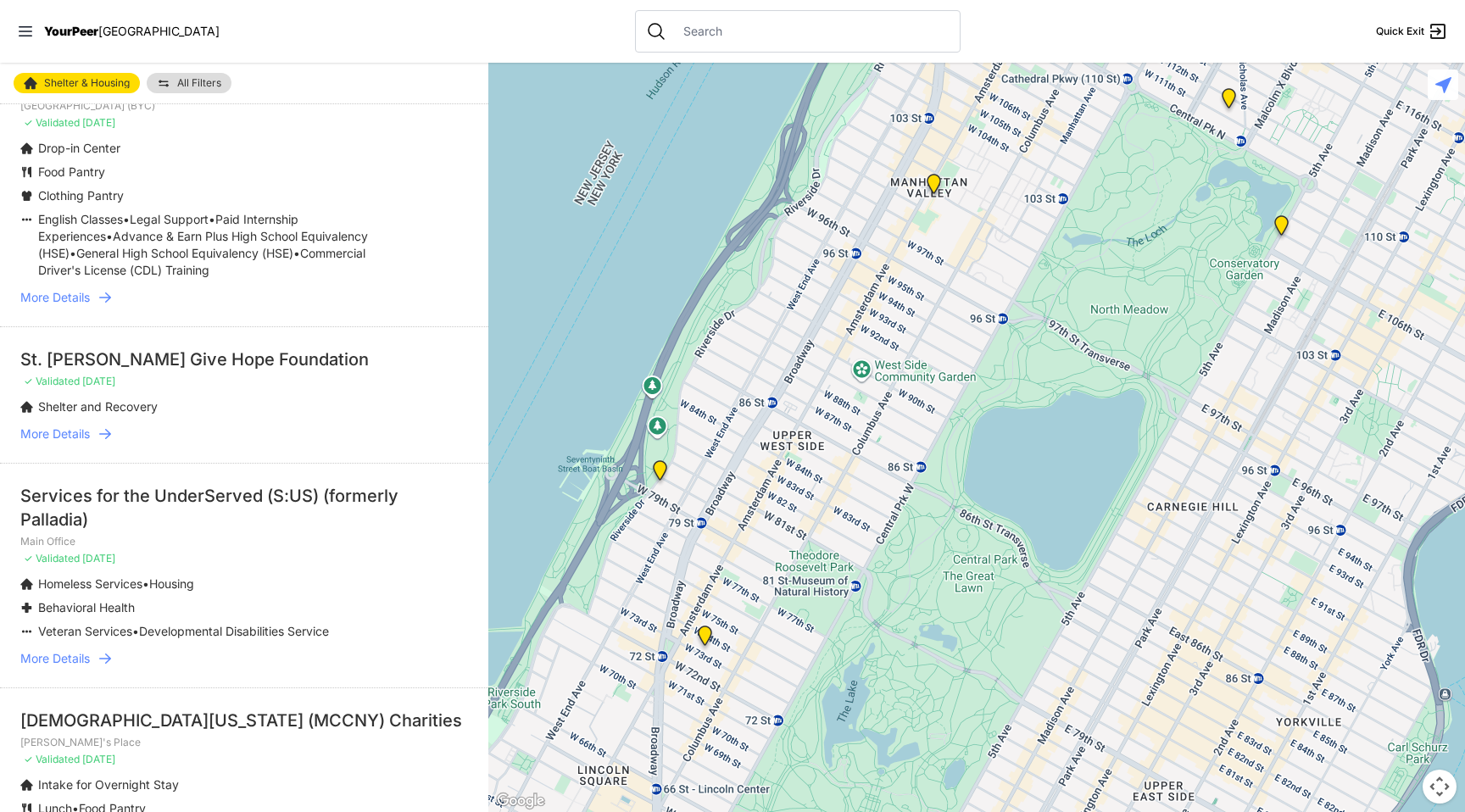
drag, startPoint x: 908, startPoint y: 570, endPoint x: 830, endPoint y: 102, distance: 474.5
click at [830, 104] on div at bounding box center [976, 437] width 976 height 749
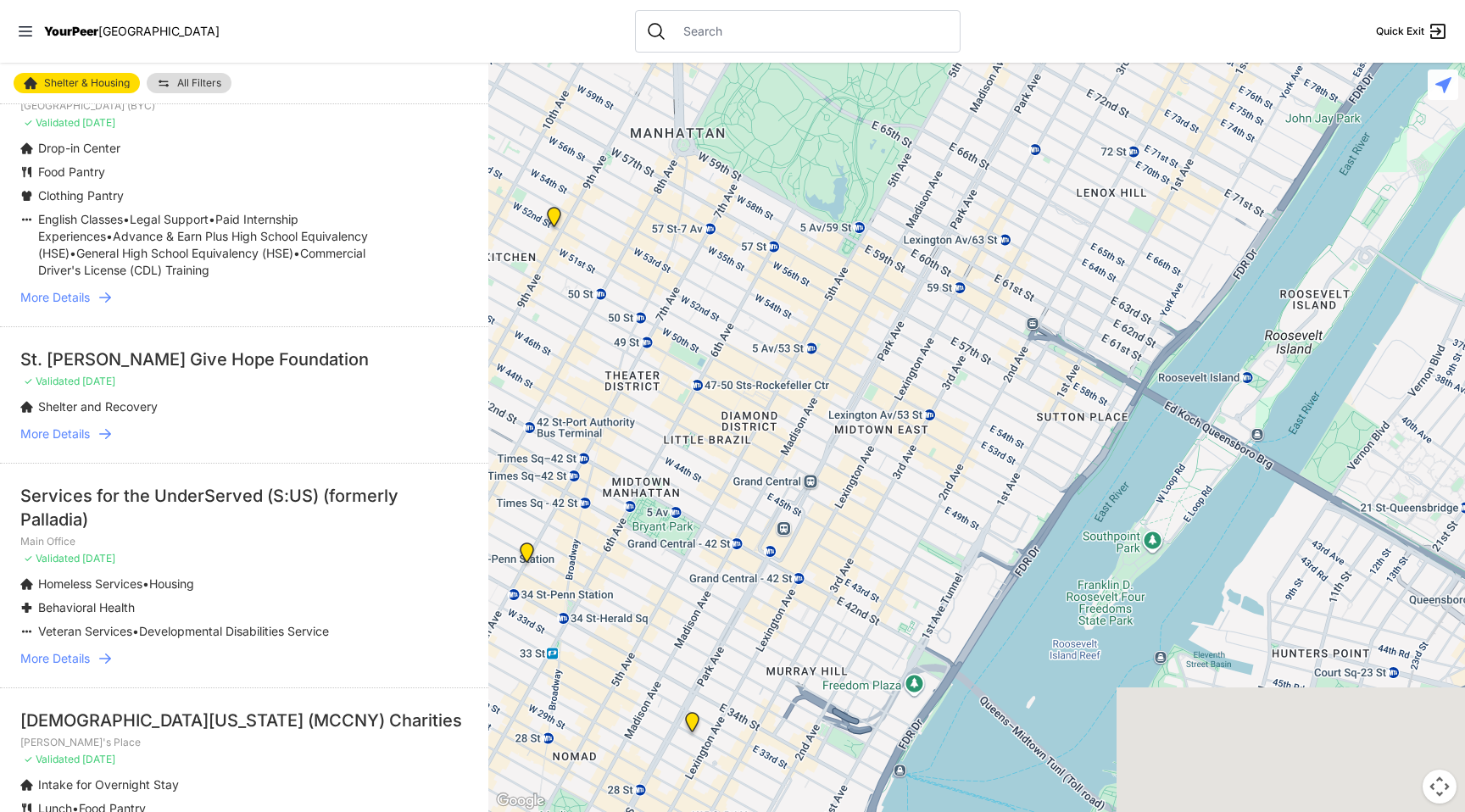
drag, startPoint x: 741, startPoint y: 462, endPoint x: 935, endPoint y: 153, distance: 364.9
click at [935, 153] on div at bounding box center [976, 437] width 976 height 749
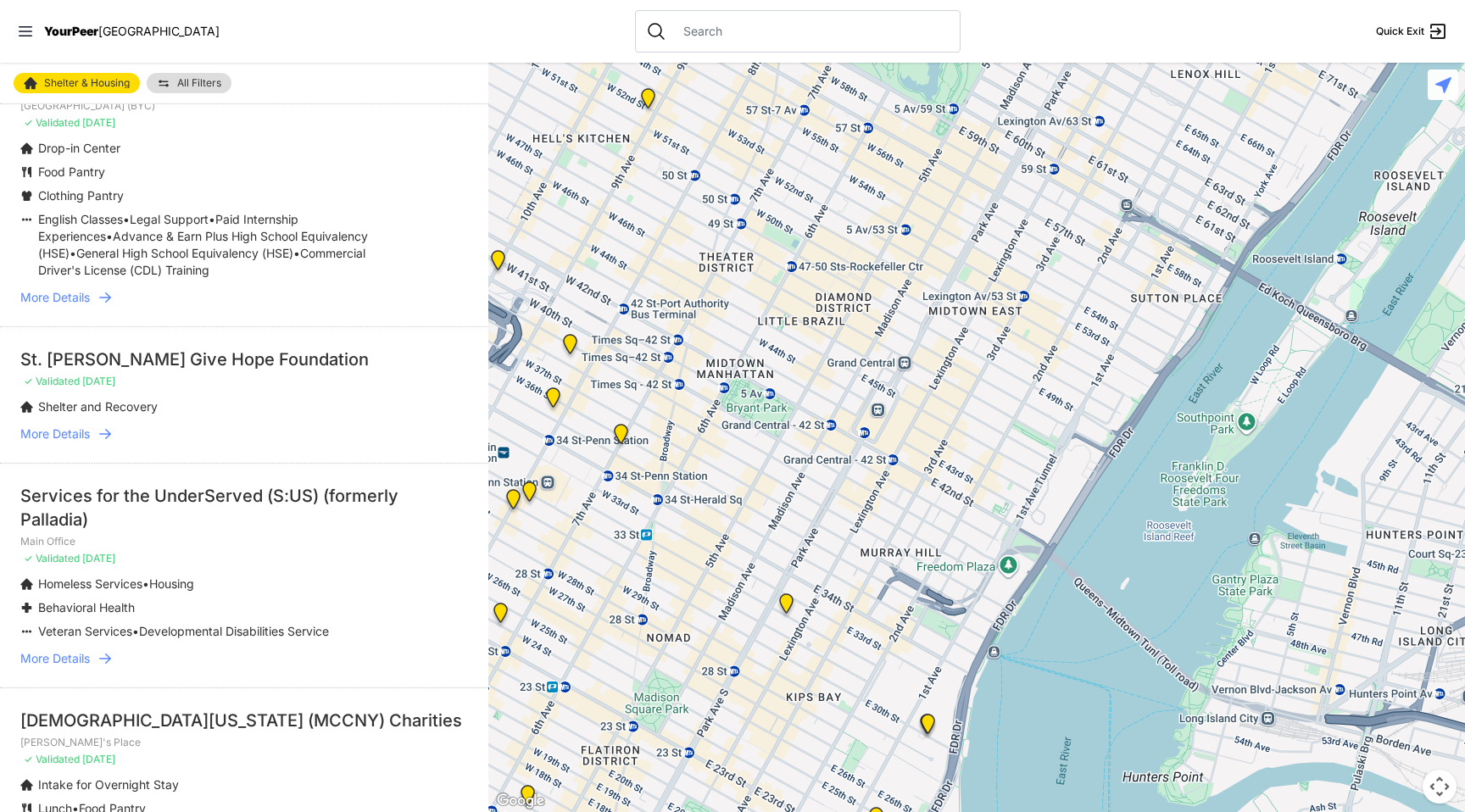
click at [623, 433] on img "Main Office" at bounding box center [621, 437] width 21 height 27
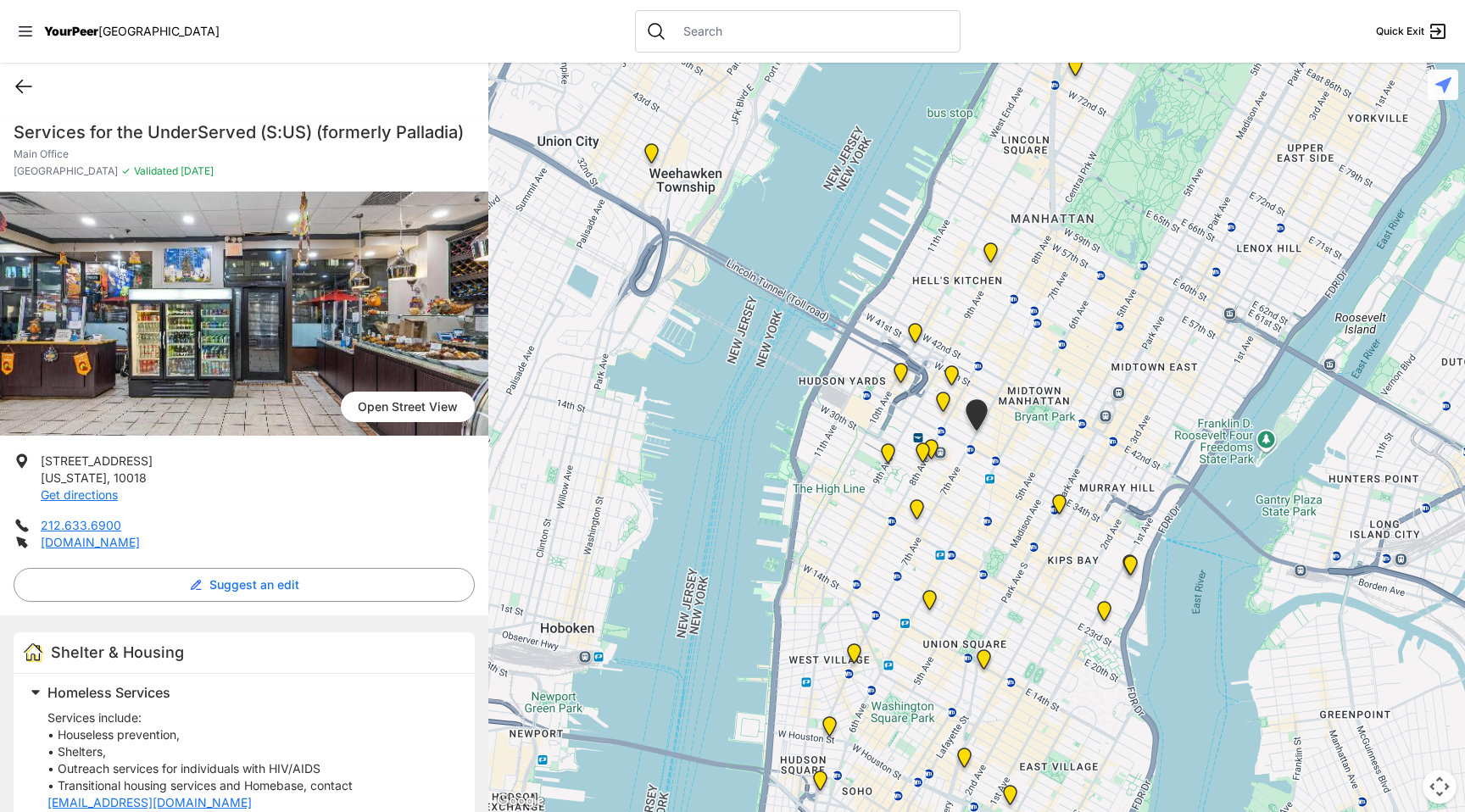
click at [18, 92] on icon at bounding box center [23, 86] width 20 height 20
select select "recentlyUpdated"
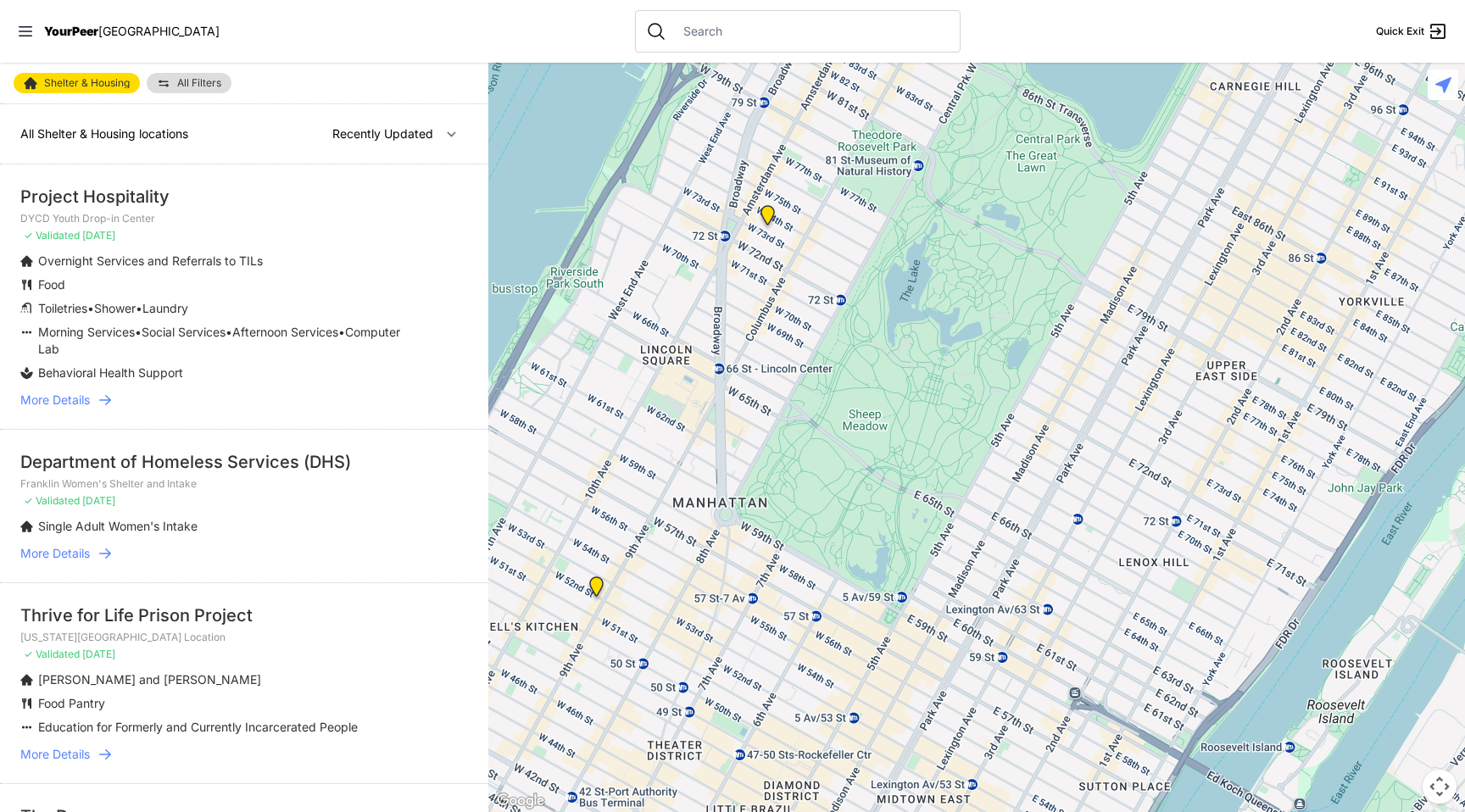
drag, startPoint x: 587, startPoint y: 572, endPoint x: 652, endPoint y: -61, distance: 636.3
click at [652, 0] on html "View map Close panel YourPeer [GEOGRAPHIC_DATA] Quick Exit Single Adult Familie…" at bounding box center [732, 406] width 1465 height 812
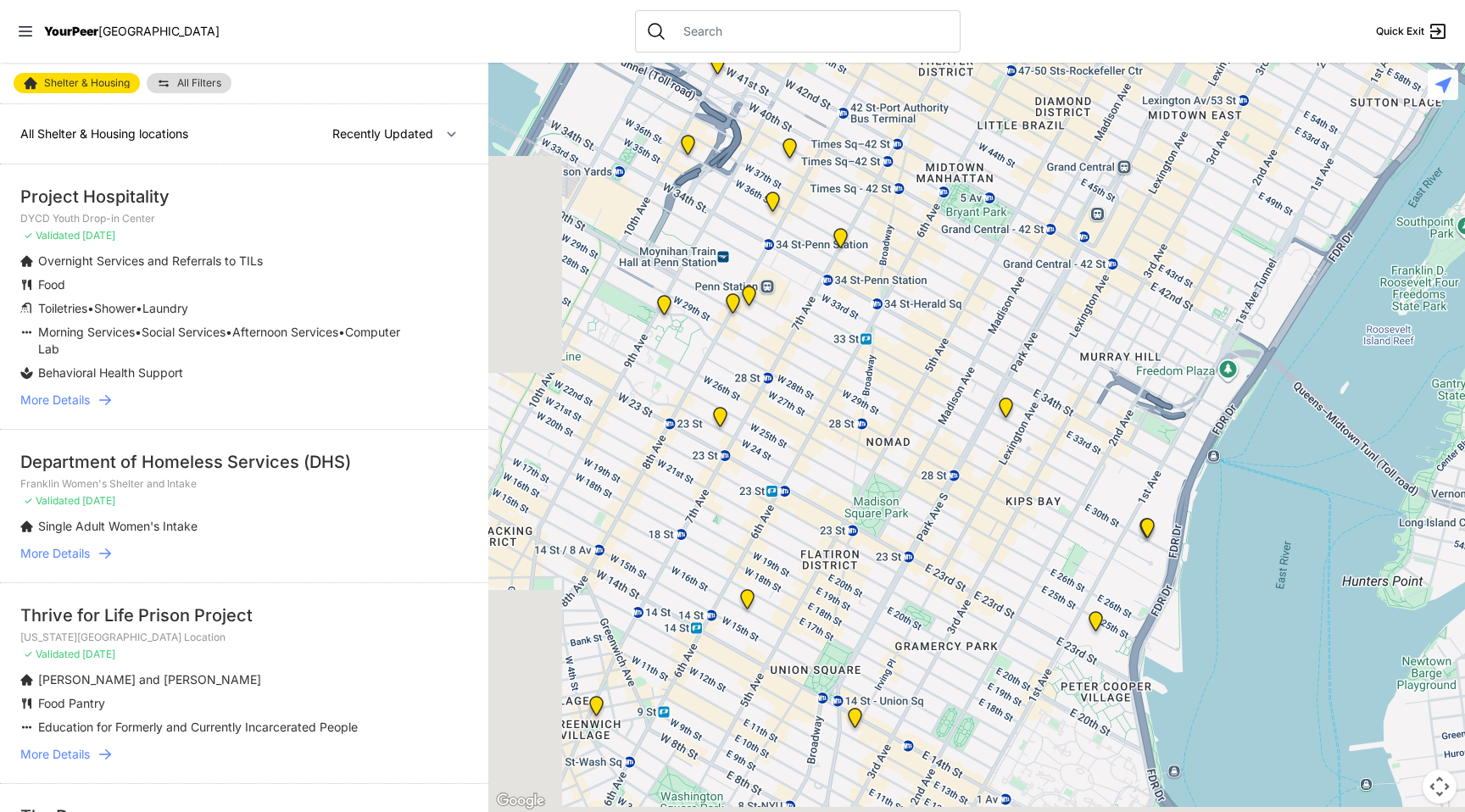
drag, startPoint x: 811, startPoint y: 389, endPoint x: 1067, endPoint y: 137, distance: 359.2
click at [1067, 137] on div at bounding box center [976, 437] width 976 height 749
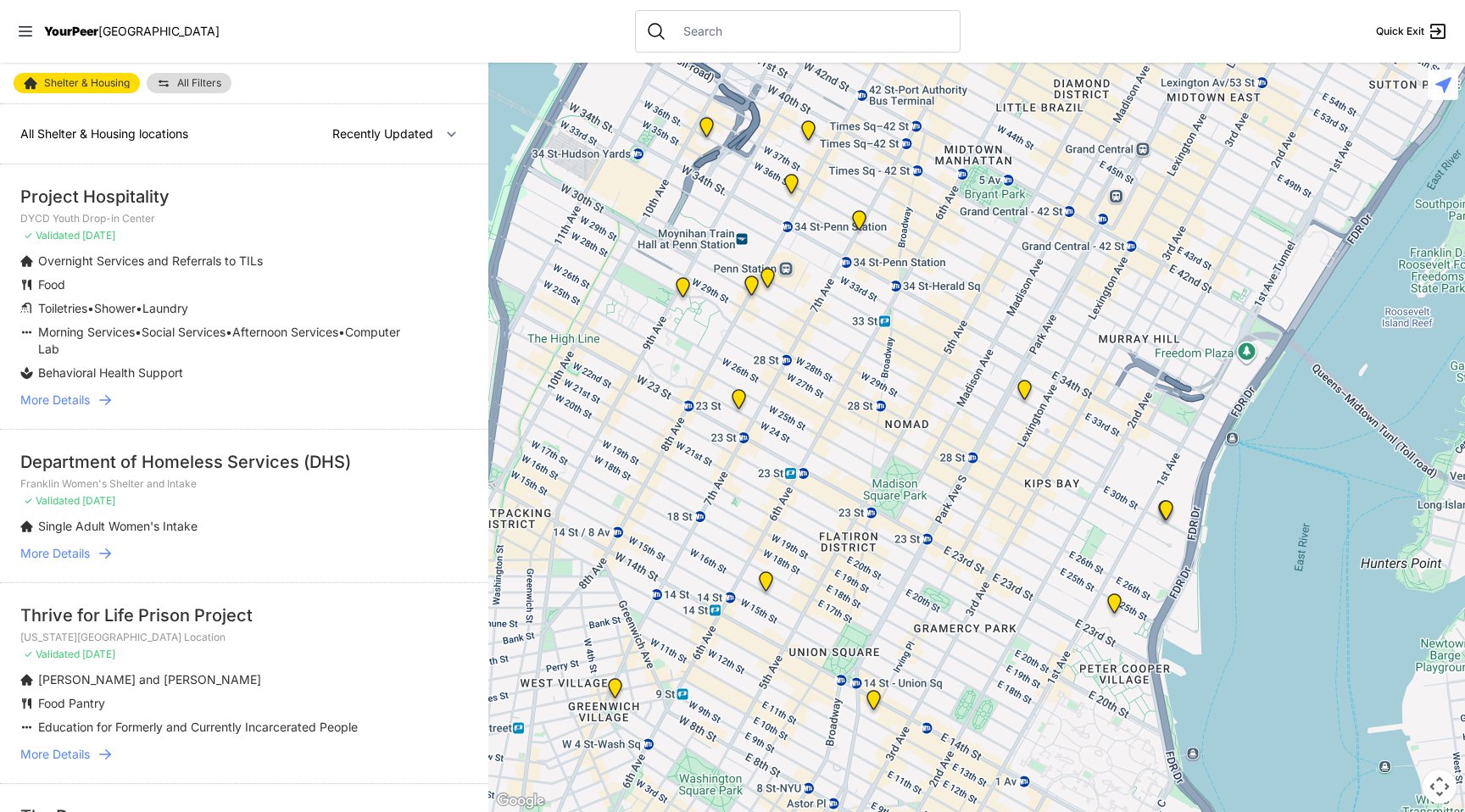
click at [726, 390] on div at bounding box center [976, 437] width 976 height 749
click at [737, 403] on img "Chelsea Foyer at The Christopher Temporary Youth Housing" at bounding box center [739, 403] width 21 height 27
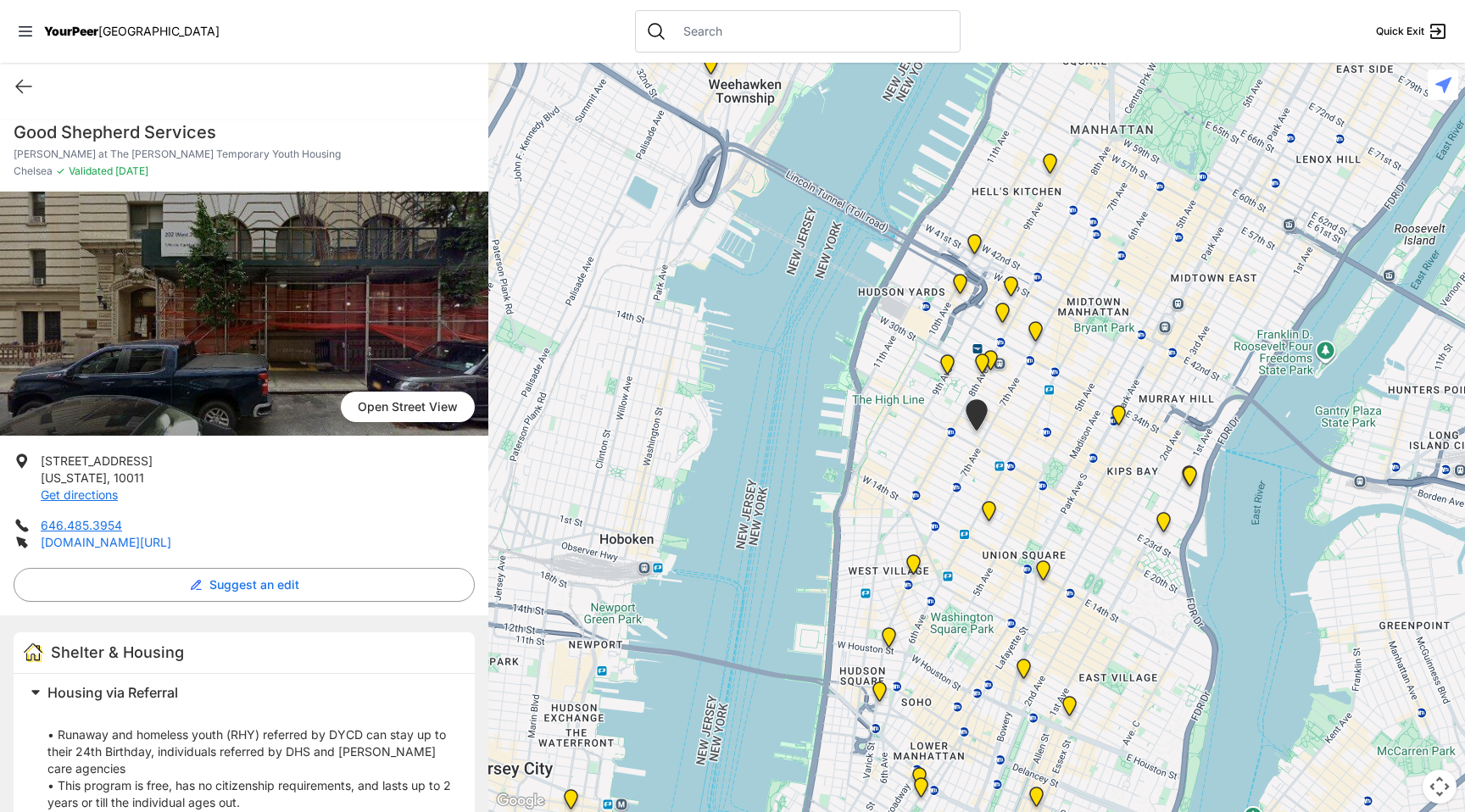
scroll to position [138, 0]
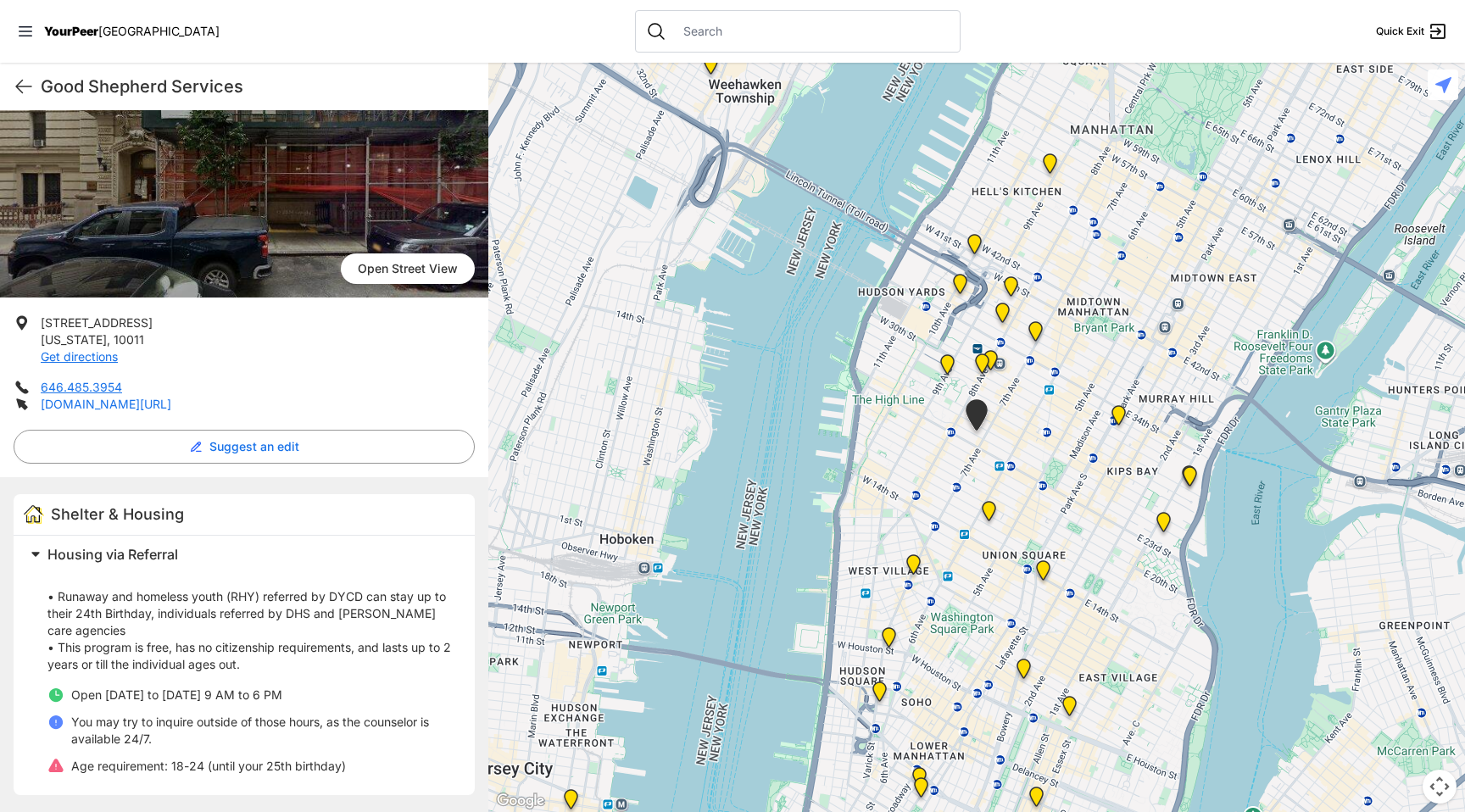
click at [171, 406] on link "[DOMAIN_NAME][URL]" at bounding box center [105, 404] width 130 height 14
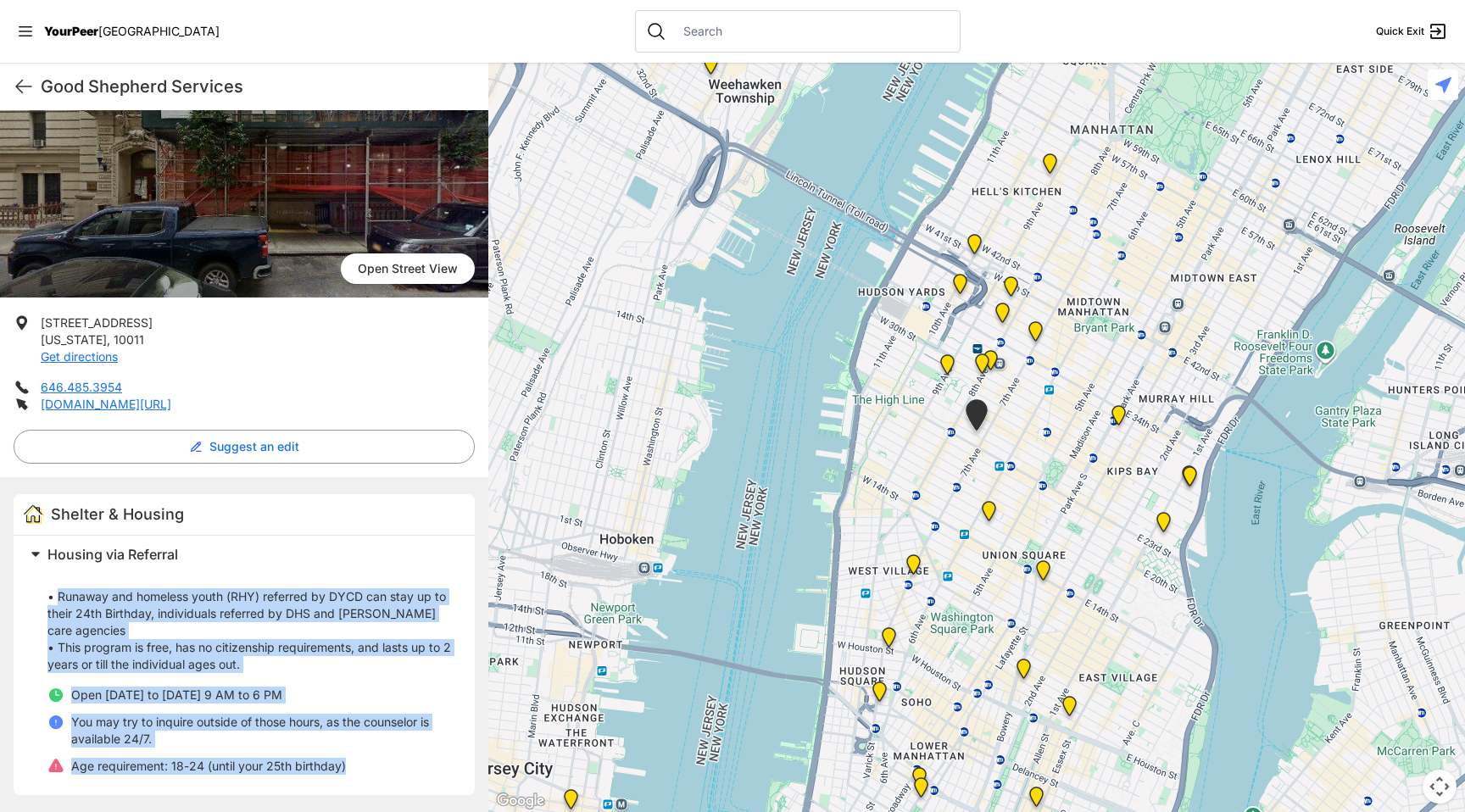
drag, startPoint x: 59, startPoint y: 601, endPoint x: 407, endPoint y: 765, distance: 384.7
click at [407, 765] on div "• Runaway and homeless youth (RHY) referred by DYCD can stay up to their 24th B…" at bounding box center [250, 673] width 407 height 204
click at [407, 765] on li "Age requirement: 18-24 (until your 25th birthday)" at bounding box center [250, 767] width 407 height 17
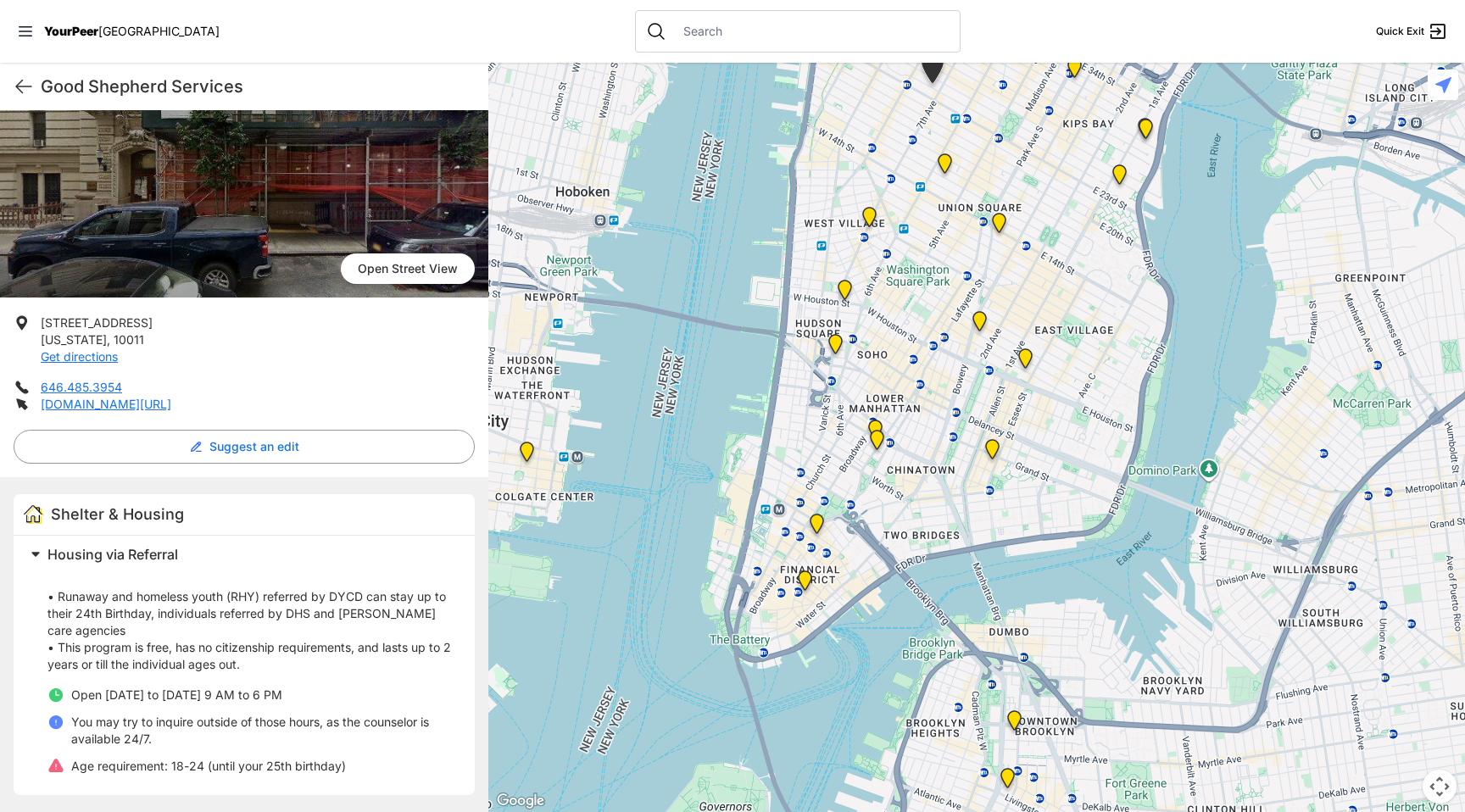
drag, startPoint x: 1074, startPoint y: 644, endPoint x: 1030, endPoint y: 350, distance: 297.3
click at [1030, 350] on img "University Community Social Services (UCSS)" at bounding box center [1026, 362] width 21 height 27
click at [17, 87] on icon at bounding box center [23, 86] width 20 height 20
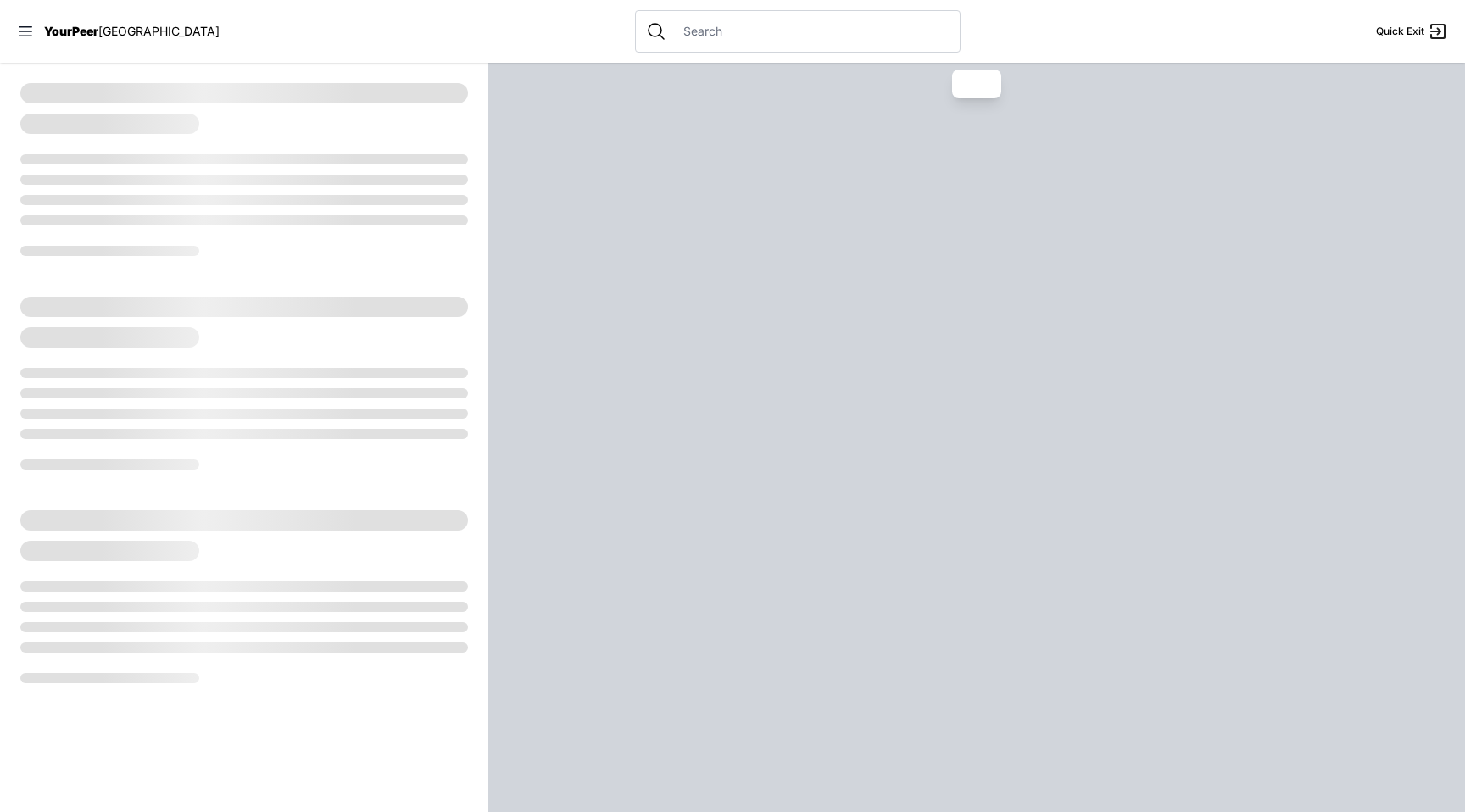
select select "recentlyUpdated"
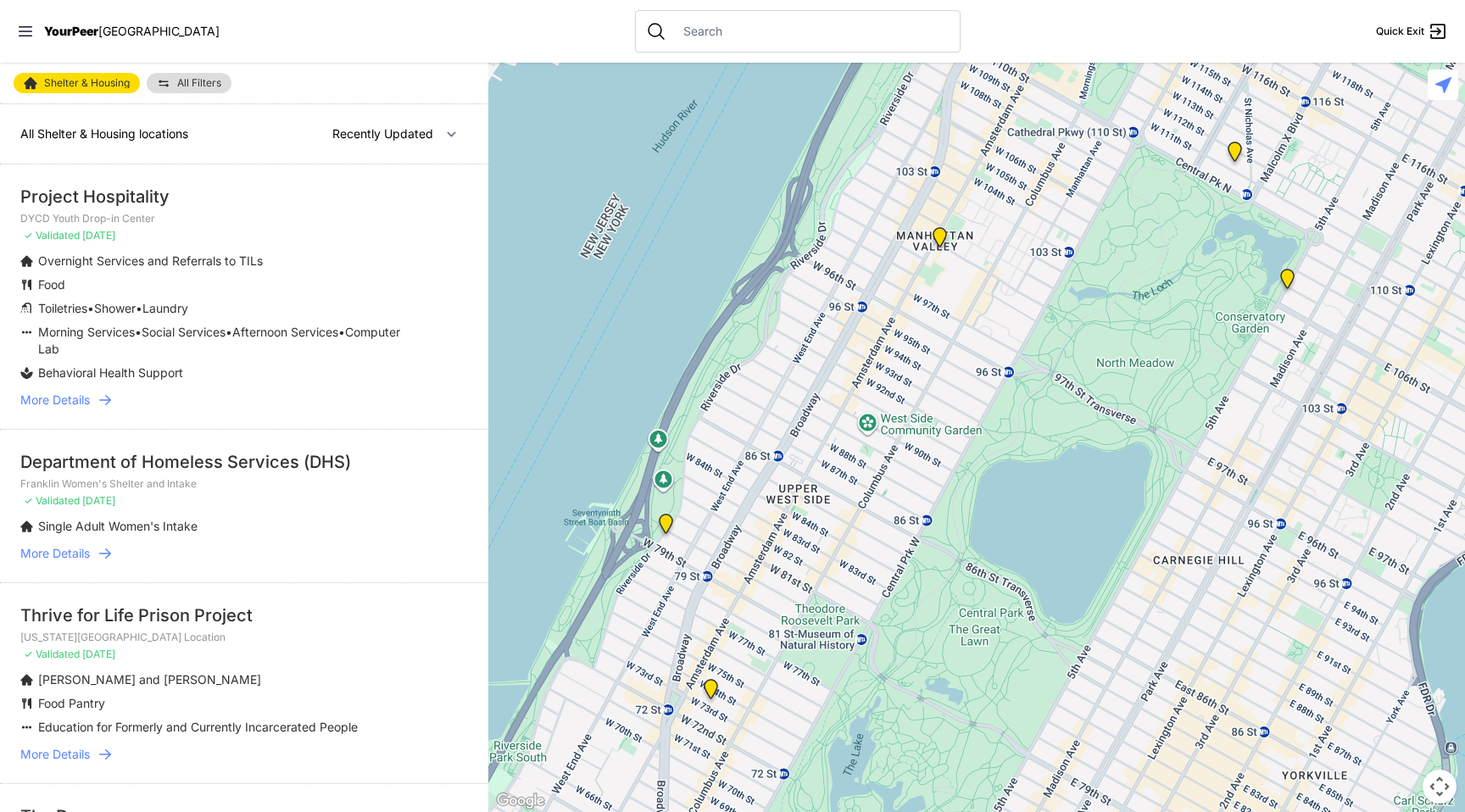
click at [217, 89] on link "All Filters" at bounding box center [189, 83] width 85 height 20
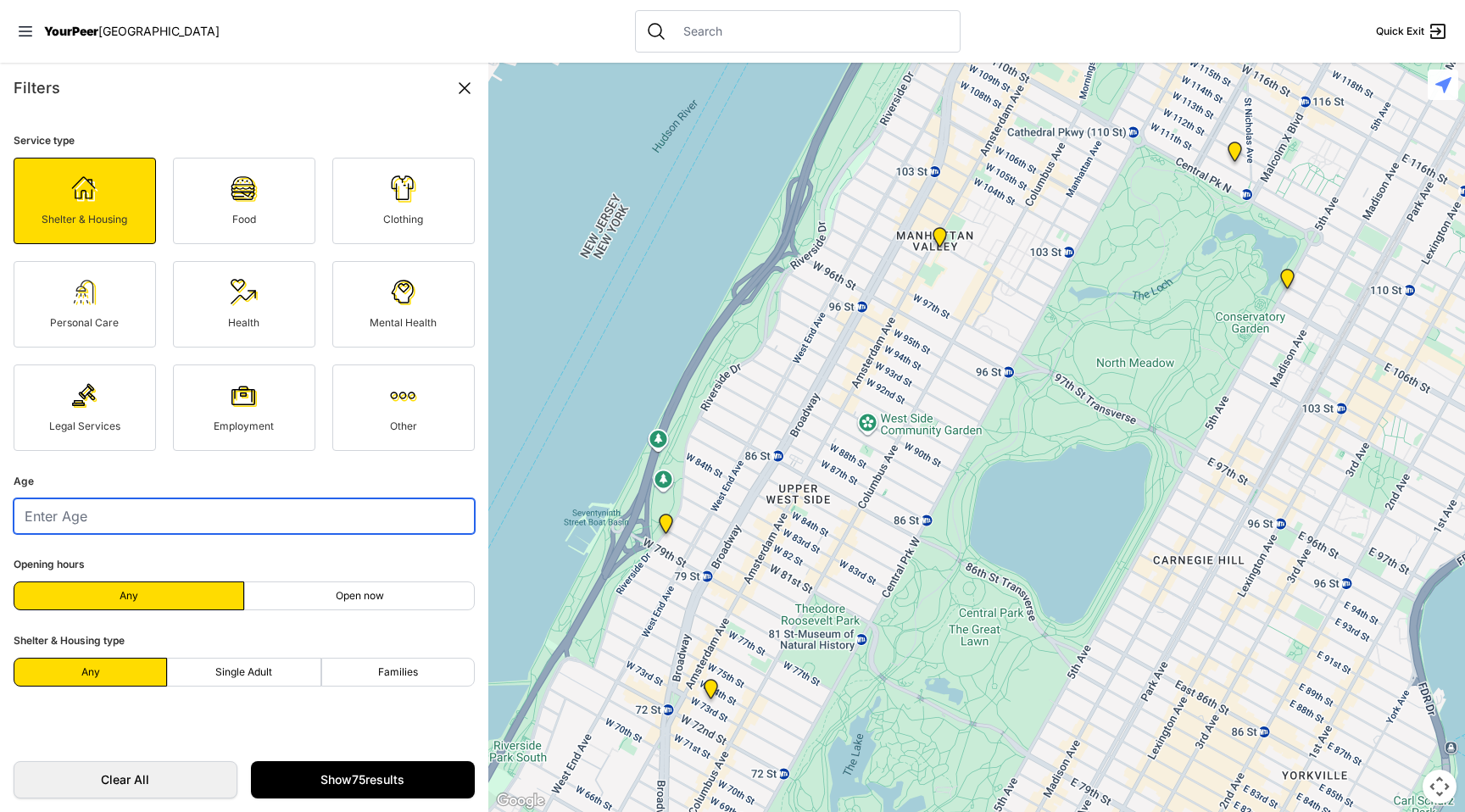
click at [254, 516] on input "number" at bounding box center [244, 516] width 462 height 36
type input "30"
click at [330, 770] on link "Show 75 results" at bounding box center [363, 779] width 224 height 38
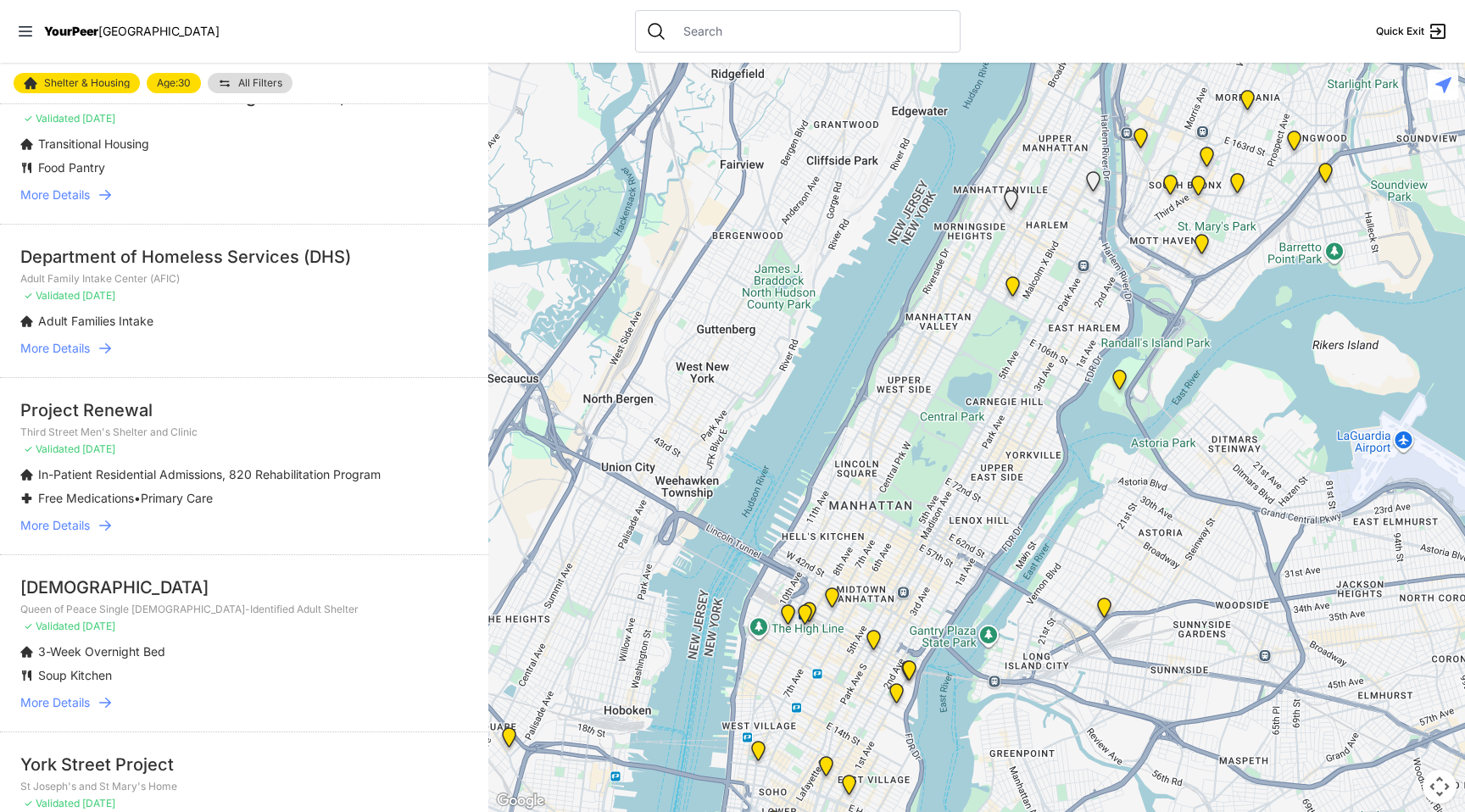
scroll to position [1296, 0]
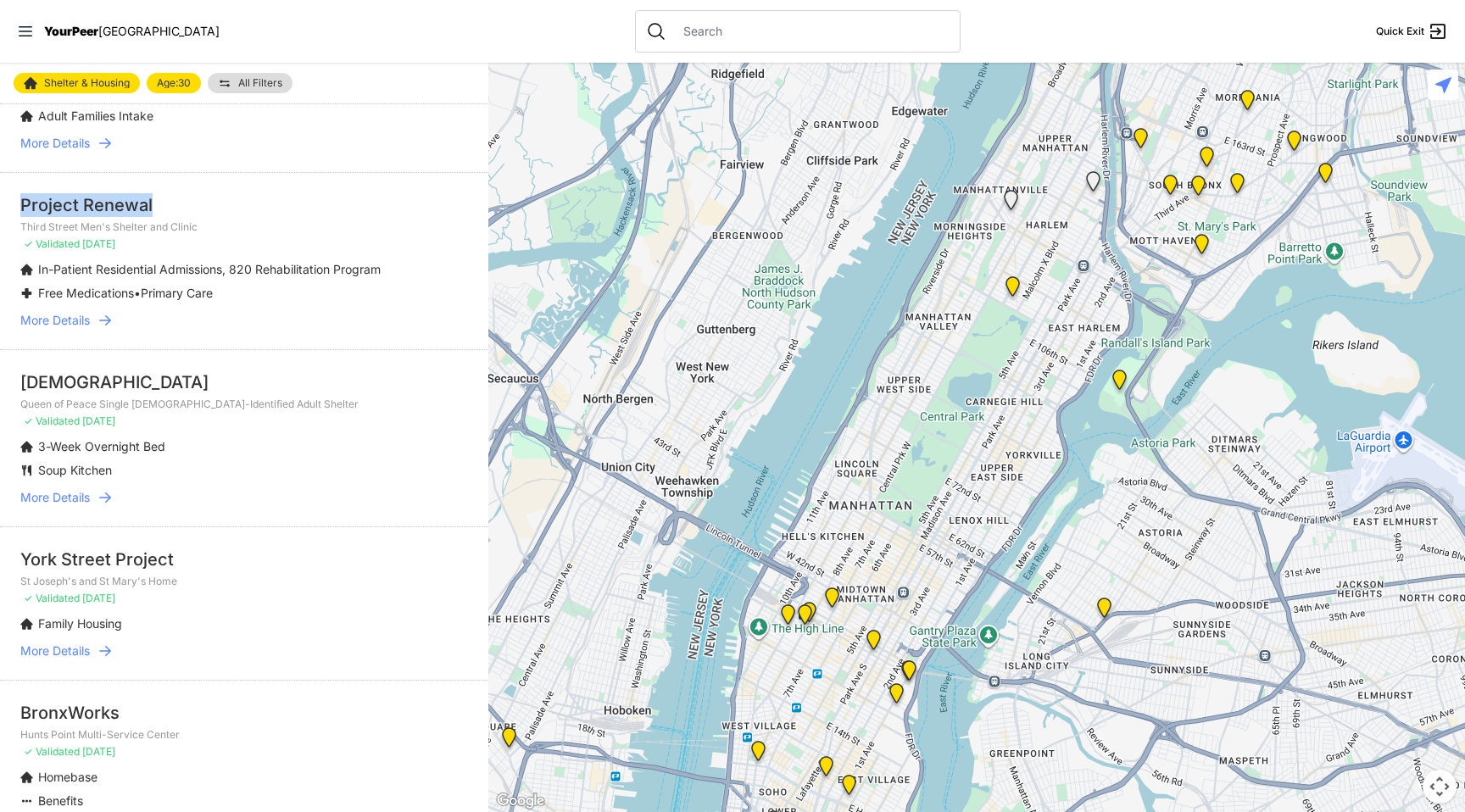
drag, startPoint x: 22, startPoint y: 193, endPoint x: 189, endPoint y: 208, distance: 167.7
click at [189, 208] on div "Project Renewal" at bounding box center [244, 205] width 448 height 24
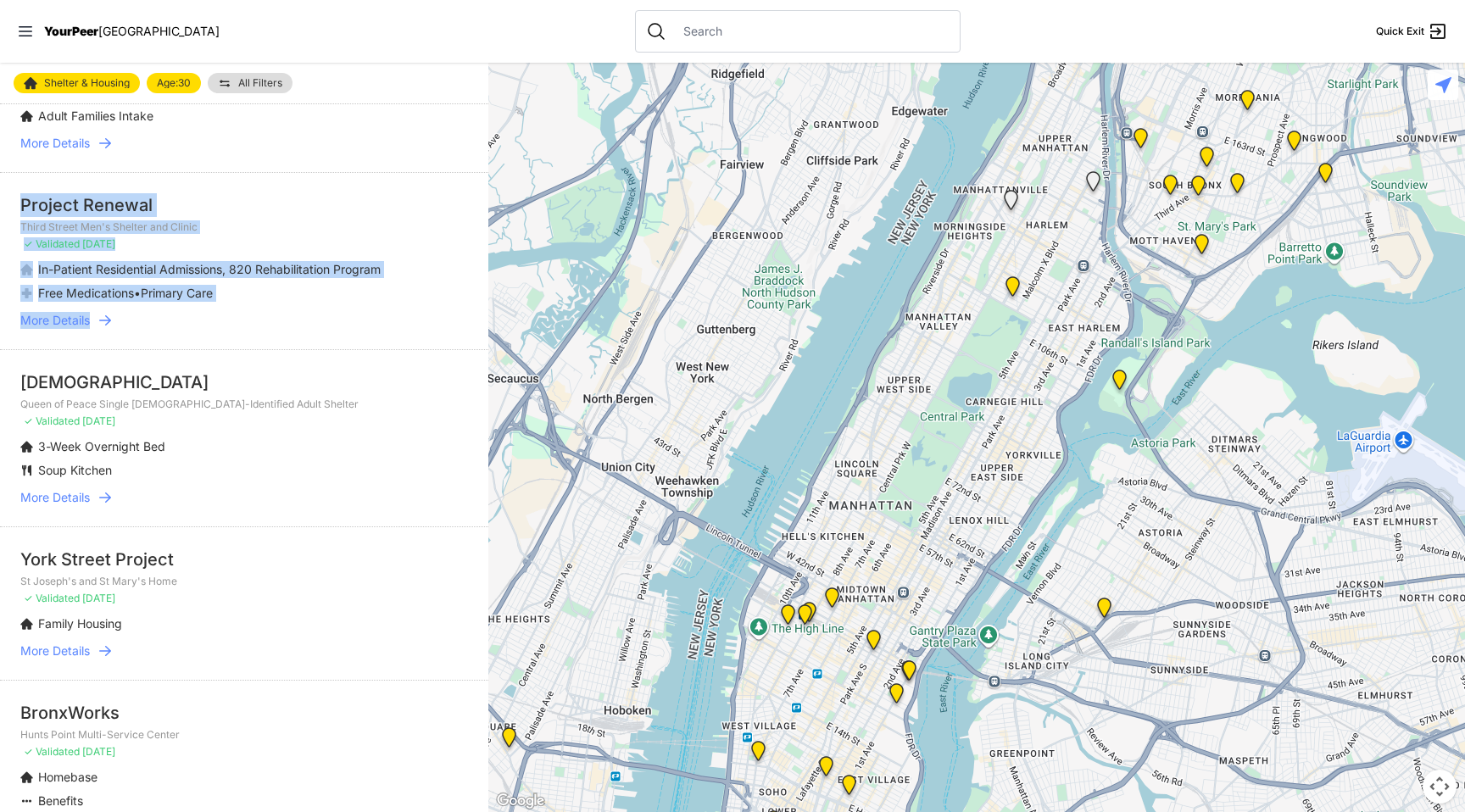
drag, startPoint x: 236, startPoint y: 298, endPoint x: 233, endPoint y: 182, distance: 116.0
click at [233, 182] on li "Project Renewal Third Street Men's Shelter and Clinic ✓ Validated [DATE] In-Pat…" at bounding box center [244, 260] width 489 height 177
click at [234, 313] on link "More Details" at bounding box center [244, 321] width 448 height 17
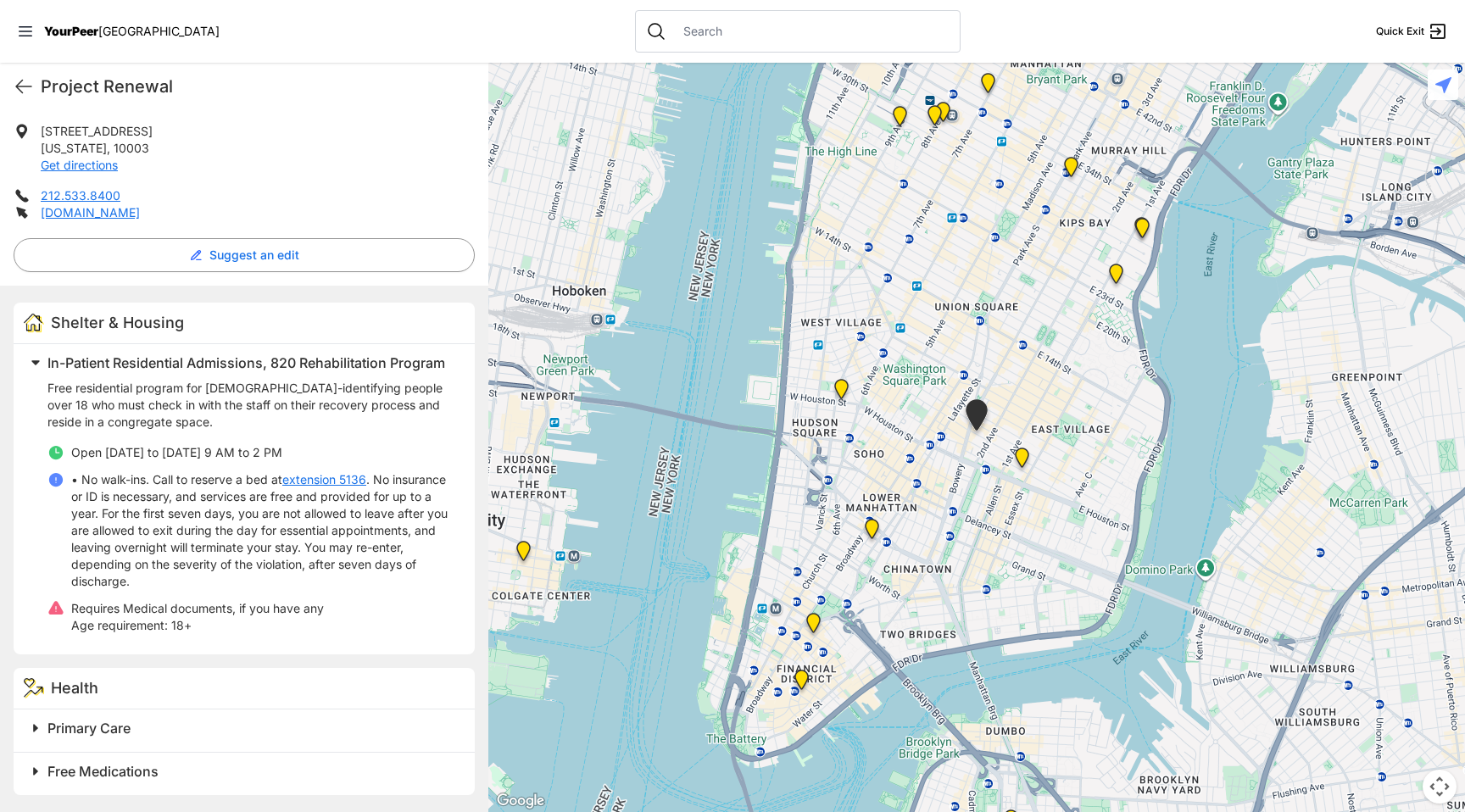
scroll to position [350, 0]
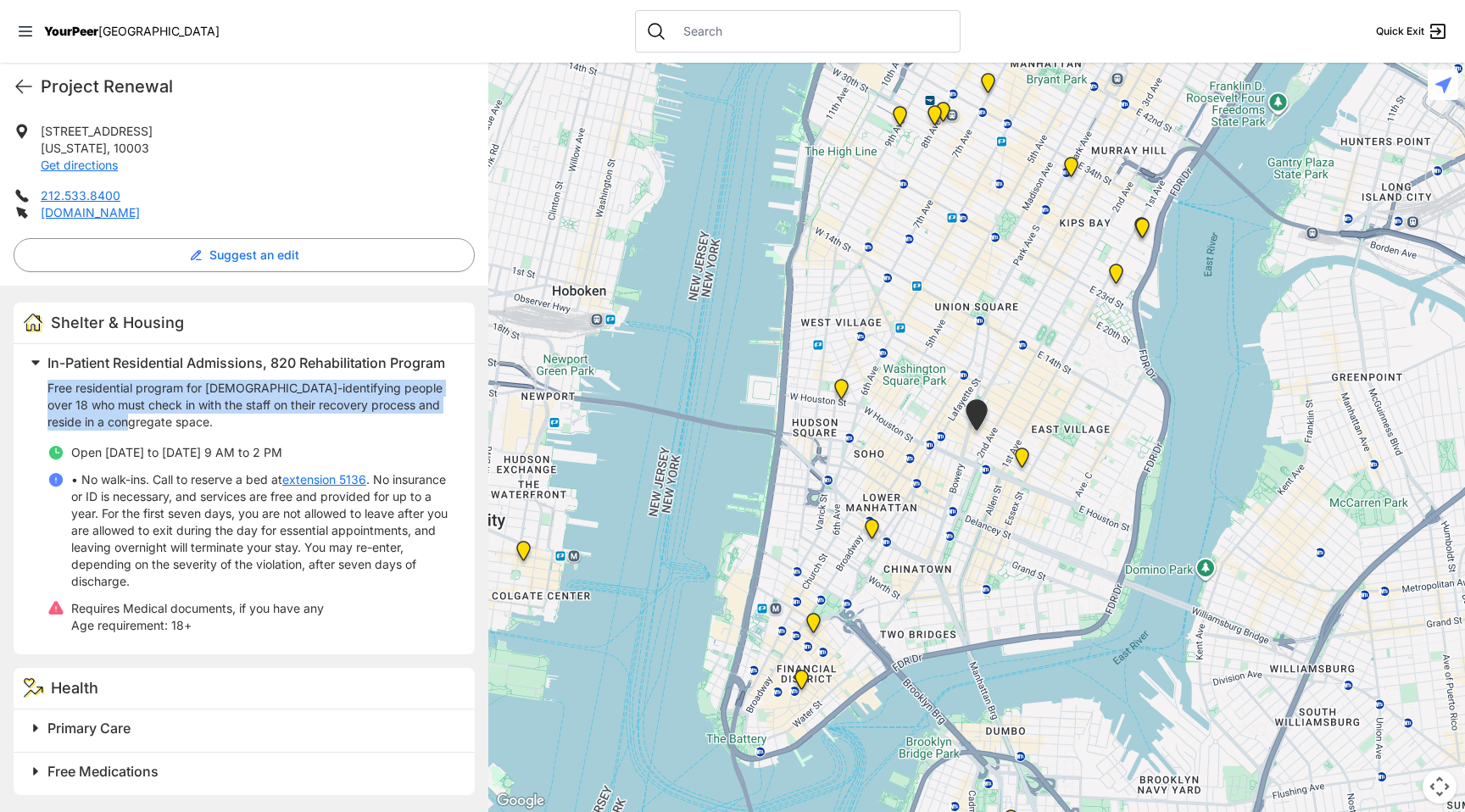
drag, startPoint x: 49, startPoint y: 384, endPoint x: 196, endPoint y: 415, distance: 150.2
click at [197, 415] on p "Free residential program for [DEMOGRAPHIC_DATA]-identifying people over 18 who …" at bounding box center [250, 405] width 407 height 51
click at [196, 415] on p "Free residential program for [DEMOGRAPHIC_DATA]-identifying people over 18 who …" at bounding box center [250, 405] width 407 height 51
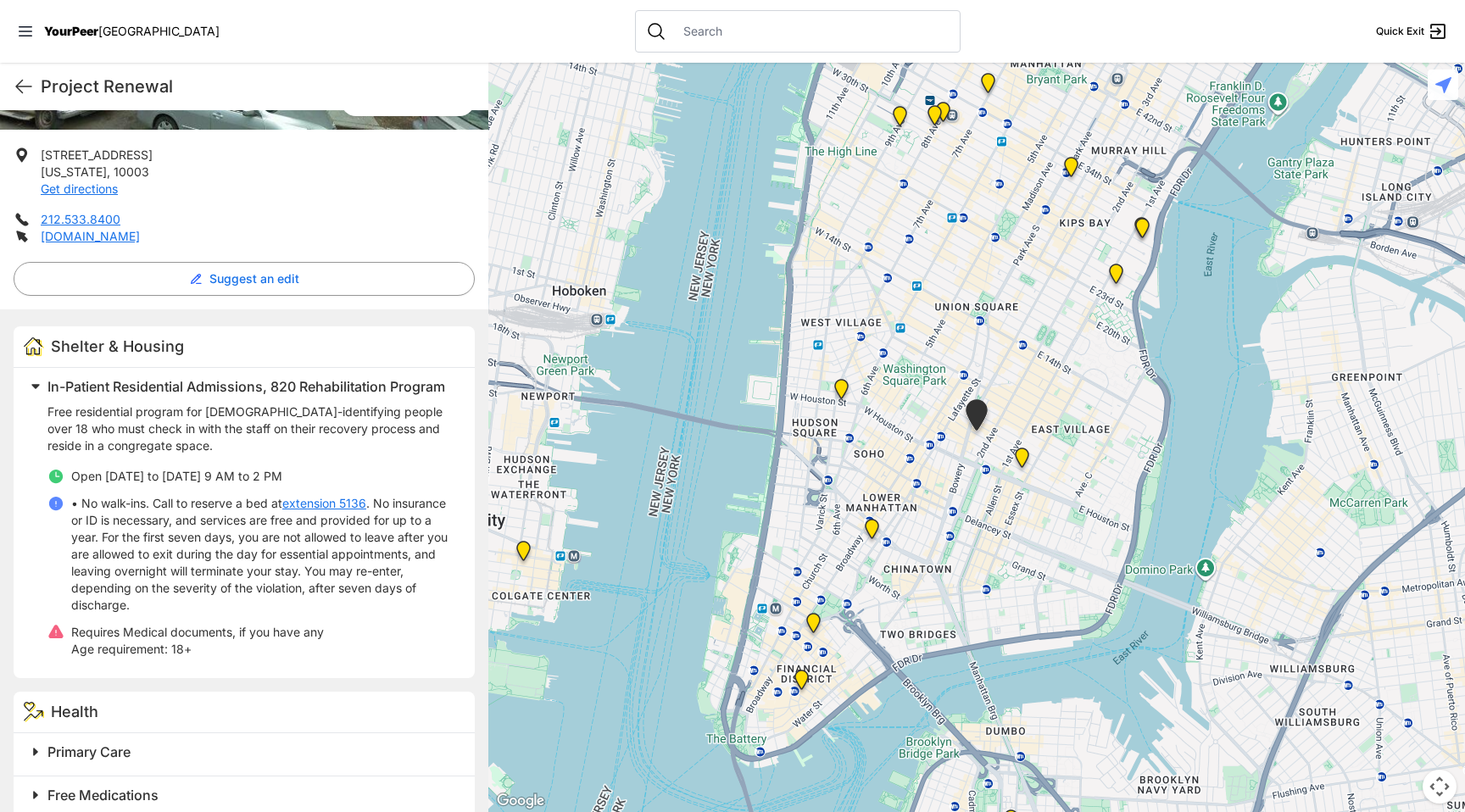
scroll to position [304, 0]
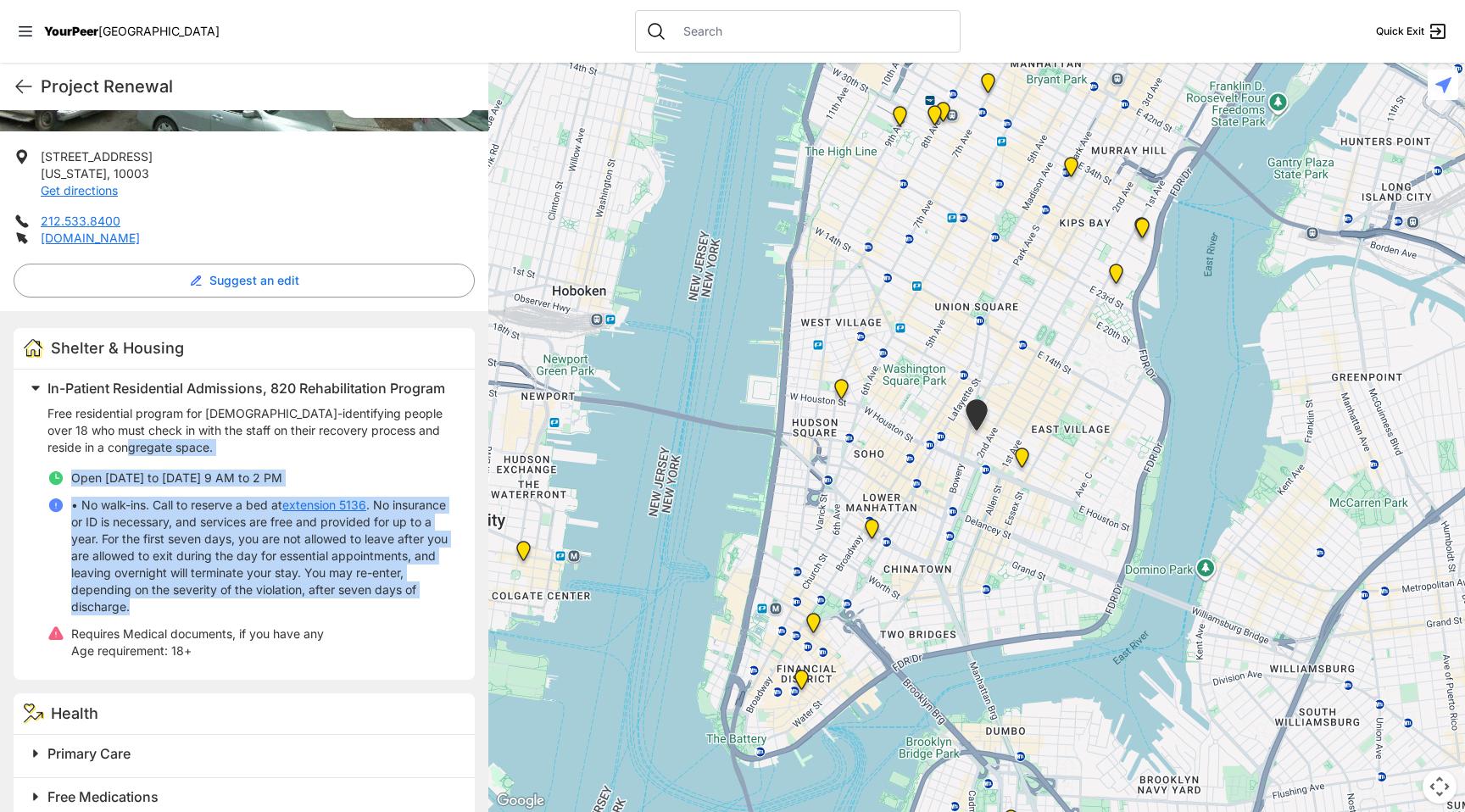
drag, startPoint x: 222, startPoint y: 629, endPoint x: 156, endPoint y: 476, distance: 166.6
click at [156, 476] on div "Free residential program for [DEMOGRAPHIC_DATA]-identifying people over 18 who …" at bounding box center [250, 532] width 407 height 254
click at [174, 511] on ul "Open [DATE] to [DATE] 9 AM to 2 PM • No walk-ins. Call to reserve a bed at exte…" at bounding box center [250, 564] width 407 height 190
drag, startPoint x: 174, startPoint y: 511, endPoint x: 253, endPoint y: 633, distance: 145.3
click at [253, 632] on ul "Open [DATE] to [DATE] 9 AM to 2 PM • No walk-ins. Call to reserve a bed at exte…" at bounding box center [250, 564] width 407 height 190
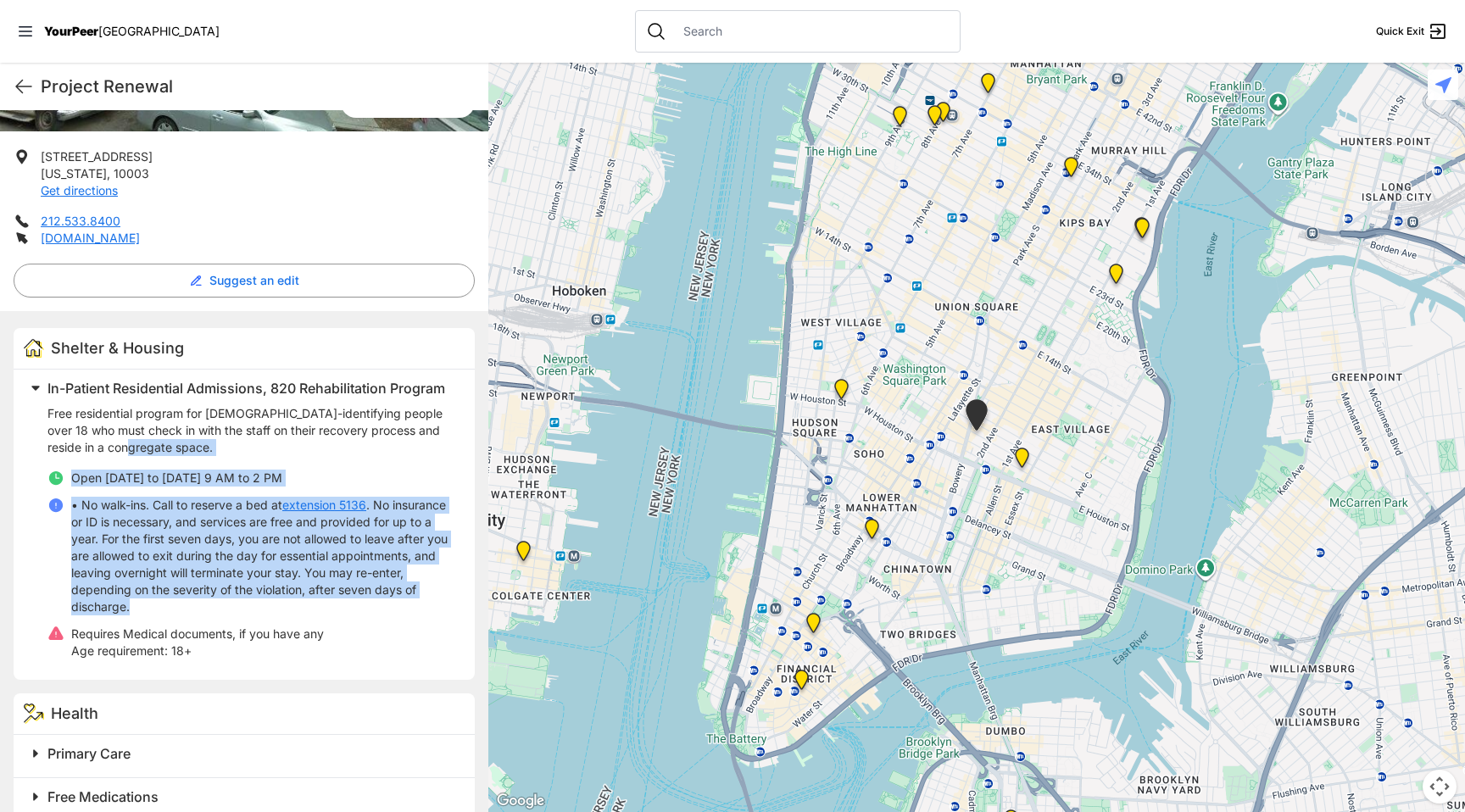
click at [253, 615] on p "• No walk-ins. Call to reserve a bed at extension 5136 . No insurance or ID is …" at bounding box center [263, 555] width 383 height 119
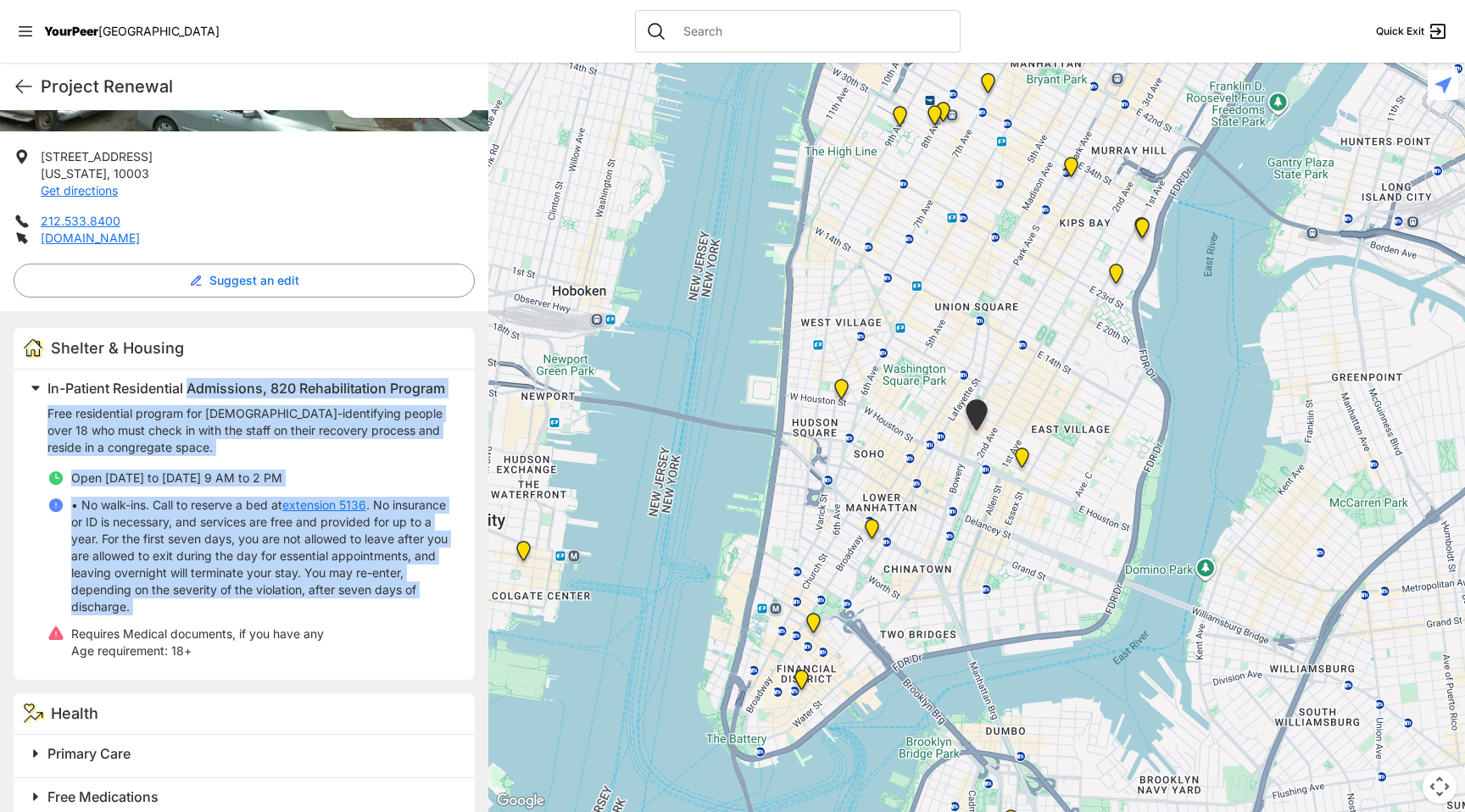
drag, startPoint x: 253, startPoint y: 633, endPoint x: 242, endPoint y: 383, distance: 250.2
click at [242, 384] on div "In-Patient Residential Admissions, 820 Rehabilitation Program Free residential …" at bounding box center [239, 521] width 431 height 290
click at [231, 541] on p "• No walk-ins. Call to reserve a bed at extension 5136 . No insurance or ID is …" at bounding box center [263, 555] width 383 height 119
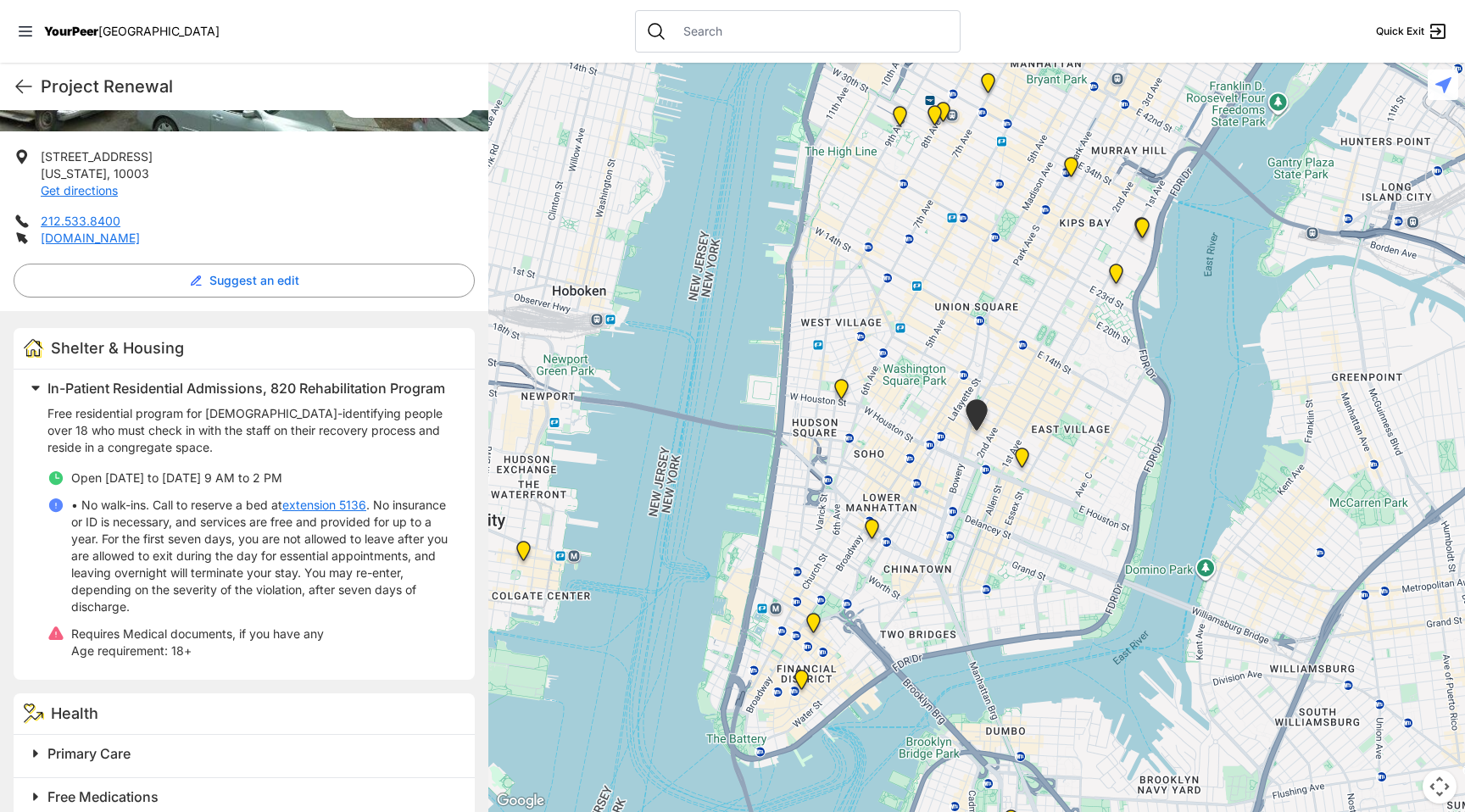
click at [314, 514] on link "extension 5136" at bounding box center [324, 505] width 84 height 17
click at [135, 238] on link "[DOMAIN_NAME]" at bounding box center [90, 238] width 99 height 14
